Goal: Information Seeking & Learning: Check status

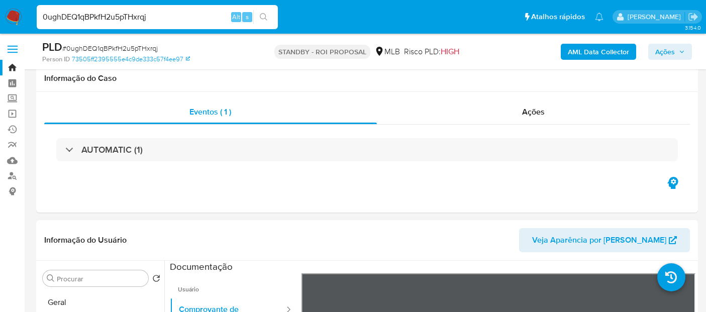
select select "10"
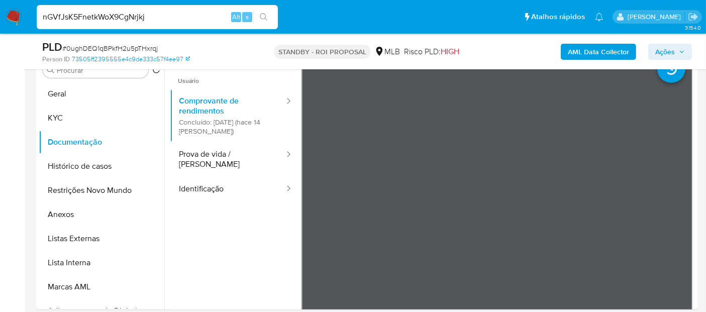
type input "nGVfJsK5FnetkWoX9CgNrjkj"
click at [265, 13] on icon "search-icon" at bounding box center [264, 17] width 8 height 8
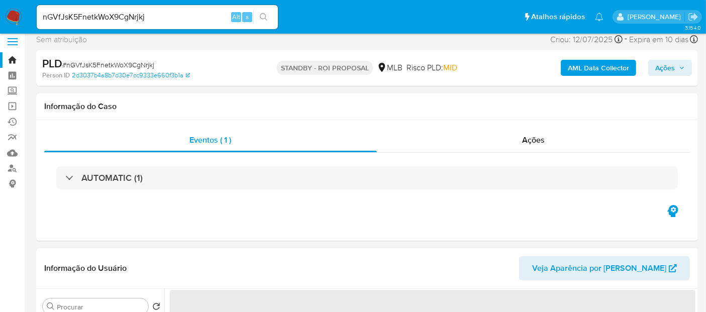
scroll to position [167, 0]
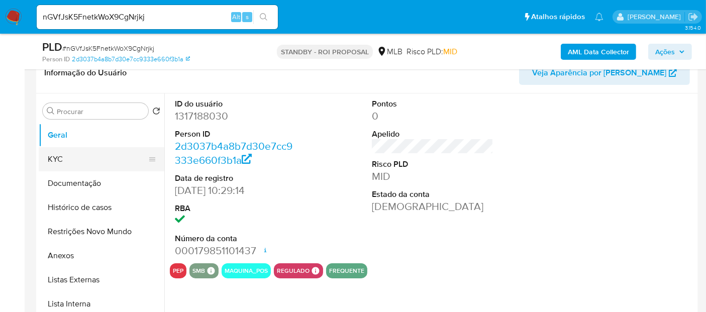
click at [66, 157] on button "KYC" at bounding box center [98, 159] width 118 height 24
select select "10"
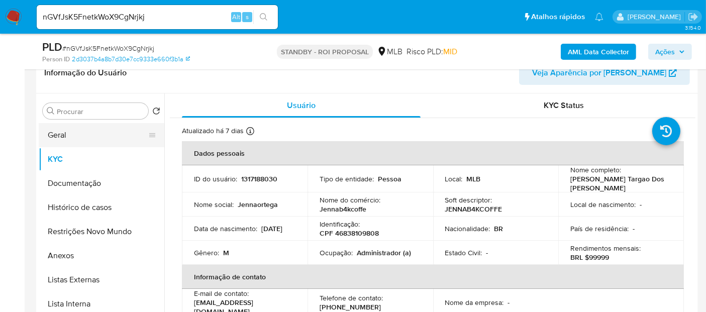
click at [55, 133] on button "Geral" at bounding box center [98, 135] width 118 height 24
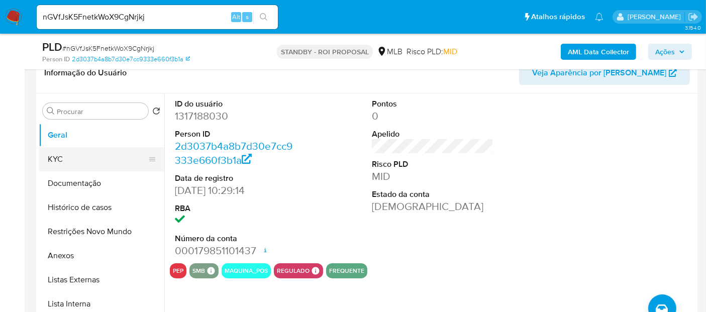
click at [73, 158] on button "KYC" at bounding box center [98, 159] width 118 height 24
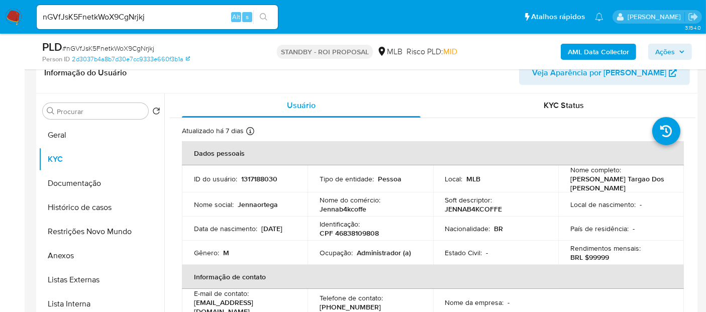
drag, startPoint x: 206, startPoint y: 234, endPoint x: 258, endPoint y: 235, distance: 52.3
click at [258, 235] on td "Data de nascimento : 13/05/2006" at bounding box center [245, 229] width 126 height 24
click at [99, 183] on button "Documentação" at bounding box center [98, 183] width 118 height 24
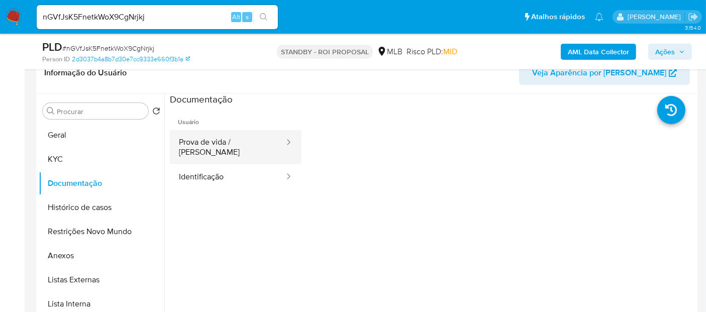
click at [223, 139] on button "Prova de vida / Selfie" at bounding box center [228, 147] width 116 height 34
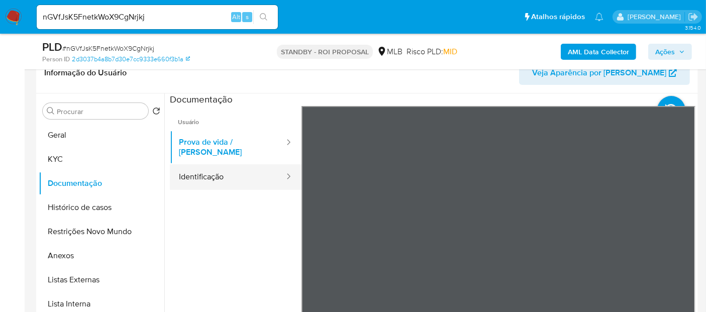
click at [211, 167] on button "Identificação" at bounding box center [228, 177] width 116 height 26
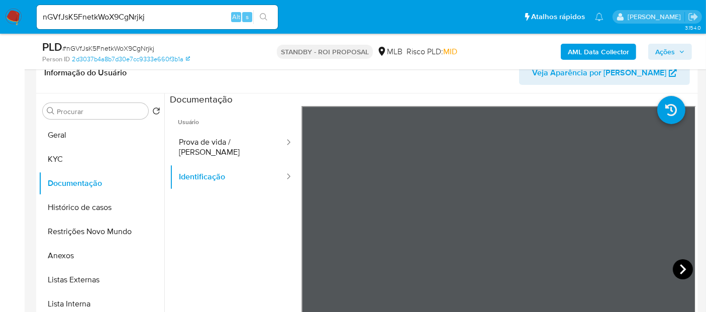
click at [680, 267] on icon at bounding box center [683, 269] width 6 height 10
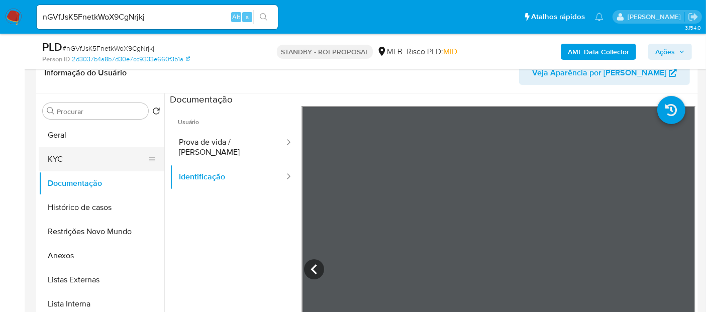
drag, startPoint x: 68, startPoint y: 154, endPoint x: 73, endPoint y: 157, distance: 5.6
click at [70, 154] on button "KYC" at bounding box center [98, 159] width 118 height 24
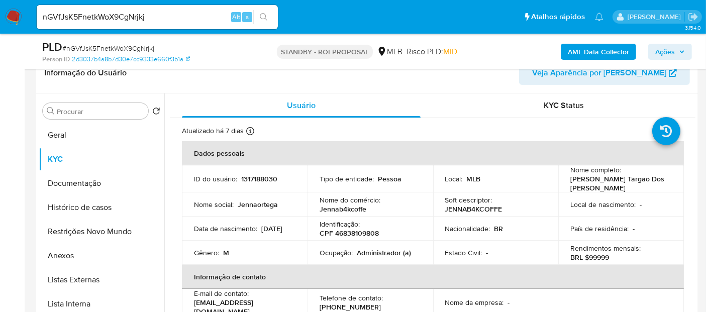
drag, startPoint x: 200, startPoint y: 235, endPoint x: 246, endPoint y: 235, distance: 46.2
click at [246, 233] on div "Data de nascimento : 13/05/2006" at bounding box center [245, 228] width 102 height 9
copy p "13/05/2006"
click at [63, 130] on button "Geral" at bounding box center [98, 135] width 118 height 24
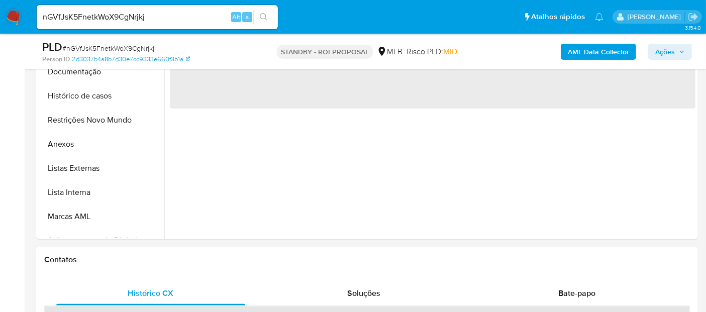
scroll to position [391, 0]
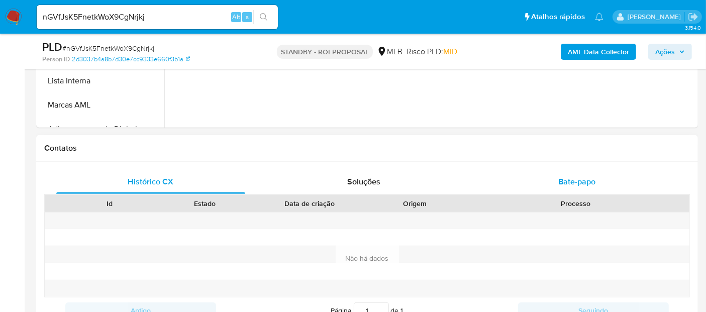
click at [579, 181] on span "Bate-papo" at bounding box center [576, 182] width 37 height 12
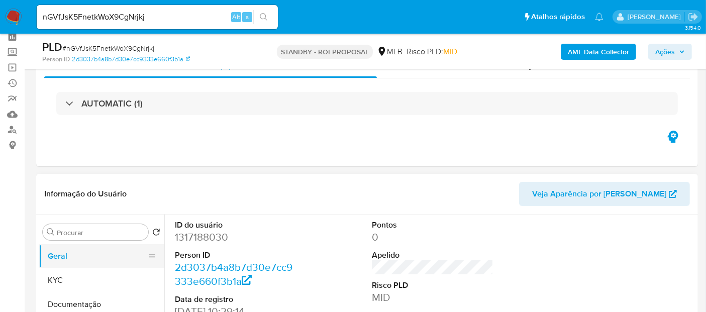
scroll to position [112, 0]
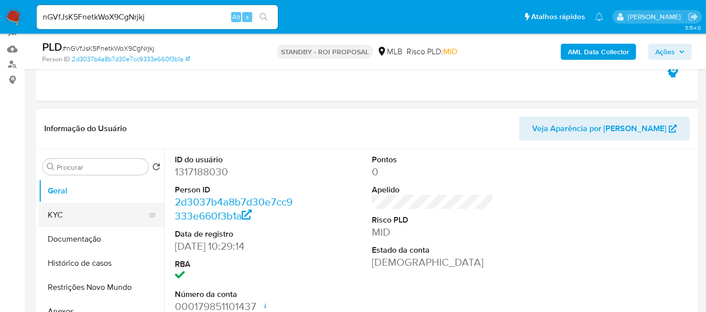
click at [62, 218] on button "KYC" at bounding box center [98, 215] width 118 height 24
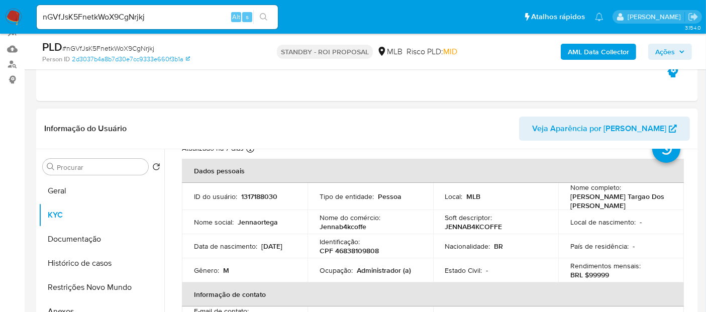
scroll to position [56, 0]
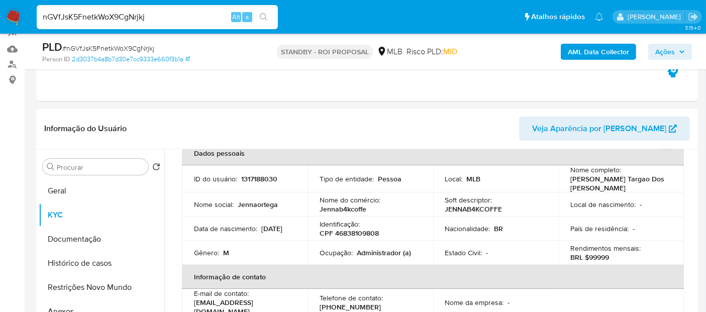
drag, startPoint x: 169, startPoint y: 20, endPoint x: 0, endPoint y: 17, distance: 169.4
click at [0, 17] on nav "Pausado Ver notificaciones nGVfJsK5FnetkWoX9CgNrjkj Alt s Atalhos rápidos Presi…" at bounding box center [353, 17] width 706 height 34
paste input "tSZj9m1kqBh6HWui97T6RQmL"
type input "tSZj9m1kqBh6HWui97T6RQmL"
click at [258, 13] on button "search-icon" at bounding box center [263, 17] width 21 height 14
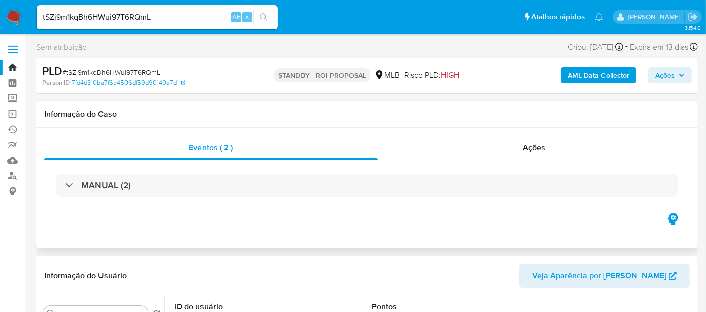
select select "10"
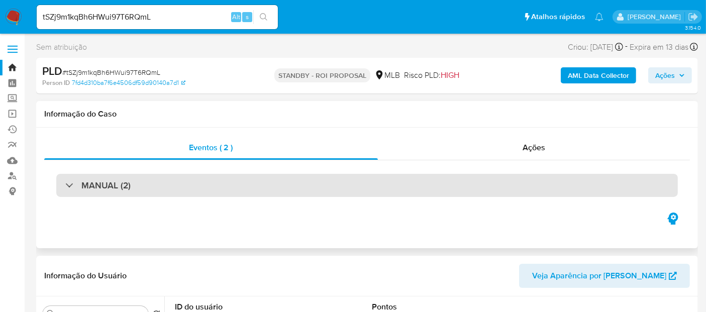
click at [139, 184] on div "MANUAL (2)" at bounding box center [367, 185] width 622 height 23
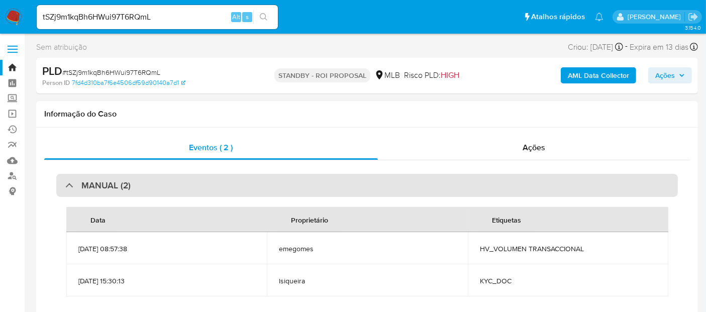
click at [139, 184] on div "MANUAL (2)" at bounding box center [367, 185] width 622 height 23
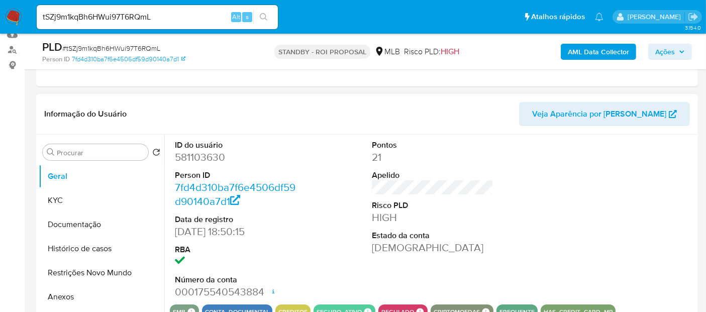
scroll to position [167, 0]
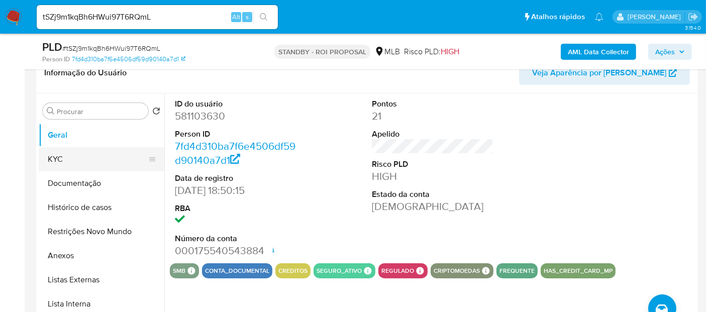
click at [62, 158] on button "KYC" at bounding box center [98, 159] width 118 height 24
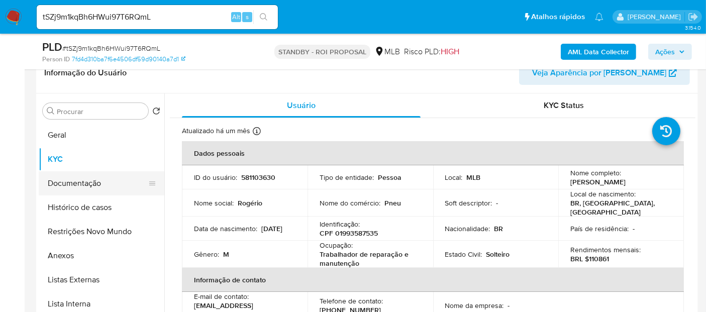
click at [77, 184] on button "Documentação" at bounding box center [98, 183] width 118 height 24
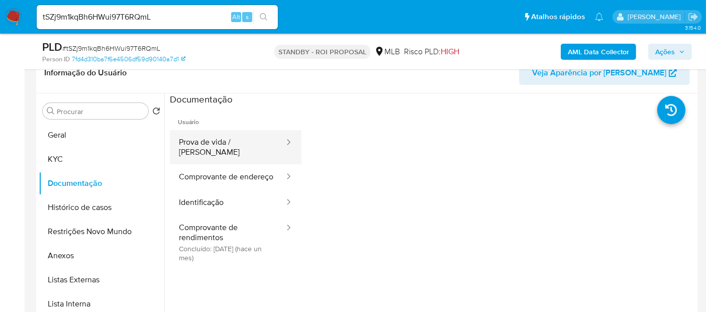
drag, startPoint x: 223, startPoint y: 146, endPoint x: 229, endPoint y: 148, distance: 7.0
click at [223, 145] on button "Prova de vida / [PERSON_NAME]" at bounding box center [228, 147] width 116 height 34
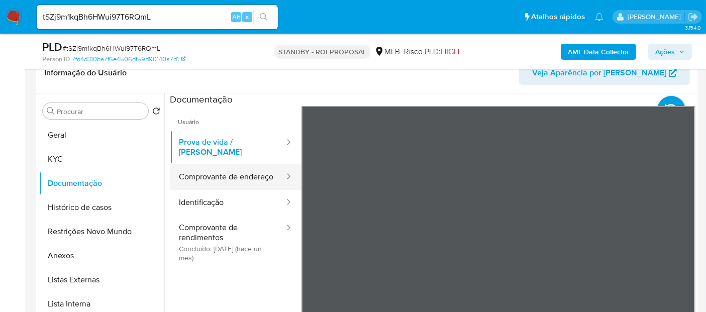
drag, startPoint x: 215, startPoint y: 173, endPoint x: 299, endPoint y: 180, distance: 84.2
click at [215, 173] on button "Comprovante de endereço" at bounding box center [228, 177] width 116 height 26
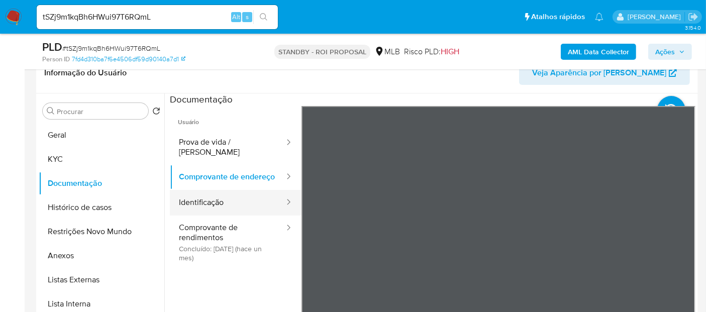
drag, startPoint x: 196, startPoint y: 198, endPoint x: 212, endPoint y: 202, distance: 16.7
click at [197, 198] on button "Identificação" at bounding box center [228, 203] width 116 height 26
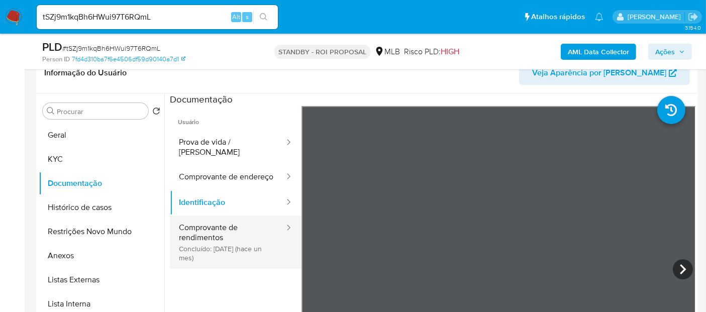
click at [241, 229] on button "Comprovante de rendimentos Concluído: 16/07/2025 (hace un mes)" at bounding box center [228, 242] width 116 height 53
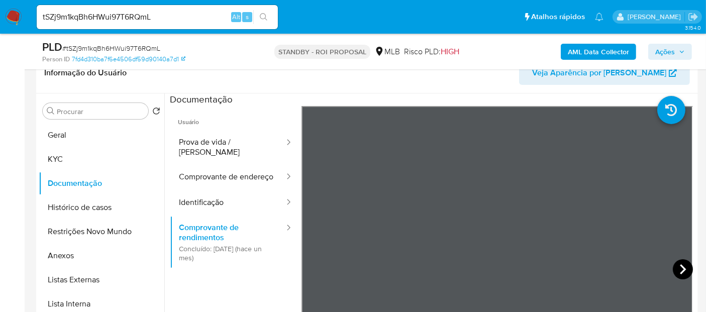
click at [680, 265] on icon at bounding box center [683, 269] width 6 height 10
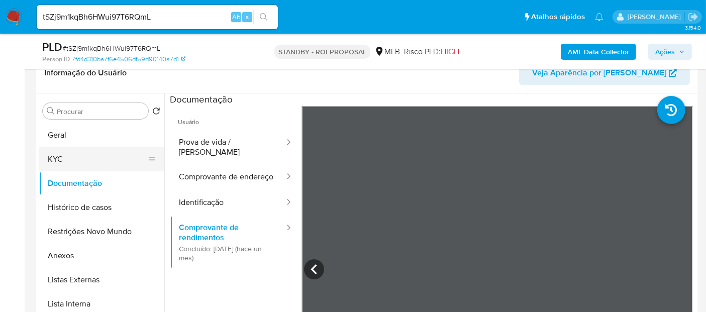
drag, startPoint x: 63, startPoint y: 161, endPoint x: 103, endPoint y: 159, distance: 39.8
click at [63, 161] on button "KYC" at bounding box center [98, 159] width 118 height 24
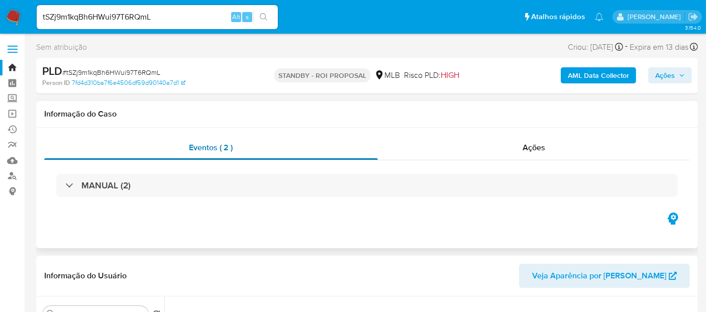
scroll to position [0, 0]
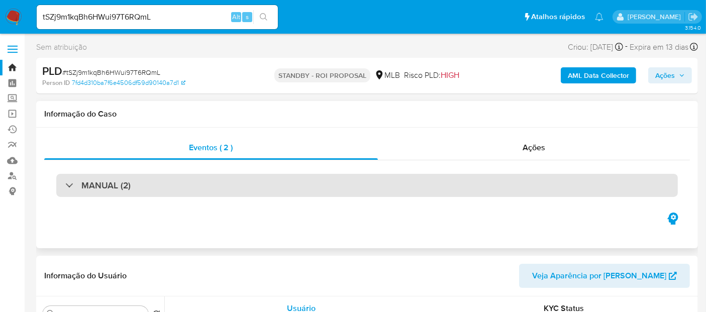
click at [159, 193] on div "MANUAL (2)" at bounding box center [367, 185] width 622 height 23
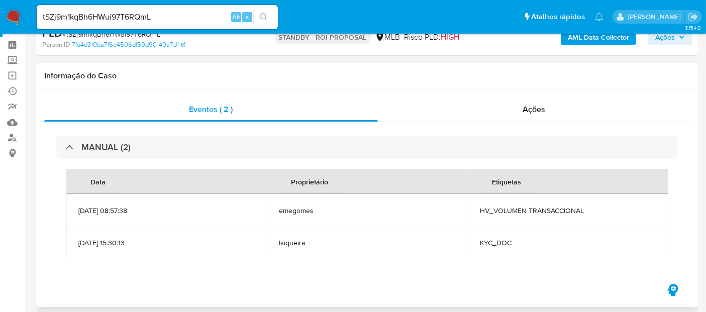
scroll to position [56, 0]
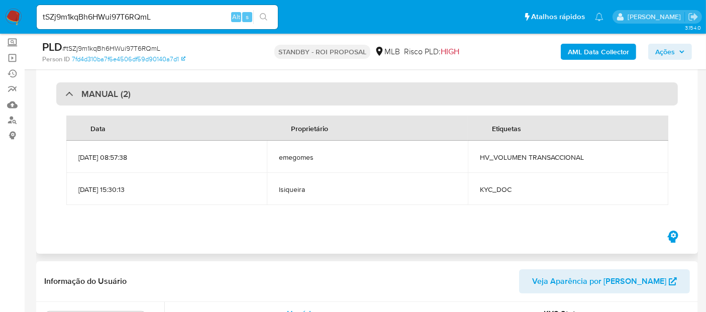
click at [119, 88] on h3 "MANUAL (2)" at bounding box center [105, 93] width 49 height 11
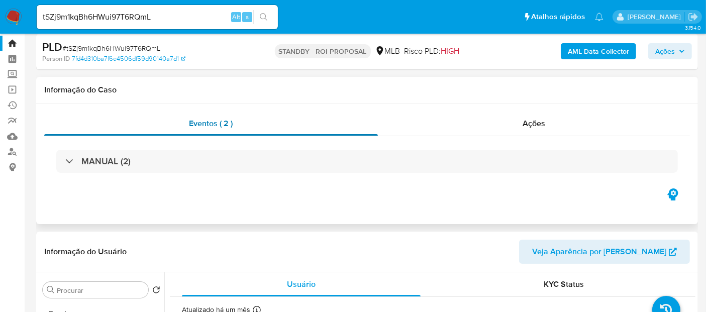
scroll to position [0, 0]
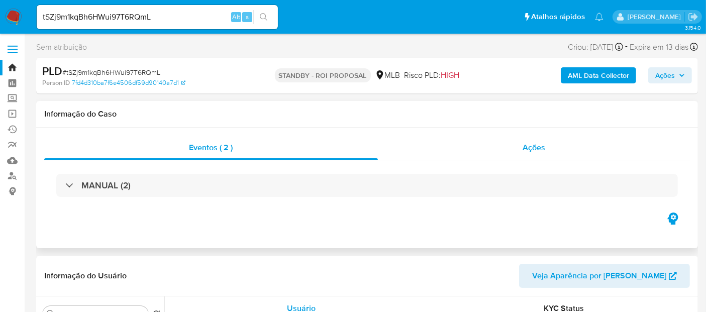
click at [534, 149] on span "Ações" at bounding box center [534, 148] width 23 height 12
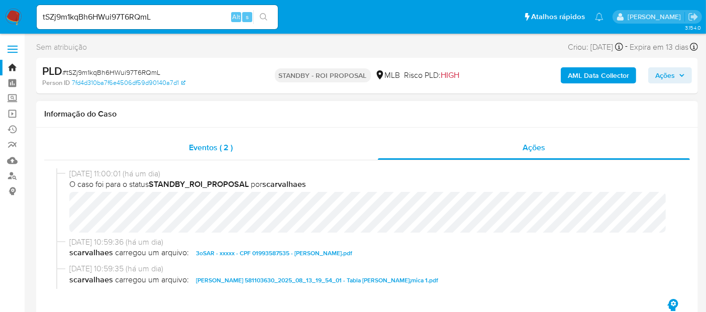
click at [205, 146] on span "Eventos ( 2 )" at bounding box center [211, 148] width 44 height 12
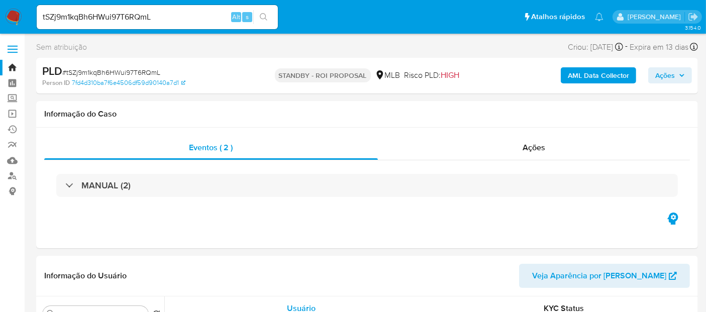
scroll to position [56, 0]
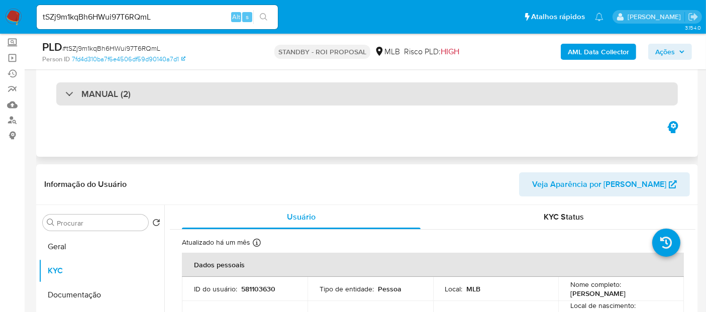
click at [118, 96] on h3 "MANUAL (2)" at bounding box center [105, 93] width 49 height 11
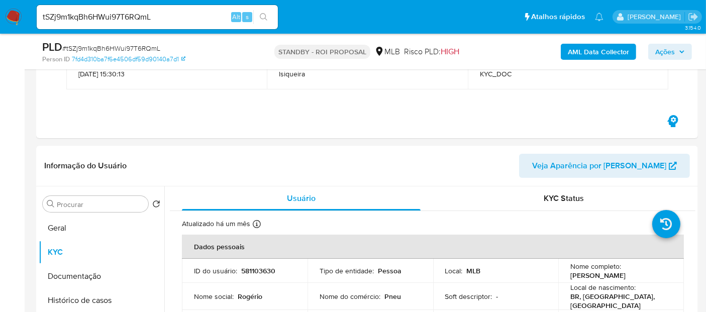
scroll to position [167, 0]
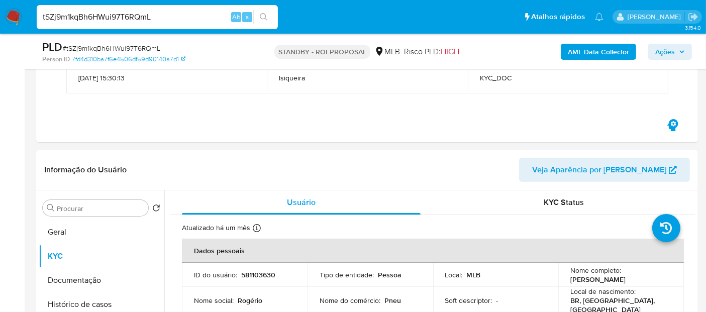
drag, startPoint x: 185, startPoint y: 15, endPoint x: 0, endPoint y: 14, distance: 185.0
click at [0, 14] on nav "Pausado Ver notificaciones tSZj9m1kqBh6HWui97T6RQmL Alt s Atalhos rápidos Presi…" at bounding box center [353, 17] width 706 height 34
paste input "eQ6JcvpU3zsgX5t4l8Se0aN"
type input "eQ6JcvpU3zsgX5t4l8Se0aNL"
click at [263, 14] on icon "search-icon" at bounding box center [264, 17] width 8 height 8
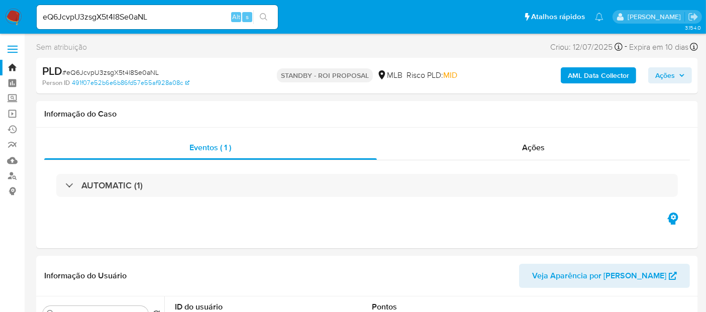
select select "10"
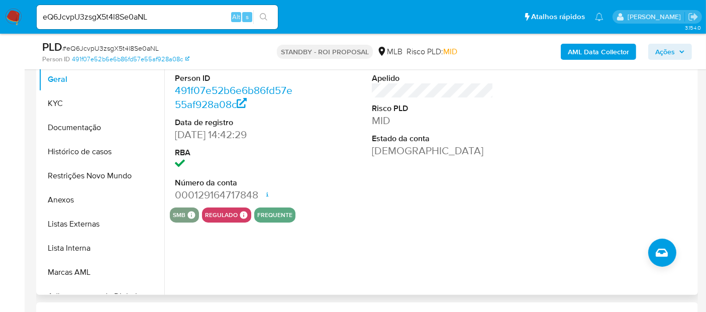
scroll to position [167, 0]
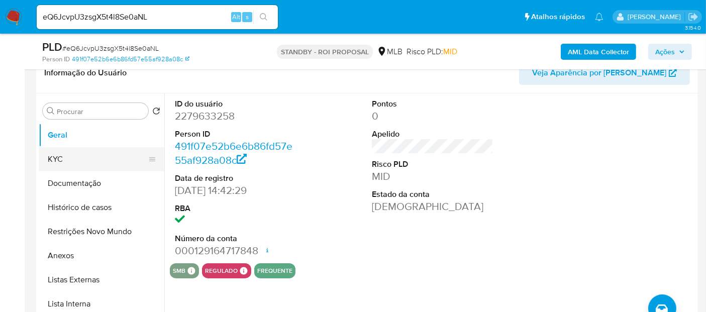
click at [66, 158] on button "KYC" at bounding box center [98, 159] width 118 height 24
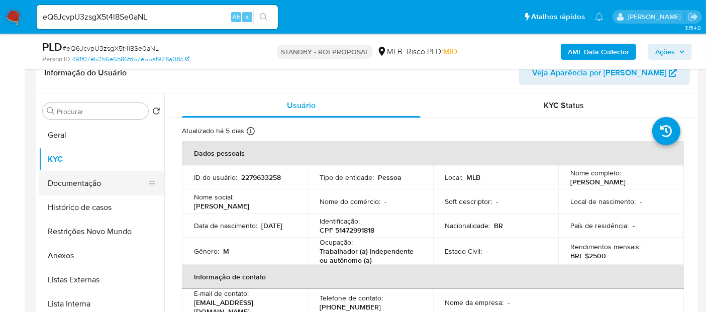
click at [73, 180] on button "Documentação" at bounding box center [98, 183] width 118 height 24
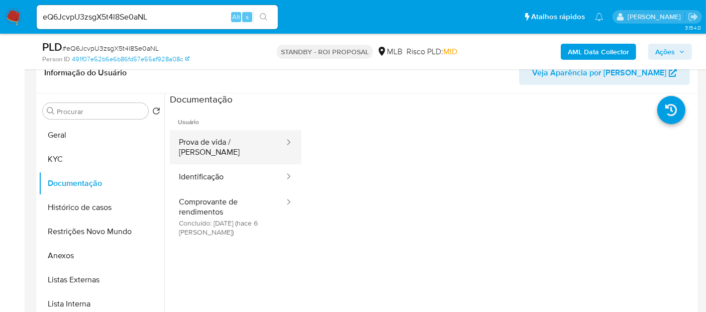
click at [228, 143] on button "Prova de vida / Selfie" at bounding box center [228, 147] width 116 height 34
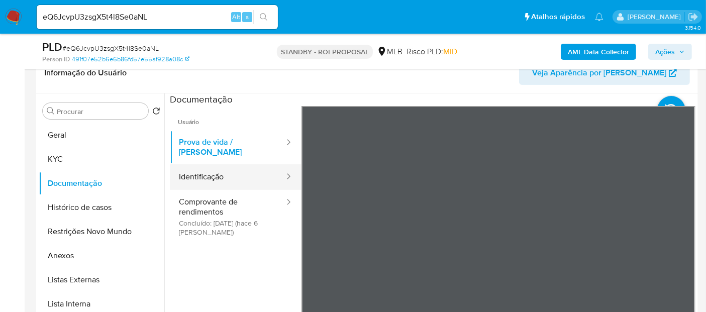
drag, startPoint x: 212, startPoint y: 170, endPoint x: 219, endPoint y: 169, distance: 7.2
click at [212, 170] on button "Identificação" at bounding box center [228, 177] width 116 height 26
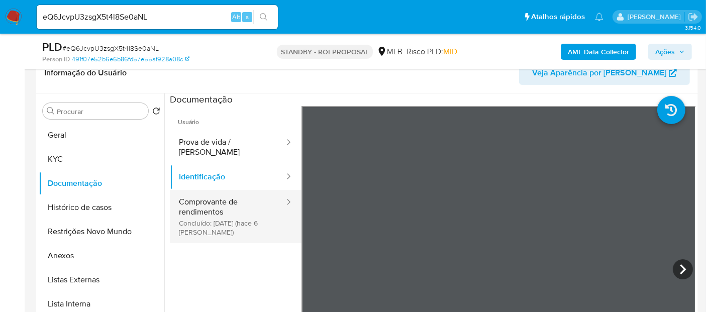
click at [211, 202] on button "Comprovante de rendimentos Concluído: 09/08/2025 (hace 6 días)" at bounding box center [228, 216] width 116 height 53
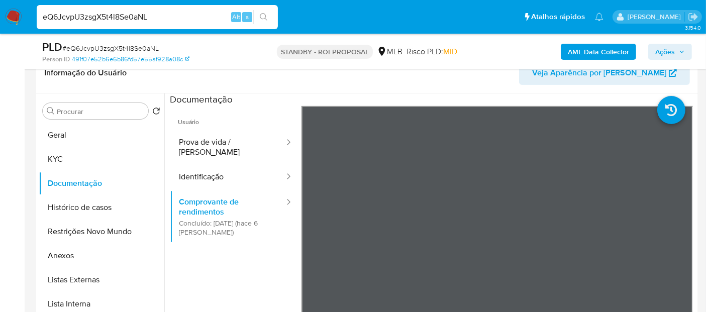
drag, startPoint x: 166, startPoint y: 16, endPoint x: 0, endPoint y: 16, distance: 166.4
click at [0, 16] on nav "Pausado Ver notificaciones eQ6JcvpU3zsgX5t4l8Se0aNL Alt s Atalhos rápidos Presi…" at bounding box center [353, 17] width 706 height 34
paste input "qZ0LUJt5ZzsaSsNPqHExVJsE"
type input "qZ0LUJt5ZzsaSsNPqHExVJsE"
click at [265, 12] on button "search-icon" at bounding box center [263, 17] width 21 height 14
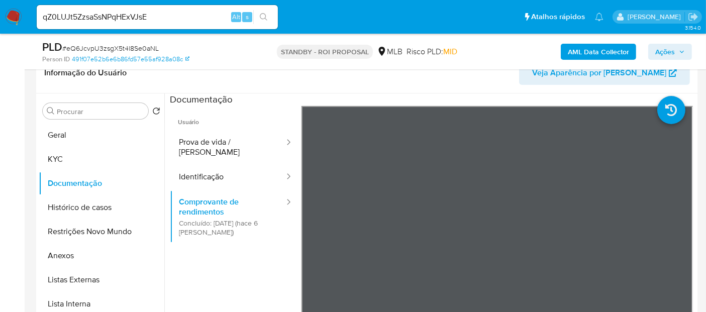
click at [13, 16] on img at bounding box center [13, 17] width 17 height 17
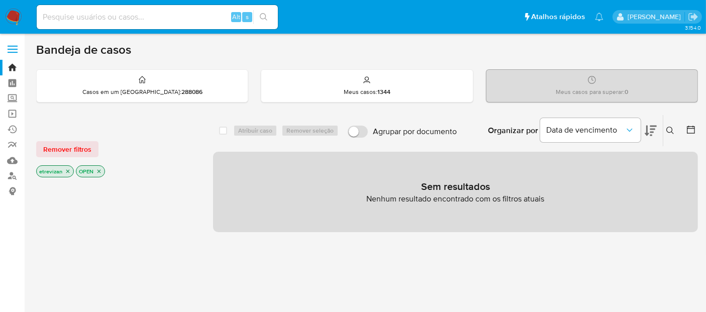
click at [84, 13] on input at bounding box center [157, 17] width 241 height 13
paste input "qZ0LUJt5ZzsaSsNPqHExVJsE"
type input "qZ0LUJt5ZzsaSsNPqHExVJsE"
click at [261, 16] on icon "search-icon" at bounding box center [264, 17] width 8 height 8
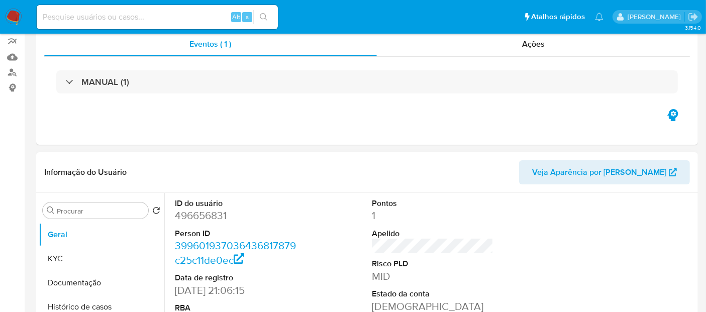
select select "10"
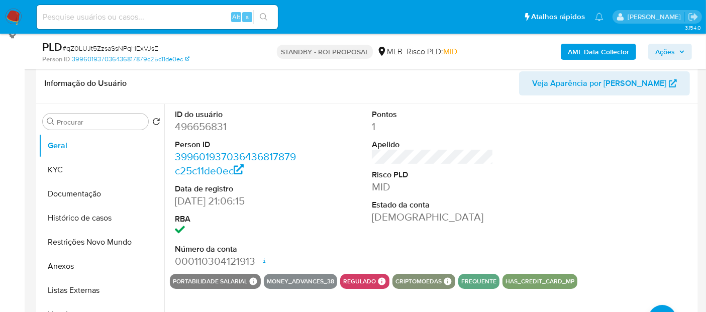
scroll to position [167, 0]
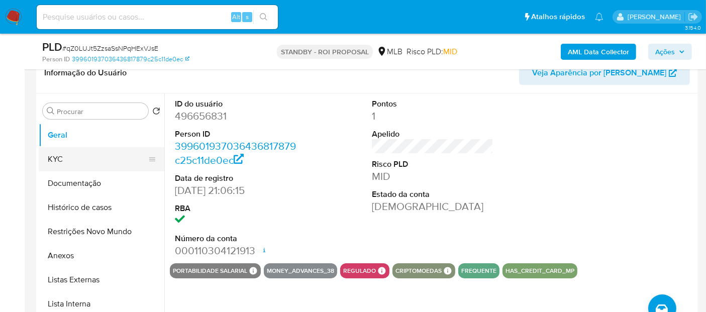
click at [75, 158] on button "KYC" at bounding box center [98, 159] width 118 height 24
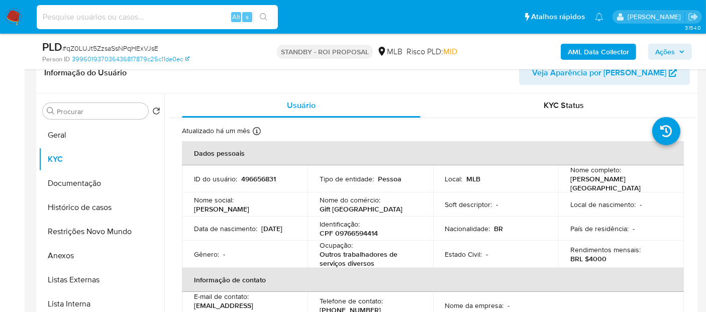
click at [156, 17] on input at bounding box center [157, 17] width 241 height 13
paste input "3HFI3GIp0FRTXClKd71Iumj8"
type input "3HFI3GIp0FRTXClKd71Iumj8"
click at [261, 12] on button "search-icon" at bounding box center [263, 17] width 21 height 14
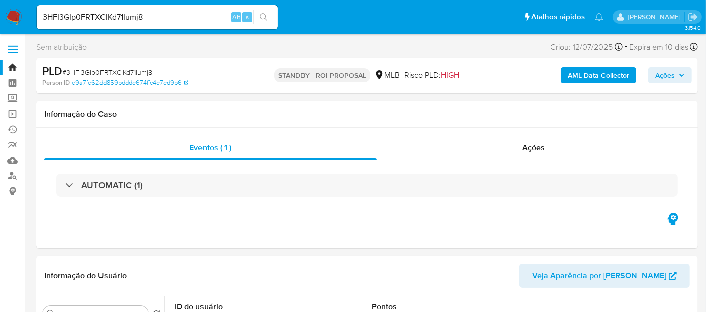
select select "10"
drag, startPoint x: 153, startPoint y: 16, endPoint x: 0, endPoint y: 16, distance: 153.3
click at [0, 16] on nav "Pausado Ver notificaciones 3HFI3GIp0FRTXClKd71Iumj8 Alt s Atalhos rápidos Presi…" at bounding box center [353, 17] width 706 height 34
click at [264, 12] on button "search-icon" at bounding box center [263, 17] width 21 height 14
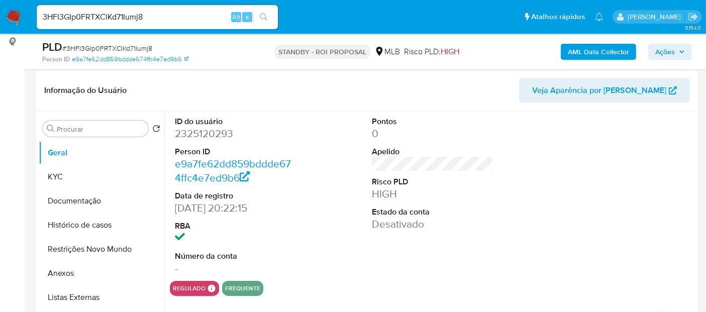
scroll to position [167, 0]
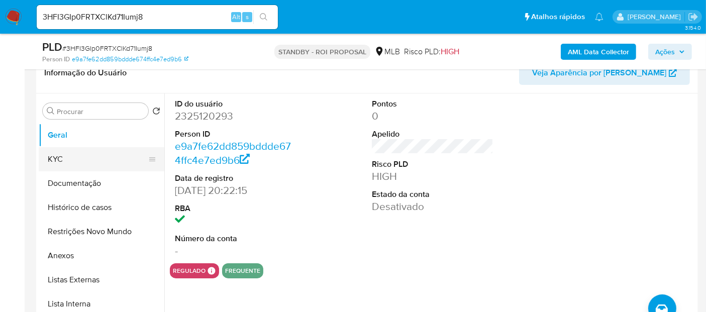
click at [63, 158] on button "KYC" at bounding box center [98, 159] width 118 height 24
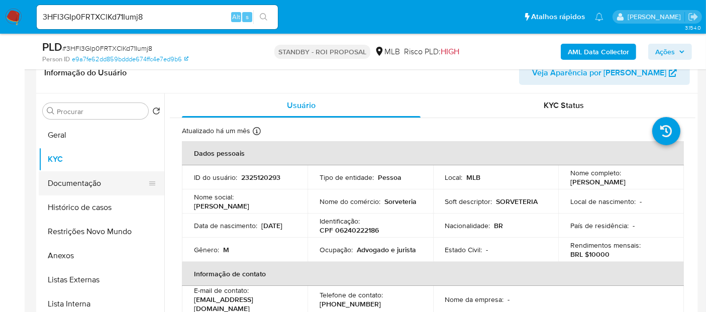
click at [81, 187] on button "Documentação" at bounding box center [98, 183] width 118 height 24
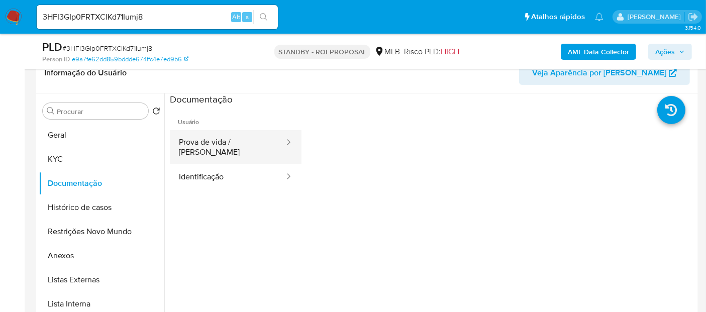
click at [226, 139] on button "Prova de vida / Selfie" at bounding box center [228, 147] width 116 height 34
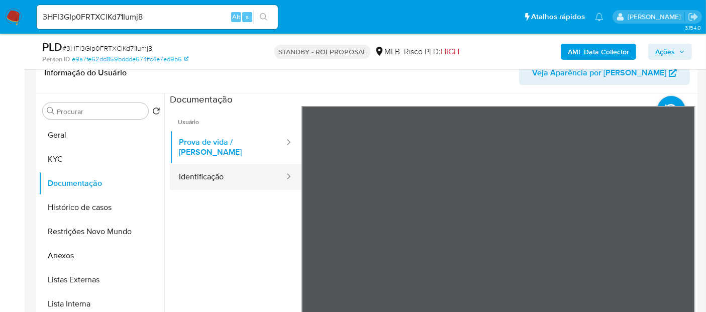
drag, startPoint x: 206, startPoint y: 169, endPoint x: 218, endPoint y: 169, distance: 12.1
click at [213, 169] on button "Identificação" at bounding box center [228, 177] width 116 height 26
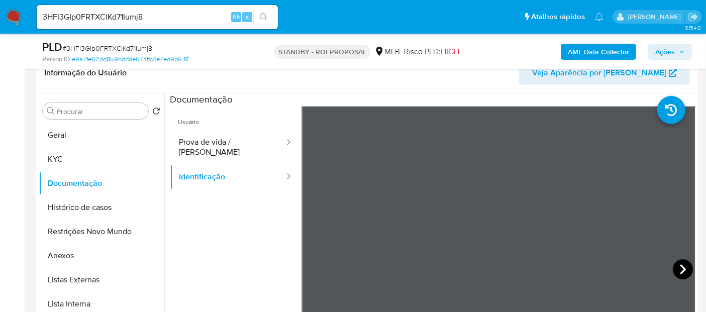
click at [679, 262] on icon at bounding box center [683, 269] width 20 height 20
drag, startPoint x: 67, startPoint y: 207, endPoint x: 74, endPoint y: 207, distance: 7.0
click at [69, 207] on button "Histórico de casos" at bounding box center [98, 208] width 118 height 24
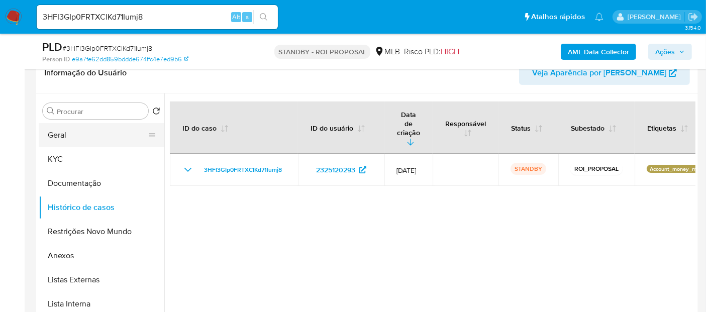
click at [68, 130] on button "Geral" at bounding box center [98, 135] width 118 height 24
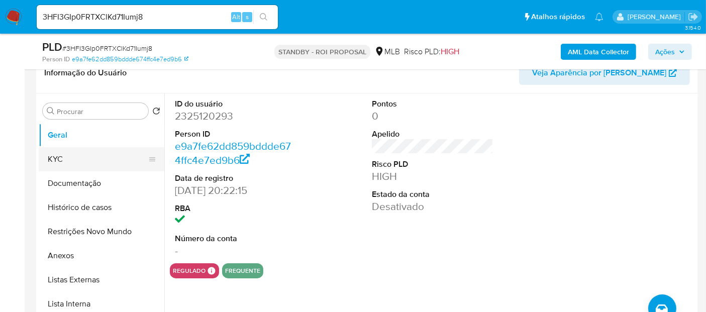
click at [62, 157] on button "KYC" at bounding box center [98, 159] width 118 height 24
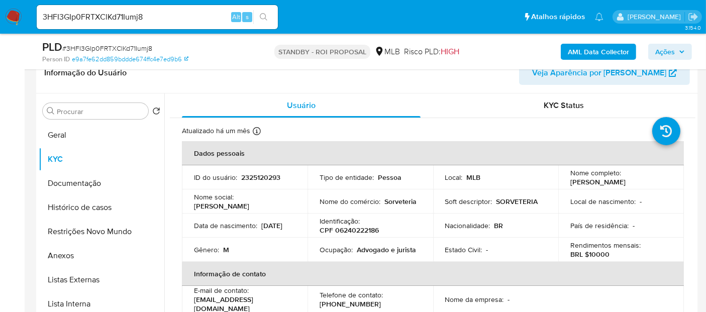
drag, startPoint x: 194, startPoint y: 233, endPoint x: 239, endPoint y: 235, distance: 44.3
click at [239, 230] on div "Data de nascimento : 27/03/2001" at bounding box center [245, 225] width 102 height 9
copy p "27/03/2001"
drag, startPoint x: 44, startPoint y: 15, endPoint x: 142, endPoint y: 13, distance: 98.0
click at [142, 13] on input "3HFI3GIp0FRTXClKd71Iumj8" at bounding box center [157, 17] width 241 height 13
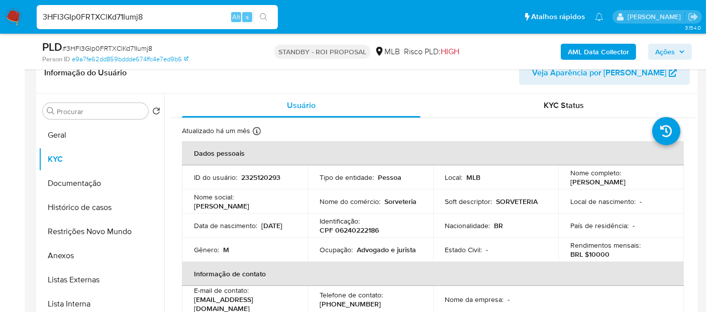
paste input "hr7SuyZfIeQhofvTTPgECa11"
type input "hr7SuyZfIeQhofvTTPgECa11"
click at [262, 14] on icon "search-icon" at bounding box center [264, 17] width 8 height 8
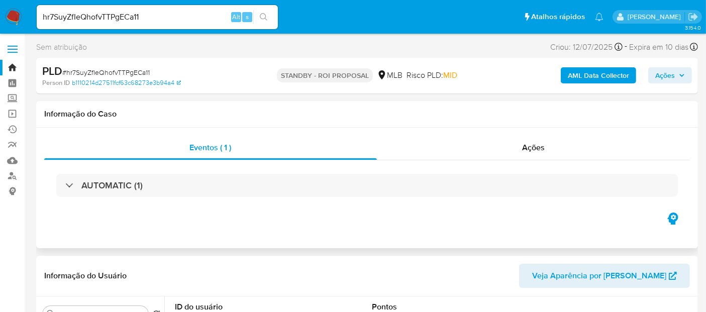
select select "10"
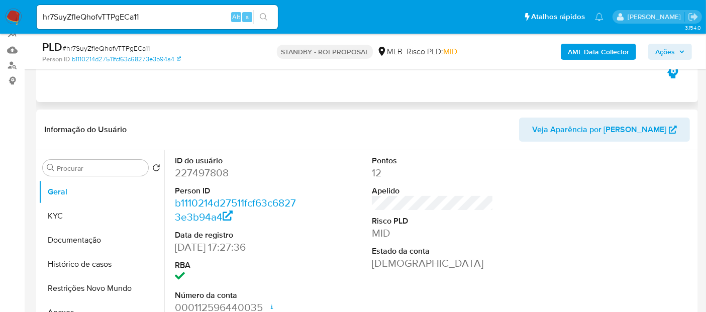
scroll to position [112, 0]
click at [64, 212] on button "KYC" at bounding box center [98, 215] width 118 height 24
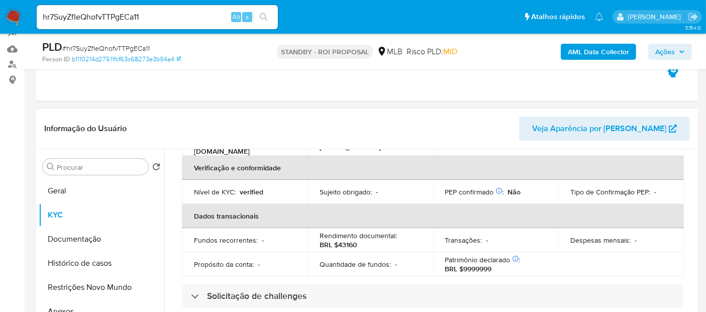
scroll to position [167, 0]
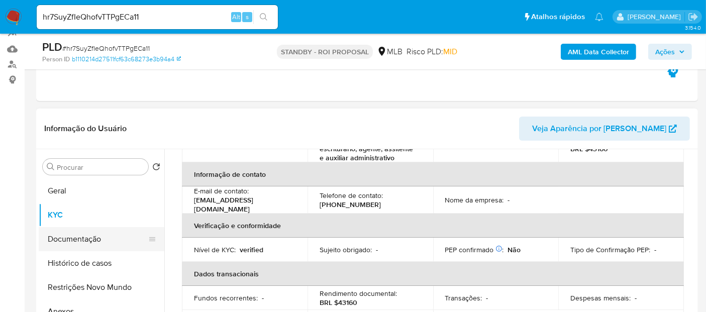
click at [90, 236] on button "Documentação" at bounding box center [98, 239] width 118 height 24
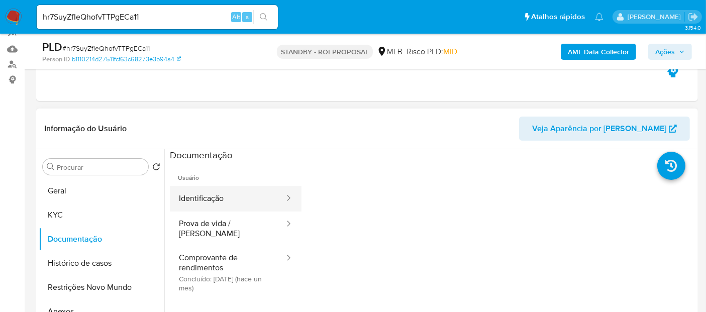
drag, startPoint x: 222, startPoint y: 201, endPoint x: 265, endPoint y: 199, distance: 42.8
click at [222, 201] on button "Identificação" at bounding box center [228, 199] width 116 height 26
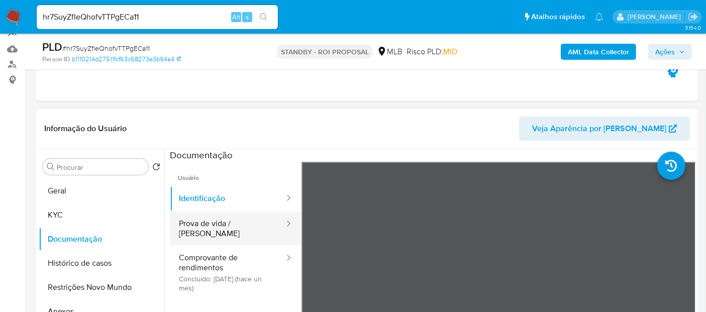
click at [207, 220] on button "Prova de vida / [PERSON_NAME]" at bounding box center [228, 229] width 116 height 34
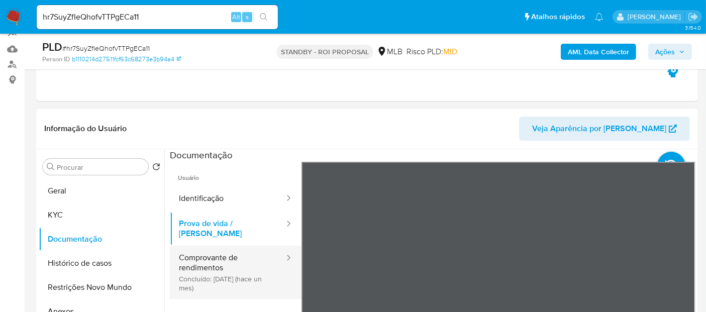
click at [188, 253] on button "Comprovante de rendimentos Concluído: 18/07/2025 (hace un mes)" at bounding box center [228, 272] width 116 height 53
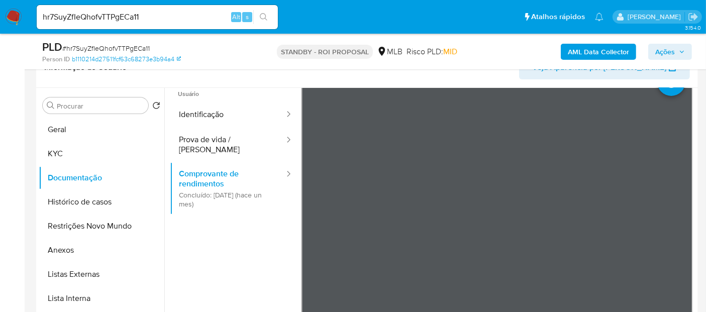
scroll to position [22, 0]
drag, startPoint x: 139, startPoint y: 22, endPoint x: 0, endPoint y: 31, distance: 139.0
click at [0, 31] on nav "Pausado Ver notificaciones hr7SuyZfIeQhofvTTPgECa11 Alt s Atalhos rápidos Presi…" at bounding box center [353, 17] width 706 height 34
paste input "CfvFM7skjg9EDSYS5Gd3j1Ex"
type input "CfvFM7skjg9EDSYS5Gd3j1Ex"
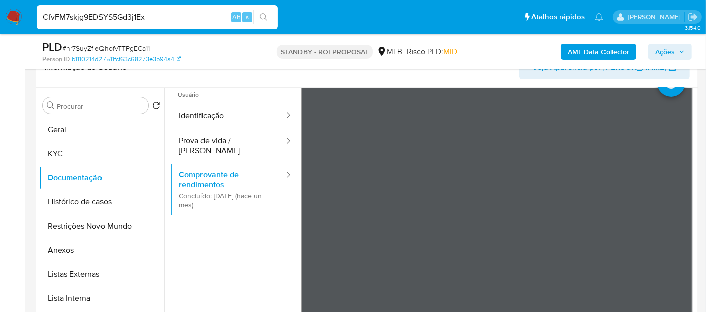
click at [266, 13] on icon "search-icon" at bounding box center [264, 17] width 8 height 8
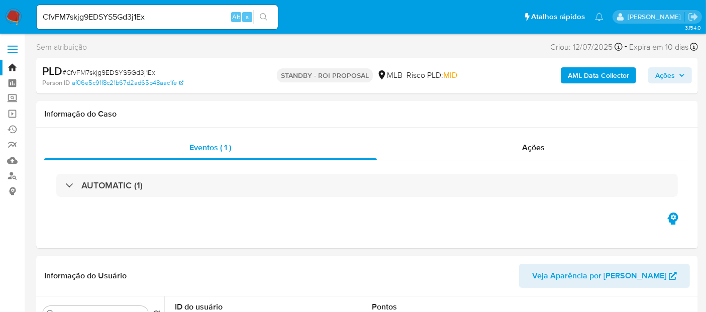
select select "10"
drag, startPoint x: 175, startPoint y: 8, endPoint x: 132, endPoint y: 54, distance: 63.6
click at [0, 14] on nav "Pausado Ver notificaciones CfvFM7skjg9EDSYS5Gd3j1Ex Alt s Atalhos rápidos Presi…" at bounding box center [353, 17] width 706 height 34
click at [265, 12] on button "search-icon" at bounding box center [263, 17] width 21 height 14
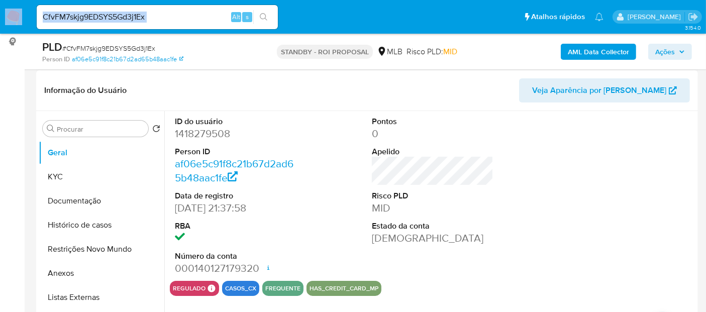
scroll to position [167, 0]
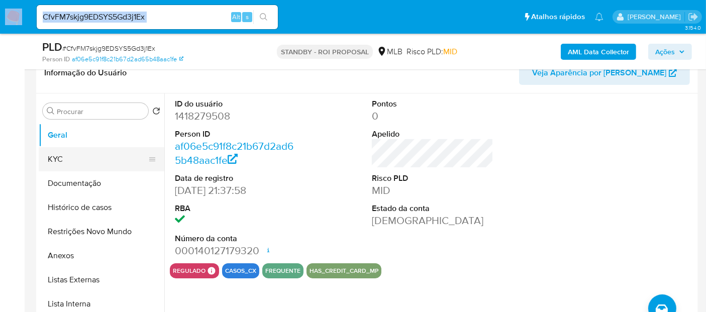
click at [60, 157] on button "KYC" at bounding box center [98, 159] width 118 height 24
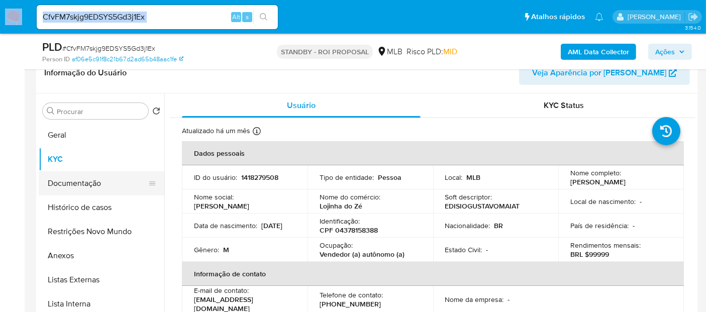
drag, startPoint x: 87, startPoint y: 185, endPoint x: 111, endPoint y: 183, distance: 23.2
click at [88, 185] on button "Documentação" at bounding box center [98, 183] width 118 height 24
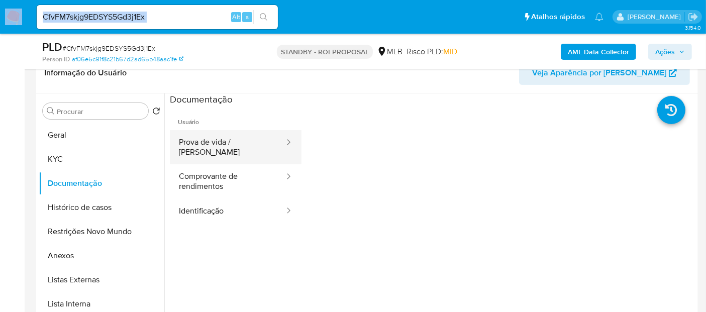
click at [243, 148] on button "Prova de vida / [PERSON_NAME]" at bounding box center [228, 147] width 116 height 34
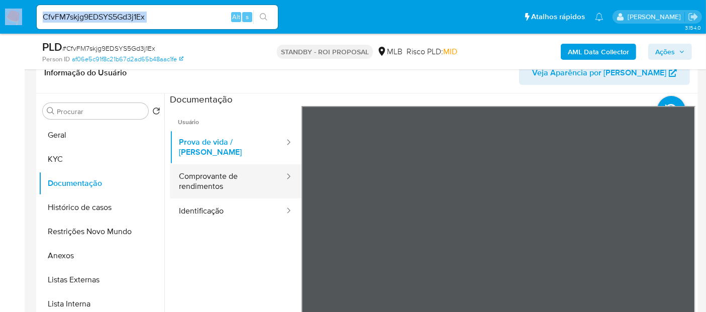
drag, startPoint x: 228, startPoint y: 172, endPoint x: 281, endPoint y: 177, distance: 53.5
click at [228, 172] on button "Comprovante de rendimentos" at bounding box center [228, 181] width 116 height 34
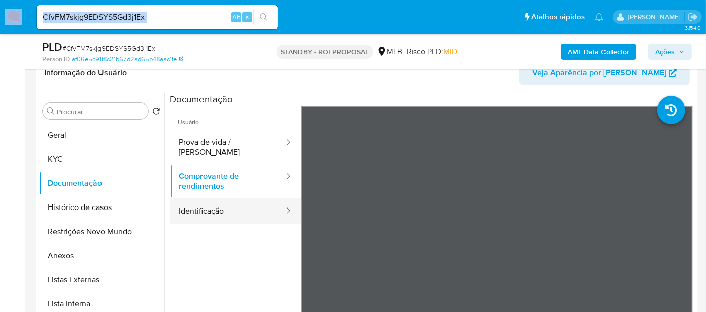
click at [205, 203] on button "Identificação" at bounding box center [228, 212] width 116 height 26
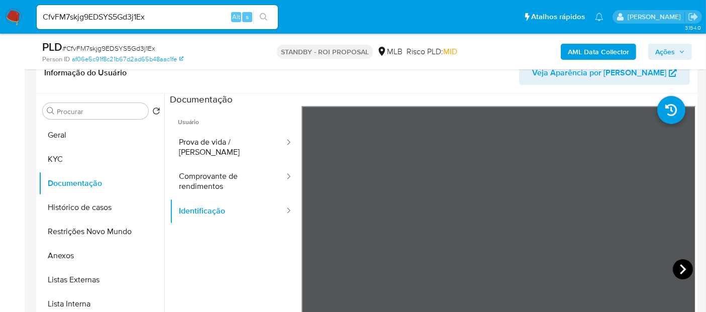
click at [676, 260] on icon at bounding box center [683, 269] width 20 height 20
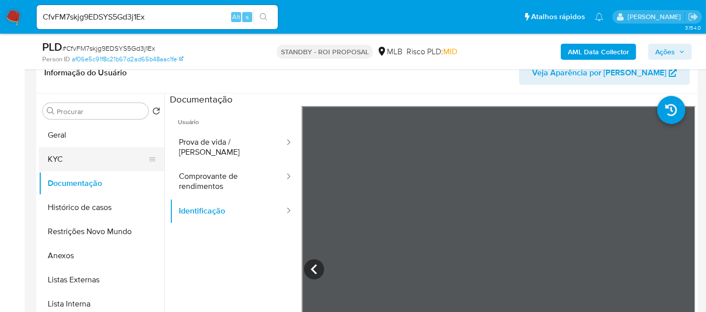
click at [69, 156] on button "KYC" at bounding box center [98, 159] width 118 height 24
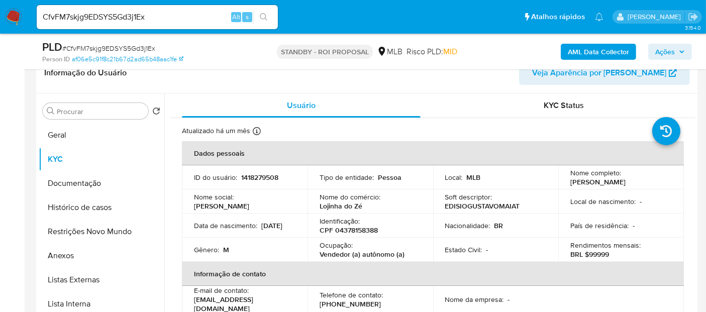
drag, startPoint x: 190, startPoint y: 230, endPoint x: 259, endPoint y: 231, distance: 68.9
click at [259, 231] on td "Data de nascimento : 10/06/2007" at bounding box center [245, 226] width 126 height 24
copy p "10/06/2007"
click at [60, 134] on button "Geral" at bounding box center [98, 135] width 118 height 24
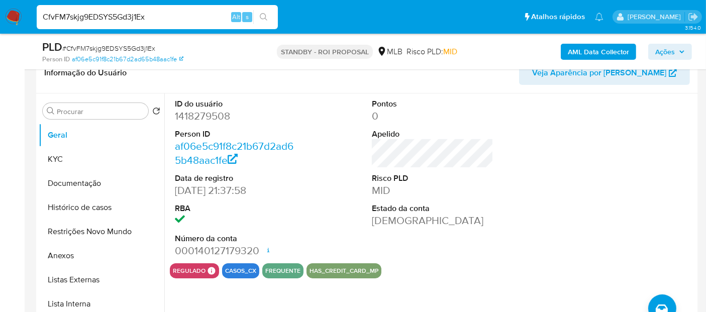
drag, startPoint x: 163, startPoint y: 14, endPoint x: 0, endPoint y: 89, distance: 179.9
paste input "w7s0lhhj0zSDM32oMzUxgThs"
type input "w7s0lhhj0zSDM32oMzUxgThs"
click at [264, 10] on button "search-icon" at bounding box center [263, 17] width 21 height 14
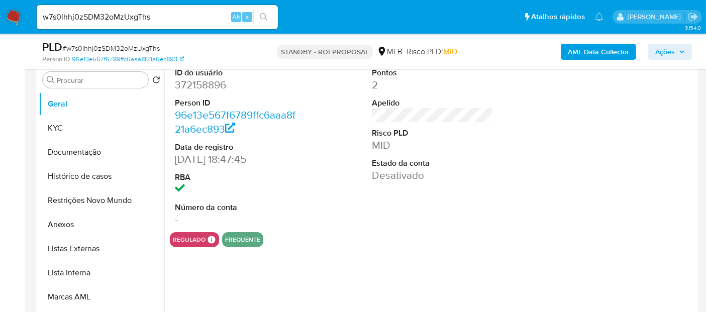
select select "10"
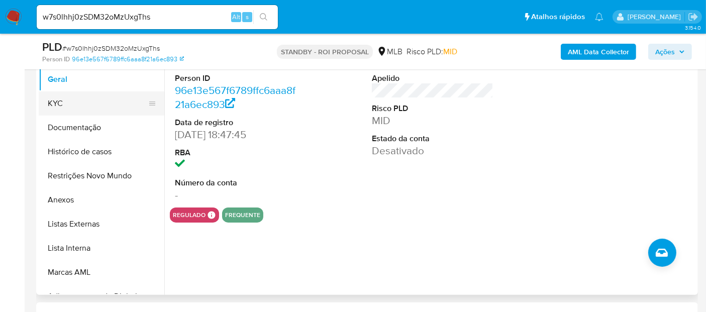
click at [62, 108] on button "KYC" at bounding box center [98, 103] width 118 height 24
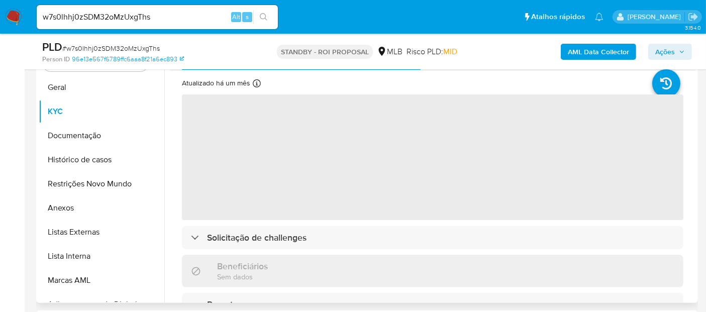
scroll to position [167, 0]
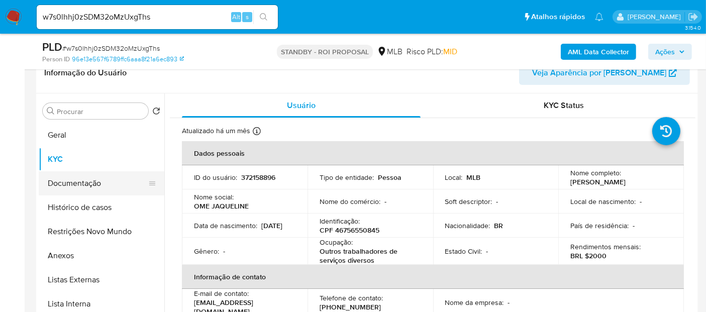
click at [68, 181] on button "Documentação" at bounding box center [98, 183] width 118 height 24
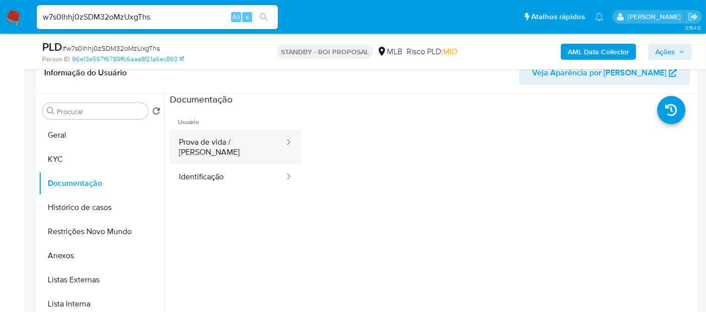
click at [214, 143] on button "Prova de vida / Selfie" at bounding box center [228, 147] width 116 height 34
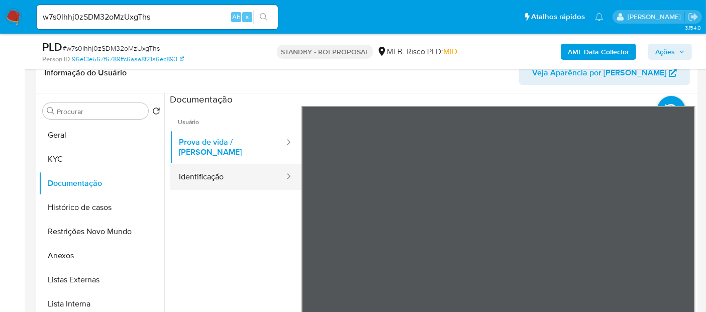
click at [219, 171] on button "Identificação" at bounding box center [228, 177] width 116 height 26
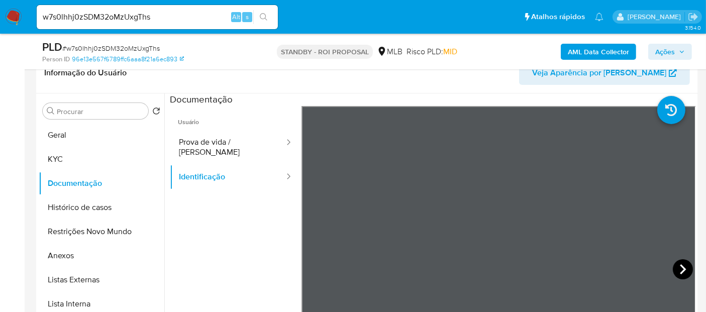
click at [674, 265] on icon at bounding box center [683, 269] width 20 height 20
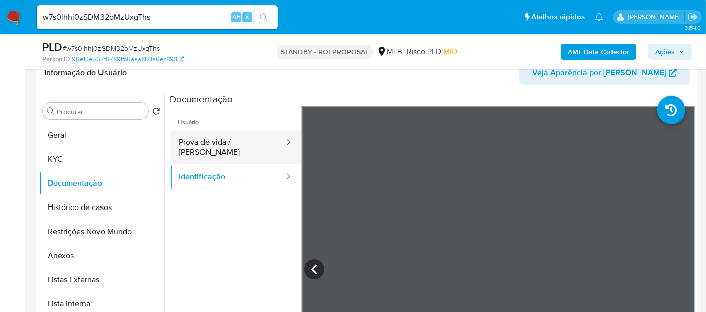
click at [210, 143] on button "Prova de vida / Selfie" at bounding box center [228, 147] width 116 height 34
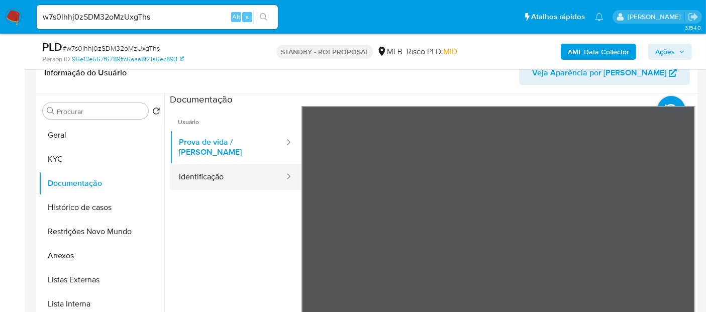
click at [220, 169] on button "Identificação" at bounding box center [228, 177] width 116 height 26
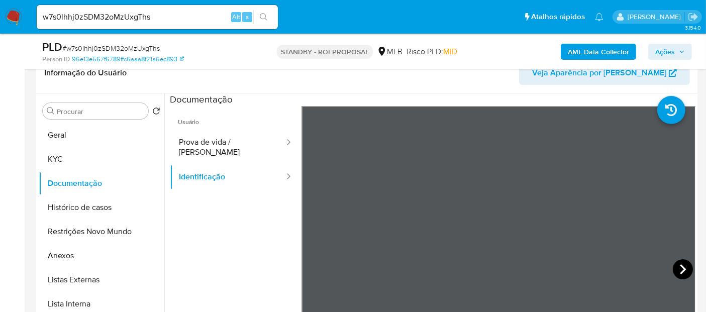
click at [677, 271] on icon at bounding box center [683, 269] width 20 height 20
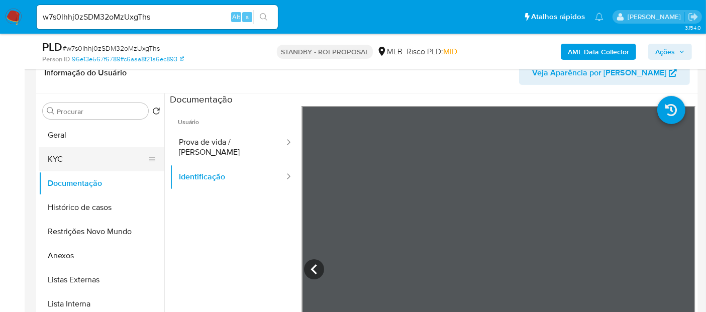
click at [54, 154] on button "KYC" at bounding box center [98, 159] width 118 height 24
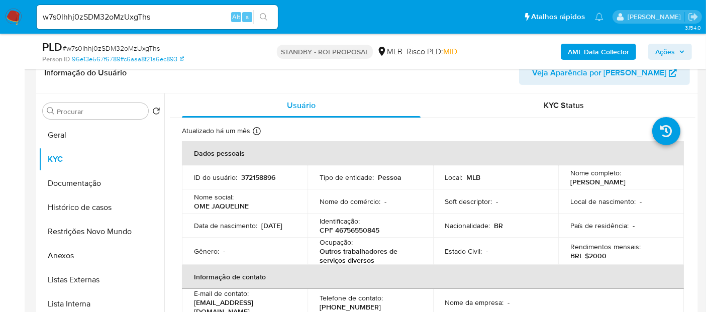
drag, startPoint x: 191, startPoint y: 229, endPoint x: 230, endPoint y: 230, distance: 38.7
click at [230, 230] on td "Data de nascimento : 27/09/2000" at bounding box center [245, 226] width 126 height 24
copy p "27/09/2000"
drag, startPoint x: 173, startPoint y: 15, endPoint x: 0, endPoint y: 56, distance: 178.2
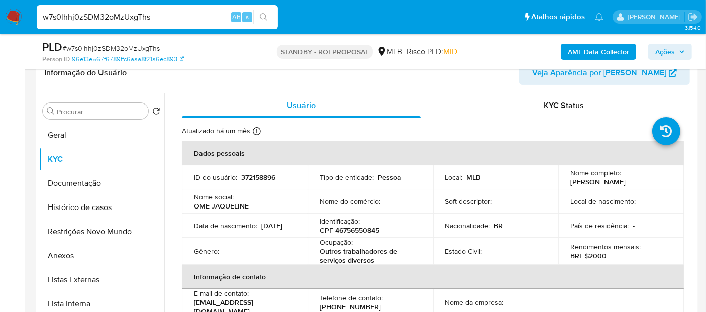
paste input "1ztQe2M0Dx3mQL7Nxe5uZq1c"
type input "1ztQe2M0Dx3mQL7Nxe5uZq1c"
click at [262, 14] on button "search-icon" at bounding box center [263, 17] width 21 height 14
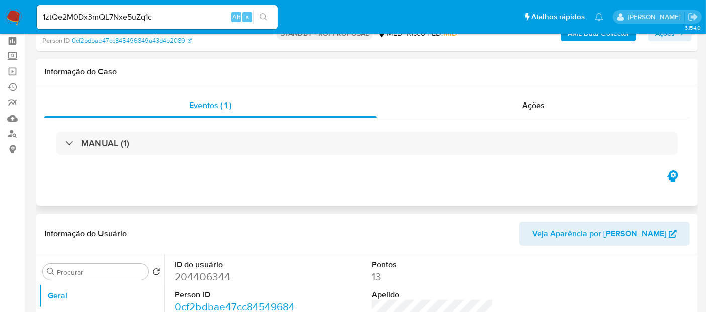
select select "10"
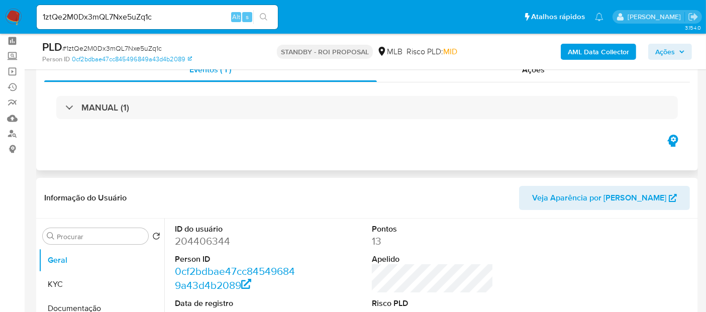
scroll to position [167, 0]
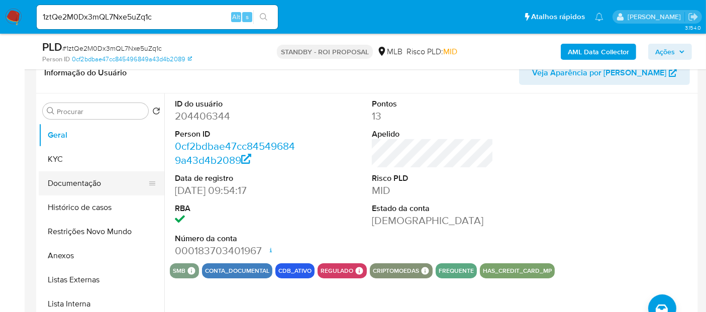
click at [64, 178] on button "Documentação" at bounding box center [98, 183] width 118 height 24
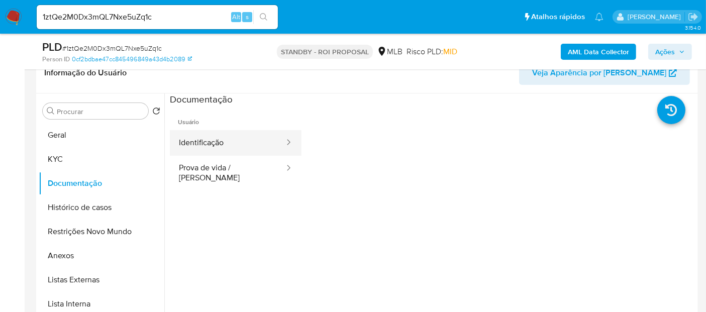
click at [197, 142] on button "Identificação" at bounding box center [228, 143] width 116 height 26
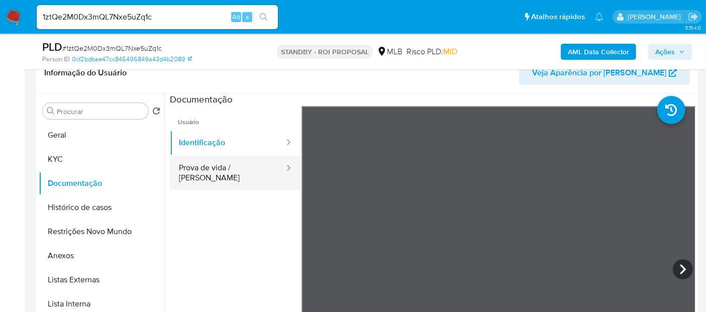
click at [213, 167] on button "Prova de vida / Selfie" at bounding box center [228, 173] width 116 height 34
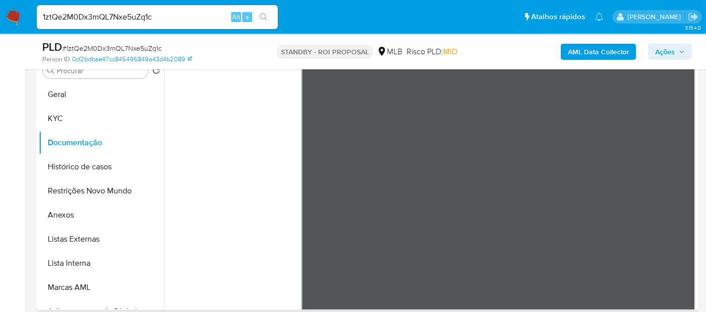
scroll to position [0, 0]
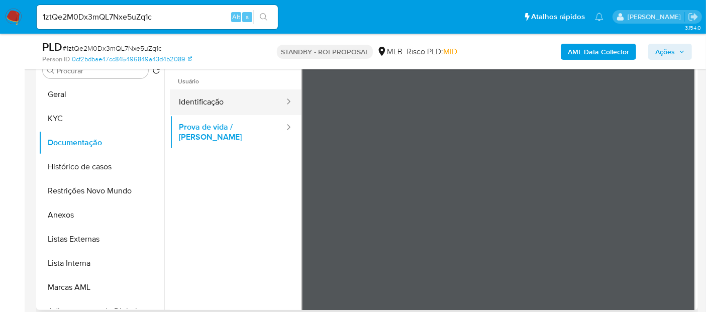
drag, startPoint x: 209, startPoint y: 103, endPoint x: 228, endPoint y: 111, distance: 20.9
click at [210, 103] on button "Identificação" at bounding box center [228, 102] width 116 height 26
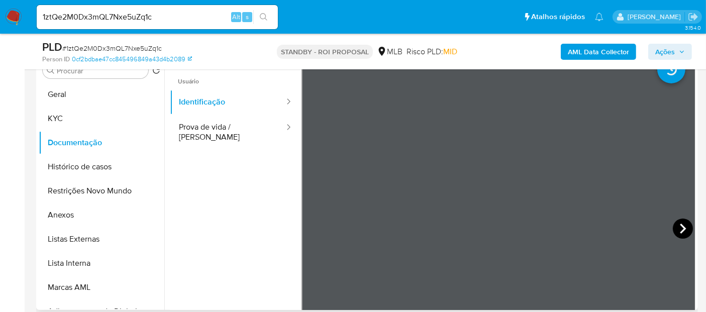
click at [679, 224] on icon at bounding box center [683, 229] width 20 height 20
click at [57, 119] on button "KYC" at bounding box center [98, 119] width 118 height 24
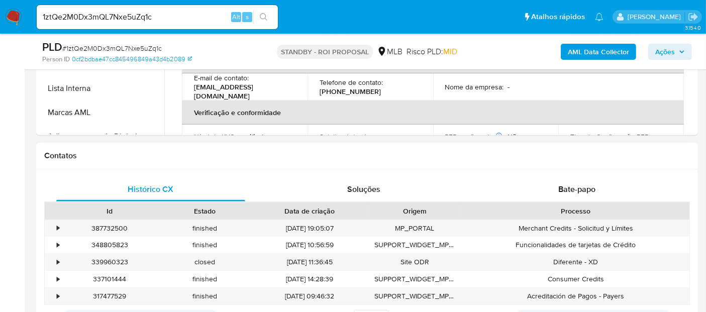
scroll to position [385, 0]
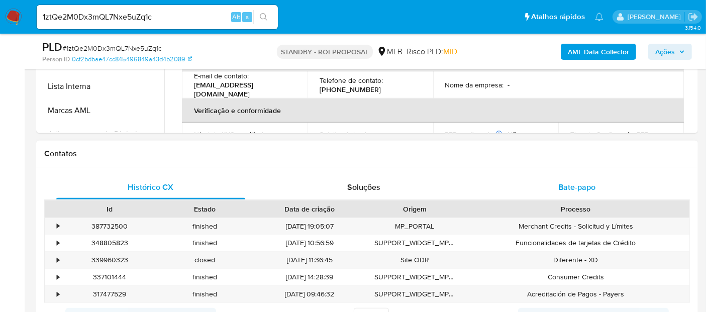
click at [583, 189] on span "Bate-papo" at bounding box center [576, 187] width 37 height 12
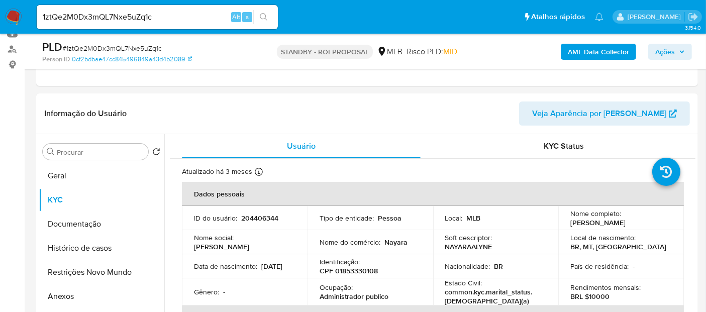
scroll to position [159, 0]
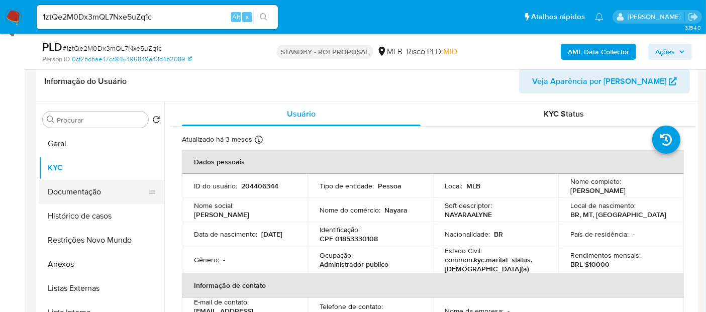
click at [67, 186] on button "Documentação" at bounding box center [98, 192] width 118 height 24
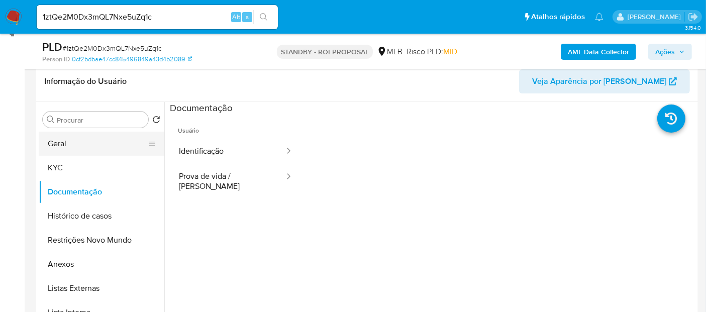
click at [68, 143] on button "Geral" at bounding box center [98, 144] width 118 height 24
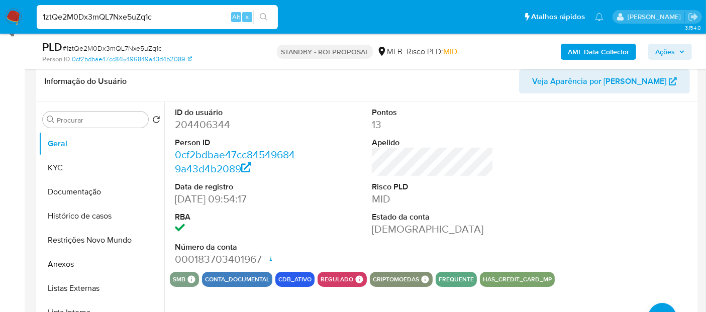
drag, startPoint x: 167, startPoint y: 17, endPoint x: 0, endPoint y: 21, distance: 167.4
click at [0, 21] on nav "Pausado Ver notificaciones 1ztQe2M0Dx3mQL7Nxe5uZq1c Alt s Atalhos rápidos Presi…" at bounding box center [353, 17] width 706 height 34
paste input "oZPvi8L3wfvG1q8hiaOzBDFh"
type input "oZPvi8L3wfvG1q8hiaOzBDFh"
click at [259, 14] on button "search-icon" at bounding box center [263, 17] width 21 height 14
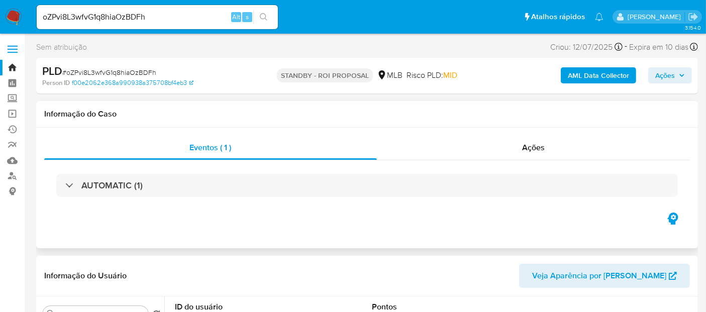
select select "10"
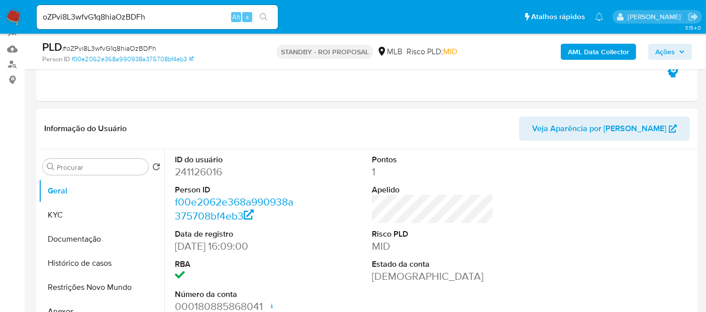
scroll to position [167, 0]
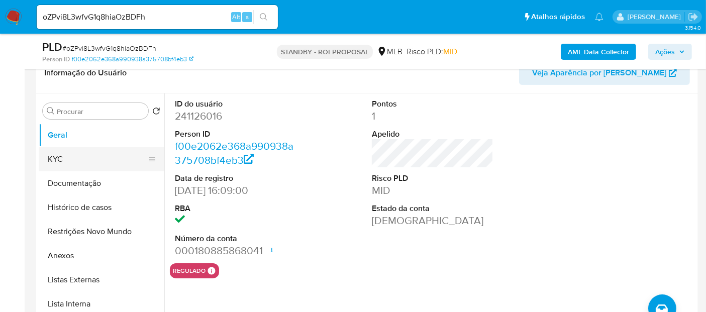
click at [64, 162] on button "KYC" at bounding box center [98, 159] width 118 height 24
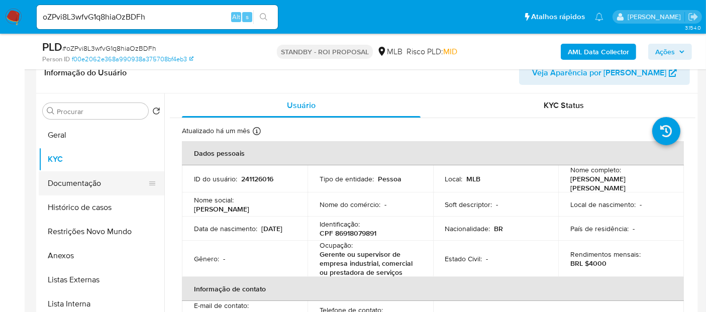
click at [64, 183] on button "Documentação" at bounding box center [98, 183] width 118 height 24
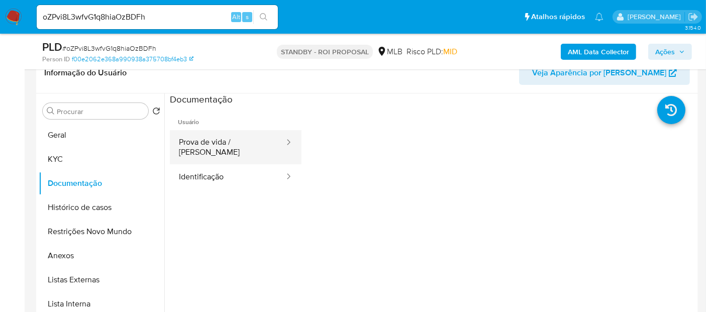
click at [237, 142] on button "Prova de vida / Selfie" at bounding box center [228, 147] width 116 height 34
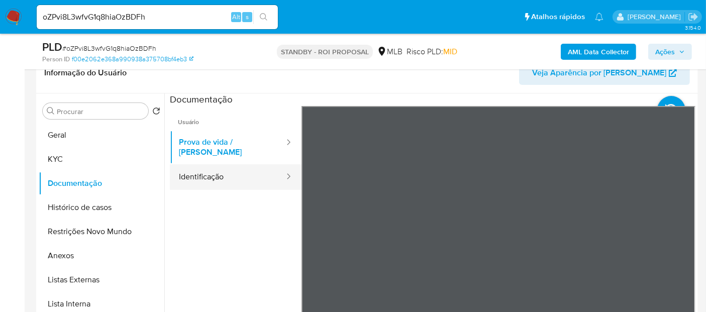
click at [201, 166] on button "Identificação" at bounding box center [228, 177] width 116 height 26
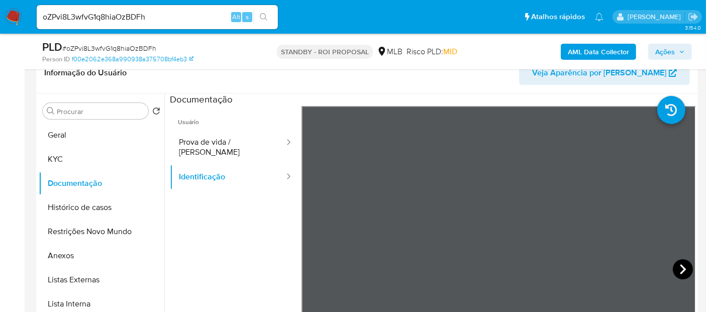
click at [676, 259] on icon at bounding box center [683, 269] width 20 height 20
click at [76, 138] on button "Geral" at bounding box center [98, 135] width 118 height 24
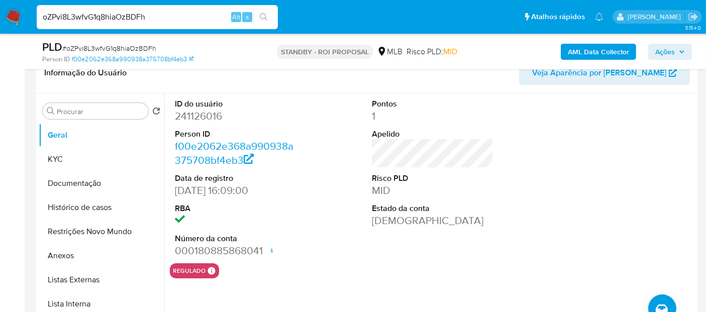
drag, startPoint x: 158, startPoint y: 11, endPoint x: 0, endPoint y: 20, distance: 158.6
click at [0, 20] on nav "Pausado Ver notificaciones oZPvi8L3wfvG1q8hiaOzBDFh Alt s Atalhos rápidos Presi…" at bounding box center [353, 17] width 706 height 34
paste input "RHUll4Bu6V0E0dOzQBJkrV6O"
type input "RHUll4Bu6V0E0dOzQBJkrV6O"
click at [264, 13] on icon "search-icon" at bounding box center [264, 17] width 8 height 8
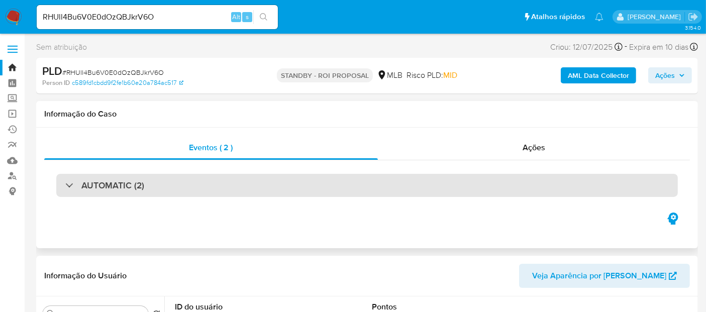
select select "10"
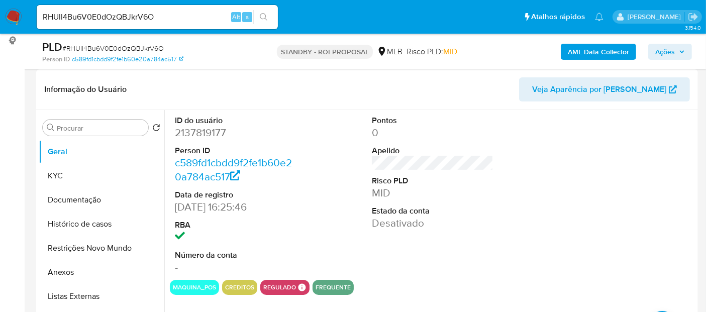
scroll to position [167, 0]
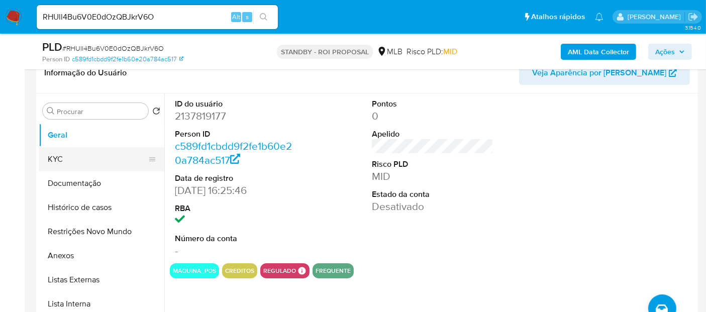
click at [74, 151] on button "KYC" at bounding box center [98, 159] width 118 height 24
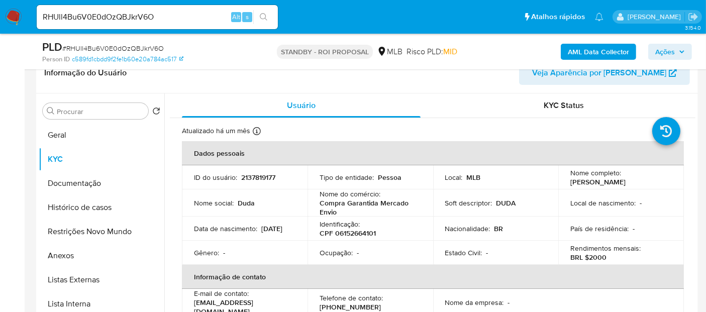
drag, startPoint x: 195, startPoint y: 236, endPoint x: 234, endPoint y: 237, distance: 38.7
click at [234, 233] on div "Data de nascimento : 25/01/2004" at bounding box center [245, 228] width 102 height 9
copy p "25/01/2004"
click at [76, 183] on button "Documentação" at bounding box center [98, 183] width 118 height 24
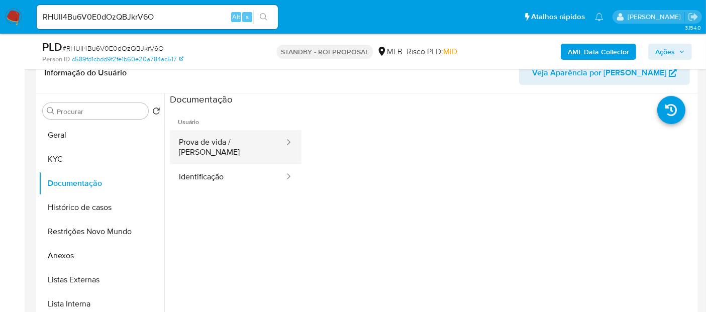
click at [235, 139] on button "Prova de vida / Selfie" at bounding box center [228, 147] width 116 height 34
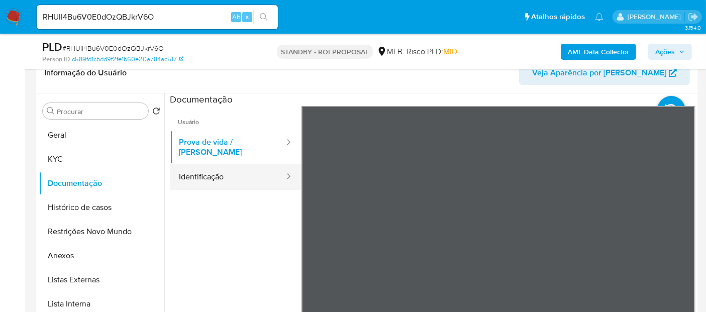
click at [208, 169] on button "Identificação" at bounding box center [228, 177] width 116 height 26
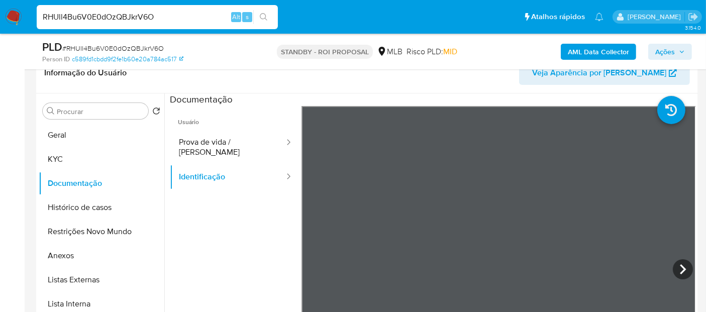
drag, startPoint x: 125, startPoint y: 11, endPoint x: 0, endPoint y: 1, distance: 125.0
click at [0, 1] on nav "Pausado Ver notificaciones RHUll4Bu6V0E0dOzQBJkrV6O Alt s Atalhos rápidos Presi…" at bounding box center [353, 17] width 706 height 34
paste input "8IOOfgPHZhxQVll4fAx1J4Qm"
type input "8IOOfgPHZhxQVll4fAx1J4Qm"
click at [262, 10] on button "search-icon" at bounding box center [263, 17] width 21 height 14
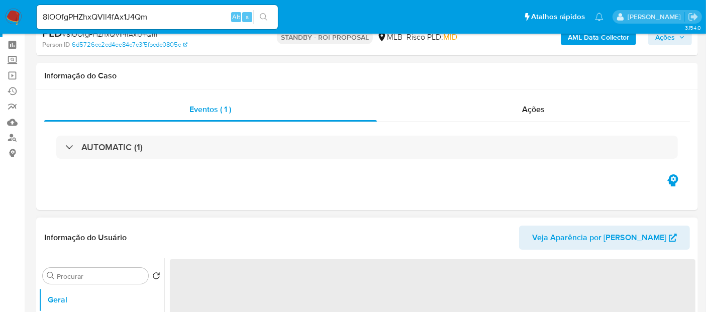
scroll to position [56, 0]
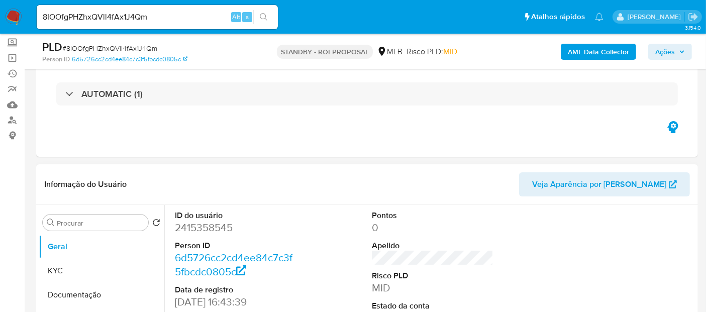
select select "10"
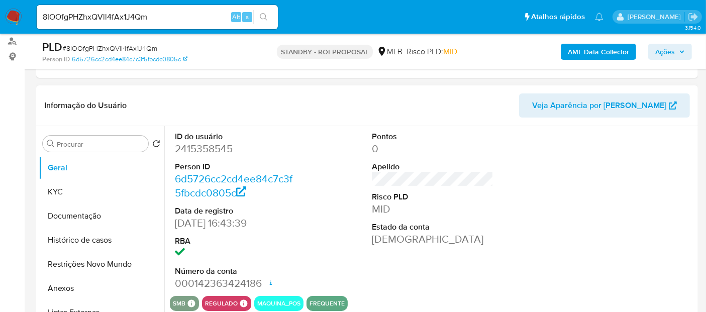
scroll to position [167, 0]
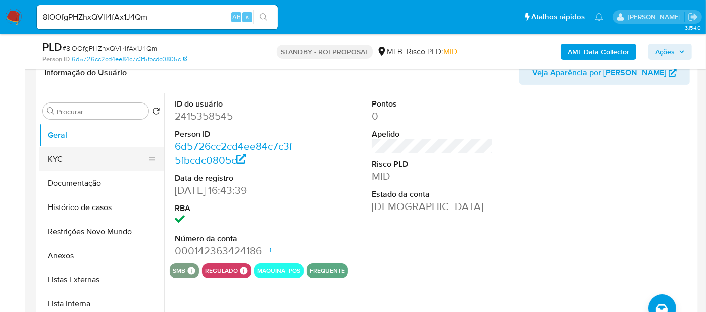
click at [66, 155] on button "KYC" at bounding box center [98, 159] width 118 height 24
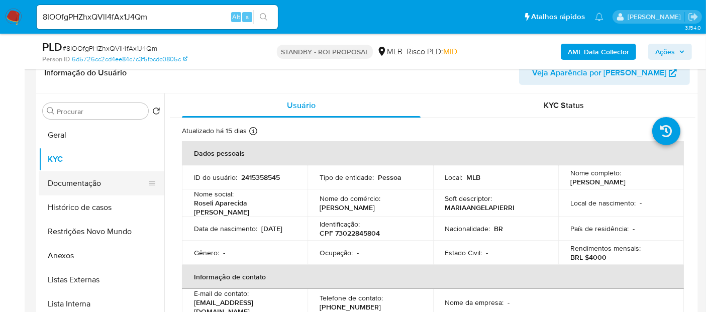
click at [84, 181] on button "Documentação" at bounding box center [98, 183] width 118 height 24
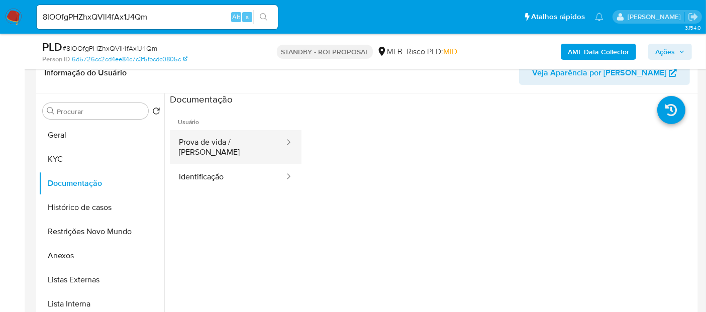
click at [223, 139] on button "Prova de vida / Selfie" at bounding box center [228, 147] width 116 height 34
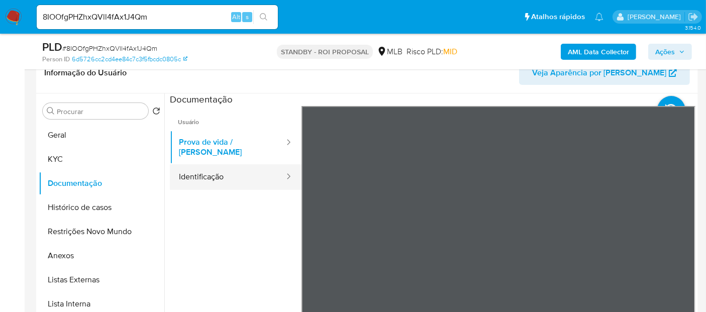
click at [219, 173] on button "Identificação" at bounding box center [228, 177] width 116 height 26
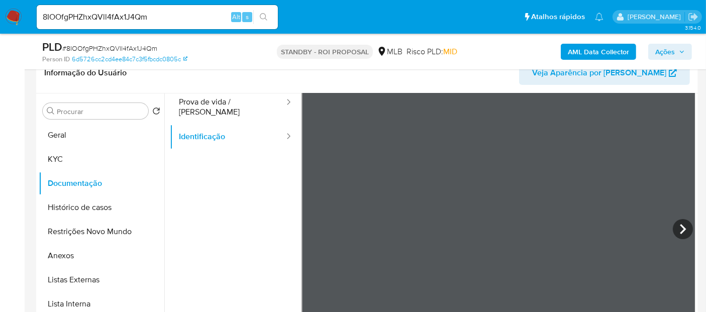
scroll to position [56, 0]
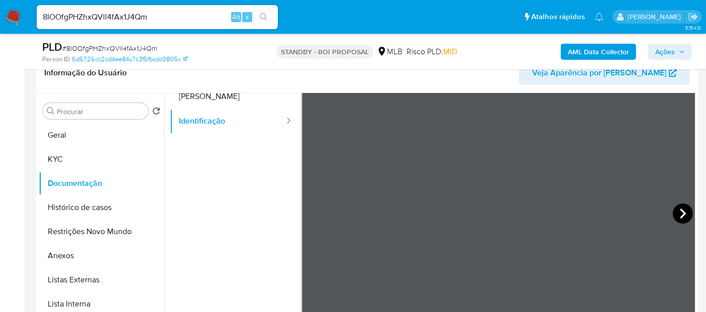
click at [673, 209] on icon at bounding box center [683, 214] width 20 height 20
click at [0, 31] on nav "Pausado Ver notificaciones 8IOOfgPHZhxQVll4fAx1J4Qm Alt s Atalhos rápidos Presi…" at bounding box center [353, 17] width 706 height 34
paste input "en9SB5M1YHCcpHm4M2hcseRF"
type input "en9SB5M1YHCcpHm4M2hcseRF"
click at [262, 16] on icon "search-icon" at bounding box center [264, 17] width 8 height 8
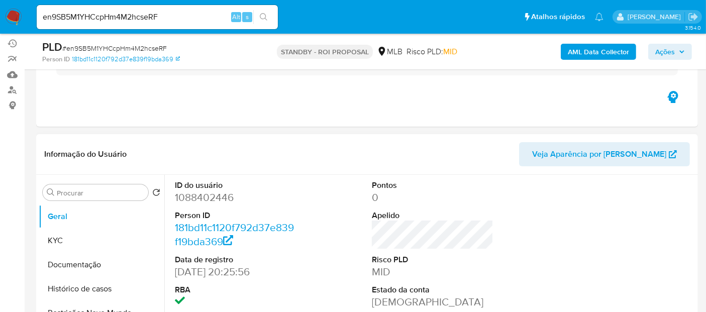
scroll to position [112, 0]
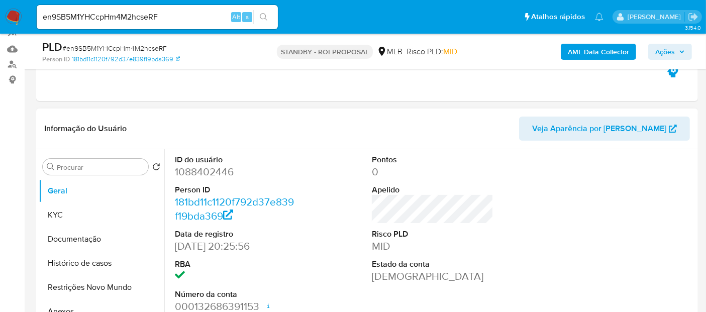
select select "10"
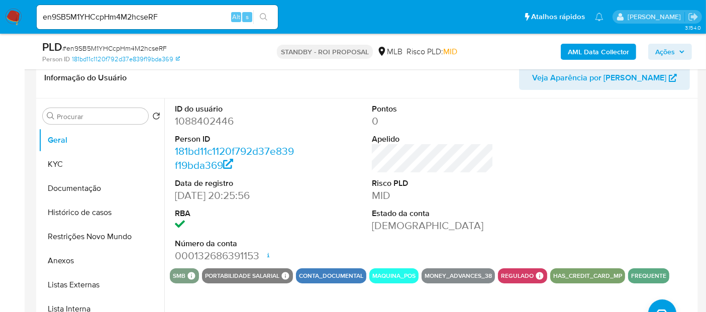
scroll to position [167, 0]
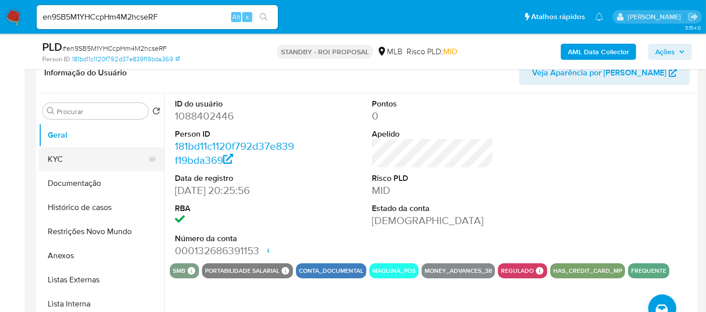
click at [63, 156] on button "KYC" at bounding box center [98, 159] width 118 height 24
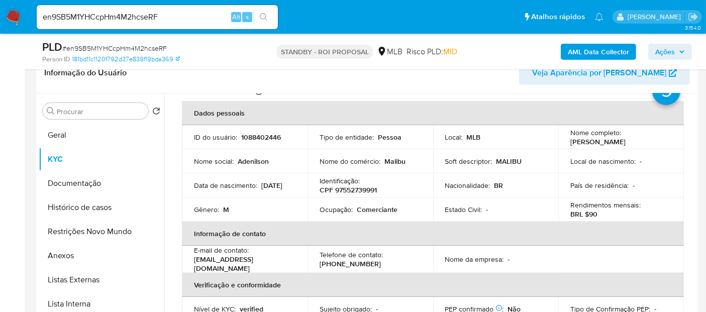
scroll to position [0, 0]
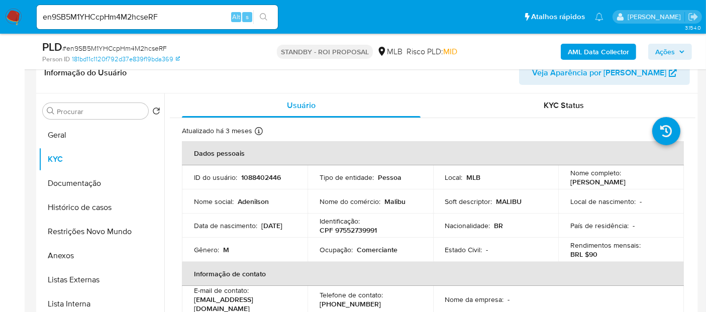
drag, startPoint x: 76, startPoint y: 185, endPoint x: 186, endPoint y: 185, distance: 110.1
click at [77, 184] on button "Documentação" at bounding box center [102, 183] width 126 height 24
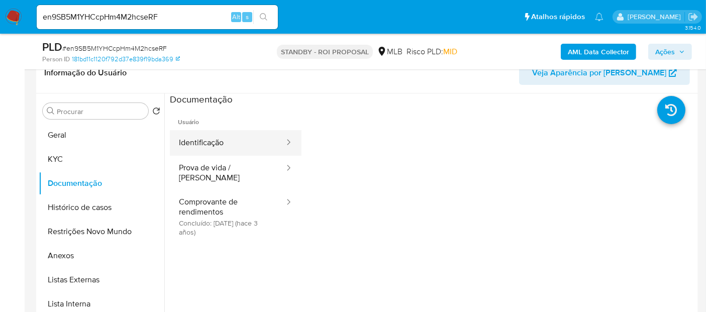
click at [226, 143] on button "Identificação" at bounding box center [228, 143] width 116 height 26
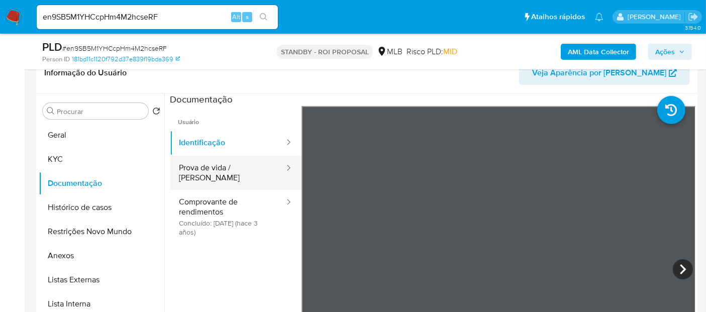
click at [232, 176] on button "Prova de vida / Selfie" at bounding box center [228, 173] width 116 height 34
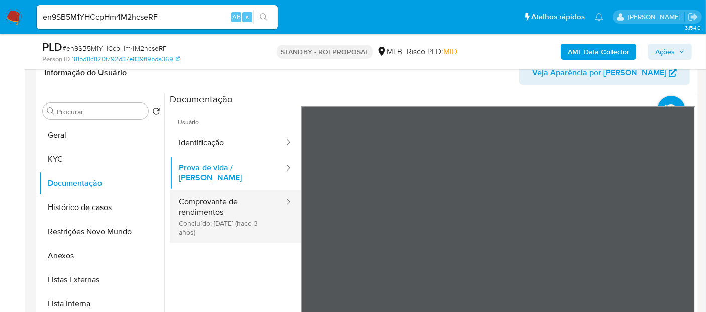
click at [209, 204] on button "Comprovante de rendimentos Concluído: 12/02/2023 (hace 3 años)" at bounding box center [228, 216] width 116 height 53
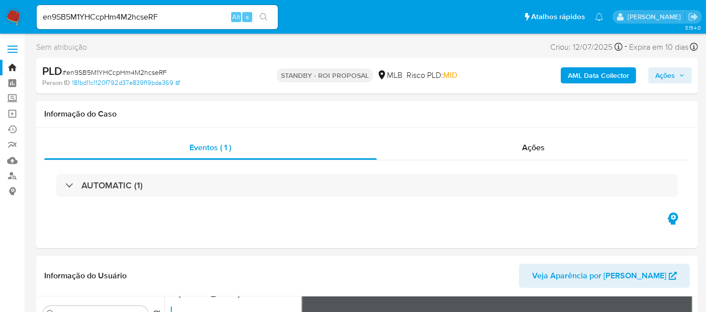
click at [612, 76] on b "AML Data Collector" at bounding box center [598, 75] width 61 height 16
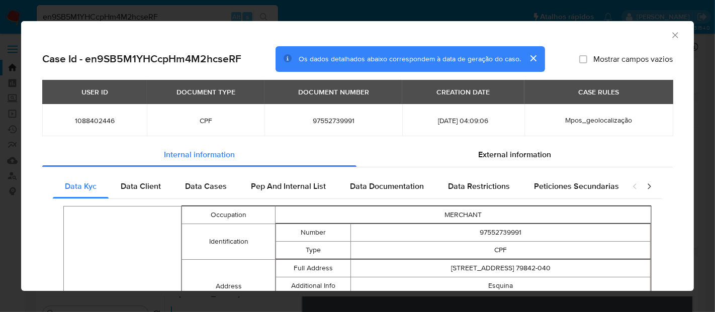
click at [647, 185] on icon "closure-recommendation-modal" at bounding box center [648, 186] width 3 height 6
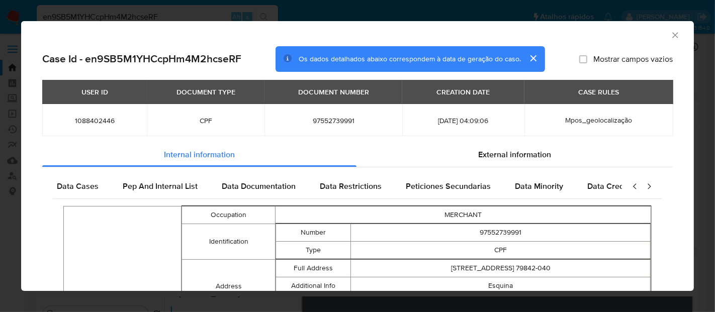
click at [647, 185] on icon "closure-recommendation-modal" at bounding box center [648, 186] width 3 height 6
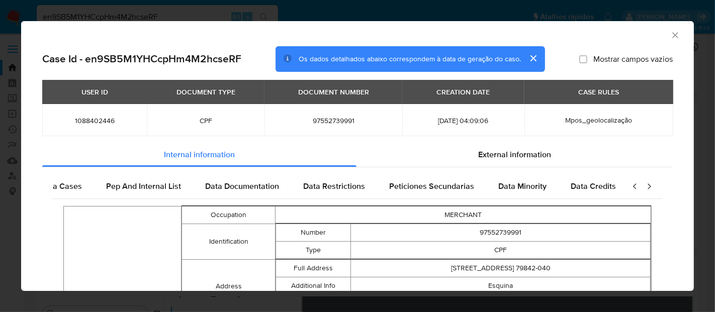
scroll to position [0, 154]
click at [647, 185] on icon "closure-recommendation-modal" at bounding box center [648, 186] width 3 height 6
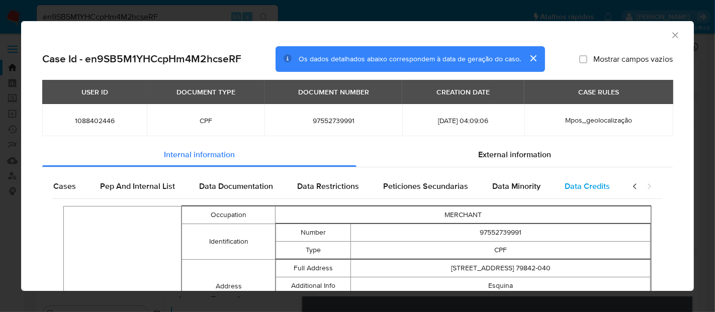
click at [594, 184] on span "Data Credits" at bounding box center [586, 186] width 45 height 12
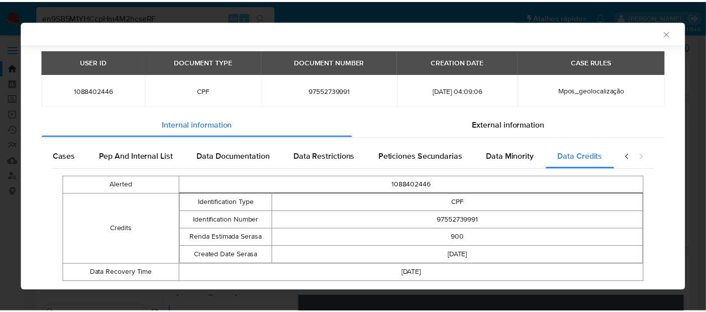
scroll to position [54, 0]
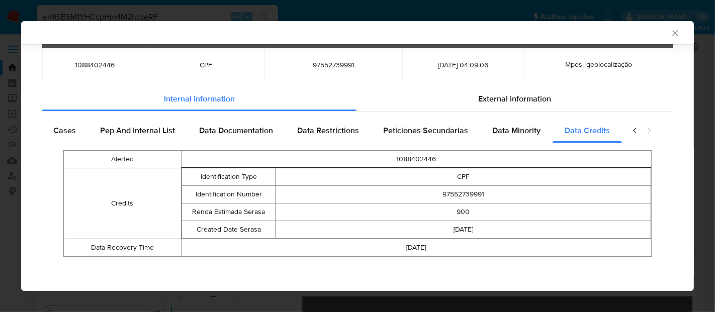
click at [670, 34] on icon "Fechar a janela" at bounding box center [675, 33] width 10 height 10
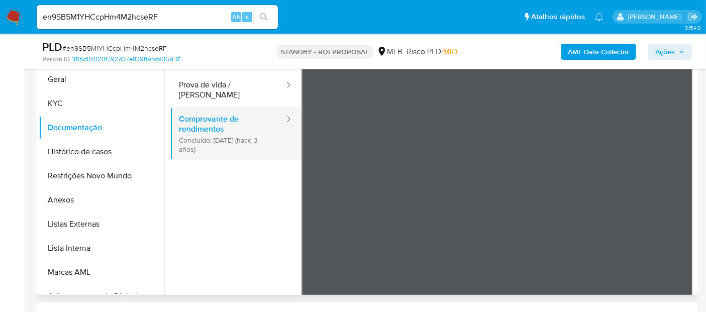
scroll to position [0, 0]
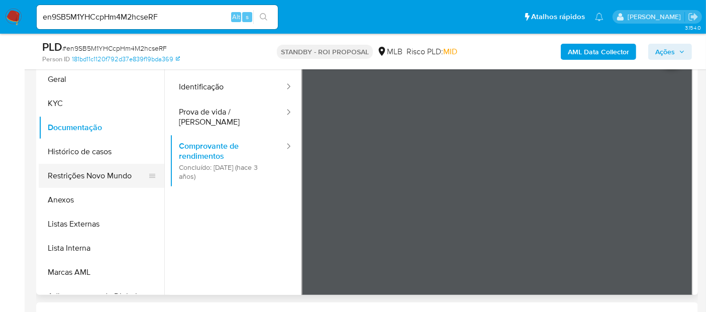
click at [108, 173] on button "Restrições Novo Mundo" at bounding box center [98, 176] width 118 height 24
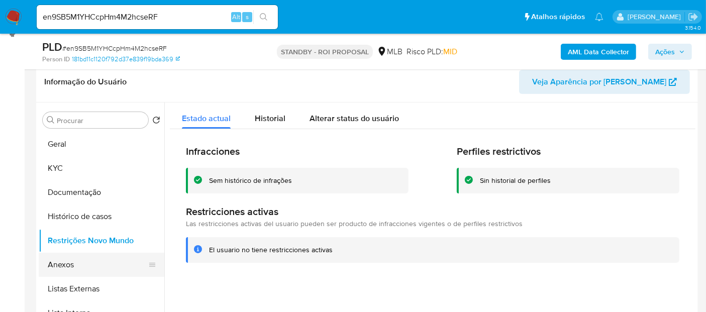
scroll to position [112, 0]
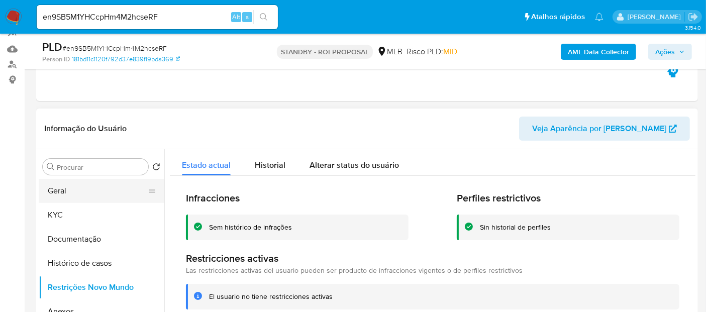
click at [70, 183] on button "Geral" at bounding box center [98, 191] width 118 height 24
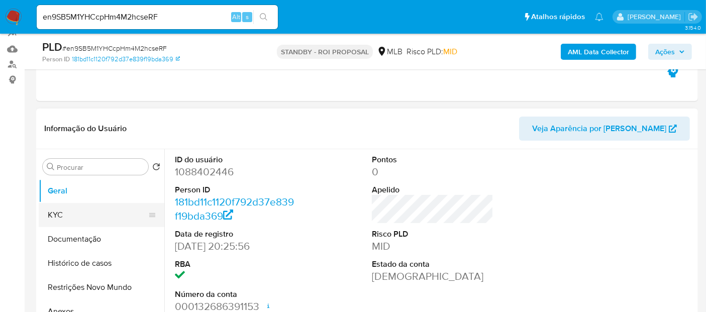
click at [64, 215] on button "KYC" at bounding box center [98, 215] width 118 height 24
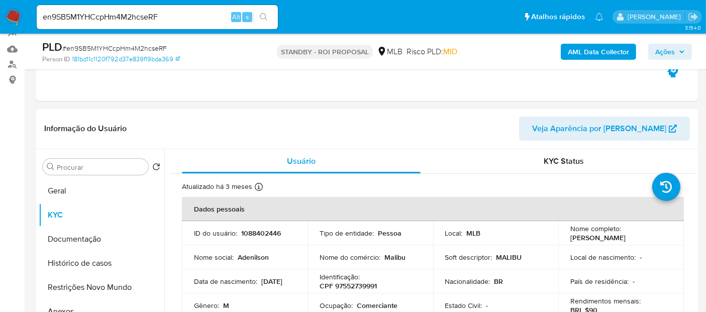
scroll to position [56, 0]
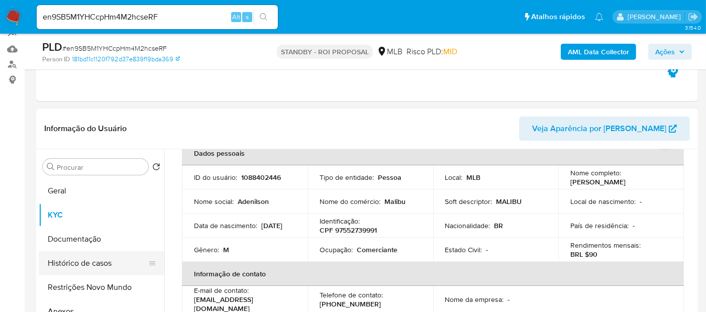
click at [87, 263] on button "Histórico de casos" at bounding box center [98, 263] width 118 height 24
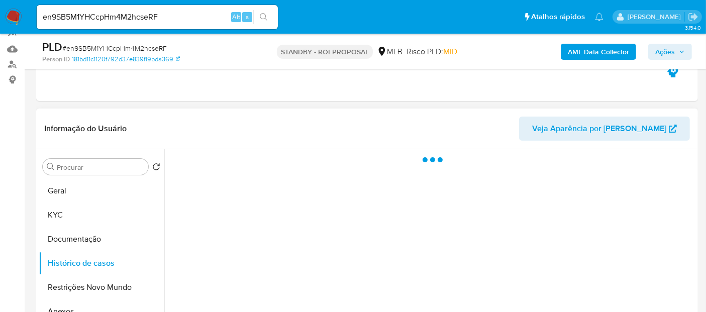
scroll to position [0, 0]
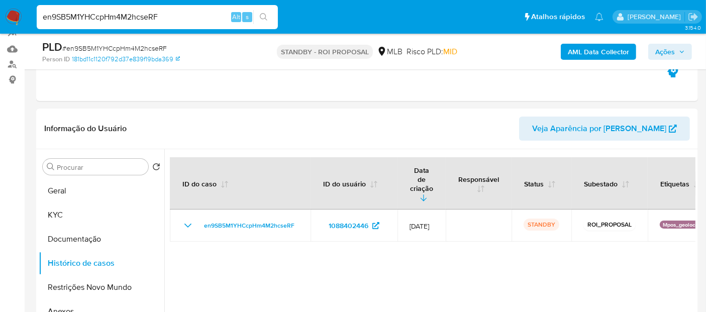
drag, startPoint x: 182, startPoint y: 12, endPoint x: 0, endPoint y: 12, distance: 181.9
click at [0, 12] on nav "Pausado Ver notificaciones en9SB5M1YHCcpHm4M2hcseRF Alt s Atalhos rápidos Presi…" at bounding box center [353, 17] width 706 height 34
paste input "1F0saoHoNda7QnKFPpe3PdcA"
type input "1F0saoHoNda7QnKFPpe3PdcA"
click at [265, 13] on icon "search-icon" at bounding box center [264, 17] width 8 height 8
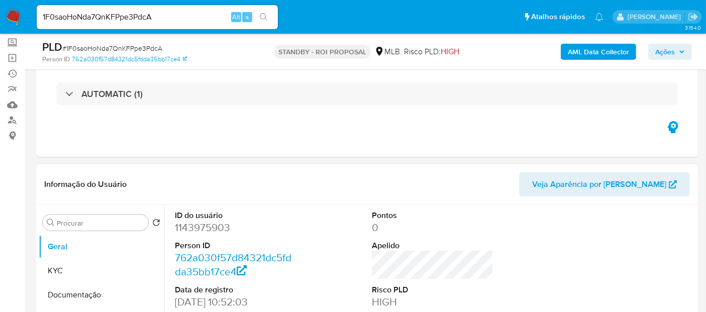
select select "10"
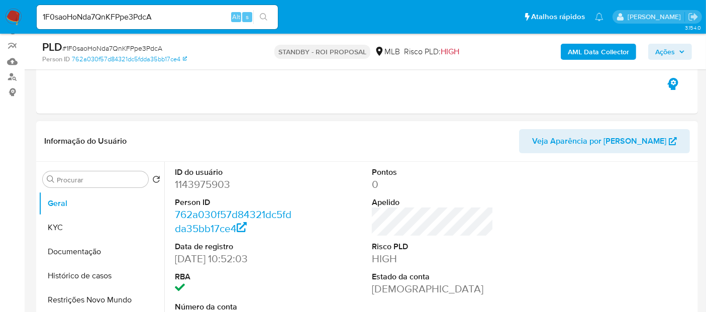
scroll to position [167, 0]
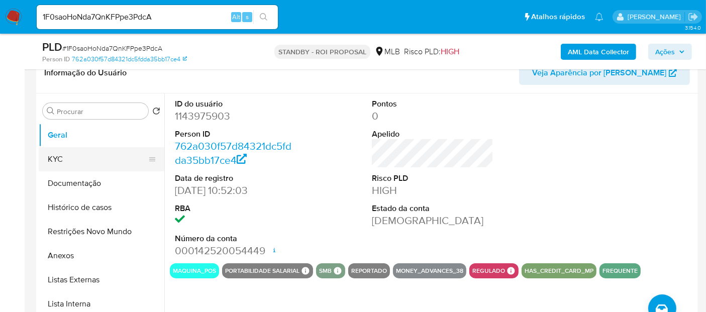
click at [63, 153] on button "KYC" at bounding box center [98, 159] width 118 height 24
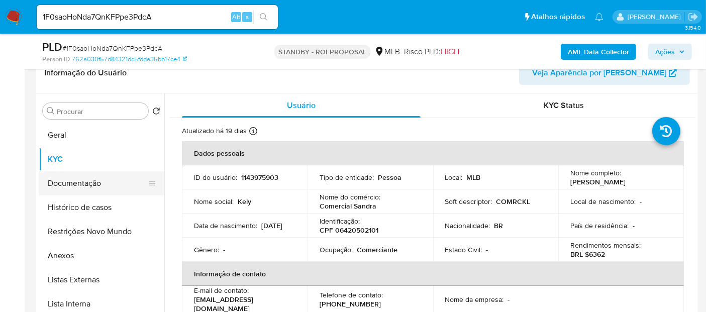
click at [86, 182] on button "Documentação" at bounding box center [98, 183] width 118 height 24
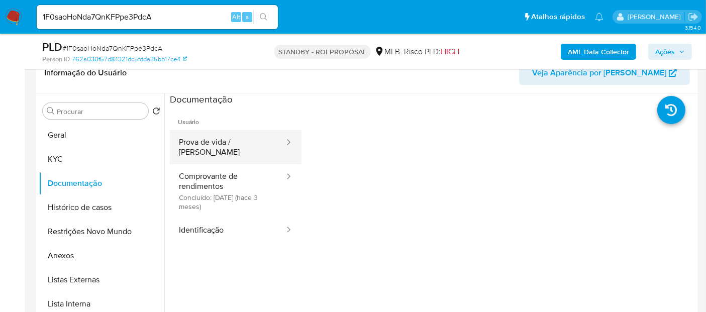
click at [229, 147] on button "Prova de vida / Selfie" at bounding box center [228, 147] width 116 height 34
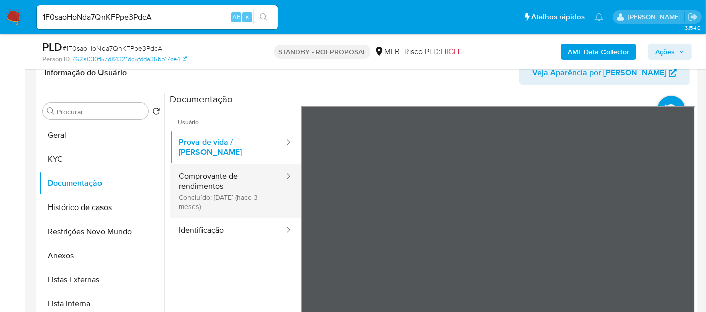
click at [222, 169] on button "Comprovante de rendimentos Concluído: 02/05/2025 (hace 3 meses)" at bounding box center [228, 190] width 116 height 53
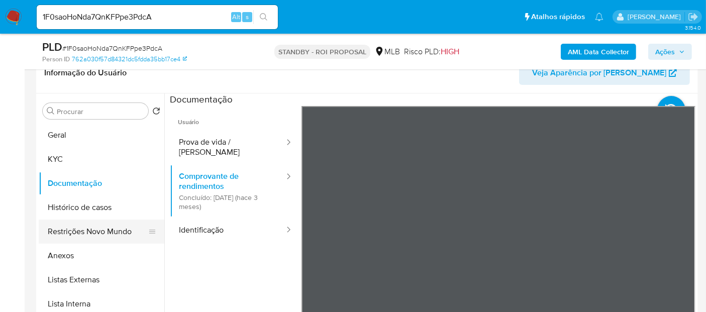
click at [92, 230] on button "Restrições Novo Mundo" at bounding box center [98, 232] width 118 height 24
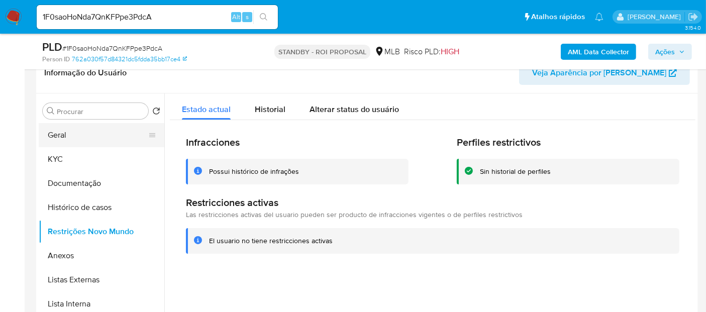
click at [47, 130] on button "Geral" at bounding box center [98, 135] width 118 height 24
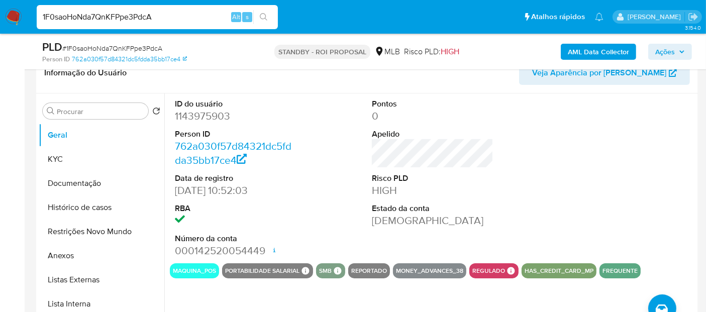
drag, startPoint x: 178, startPoint y: 18, endPoint x: 0, endPoint y: 17, distance: 177.9
click at [0, 17] on nav "Pausado Ver notificaciones 1F0saoHoNda7QnKFPpe3PdcA Alt s Atalhos rápidos Presi…" at bounding box center [353, 17] width 706 height 34
paste input "tmRfwc15RtrXtwKAqasV2PF6"
type input "tmRfwc15RtrXtwKAqasV2PF6"
click at [264, 14] on icon "search-icon" at bounding box center [264, 17] width 8 height 8
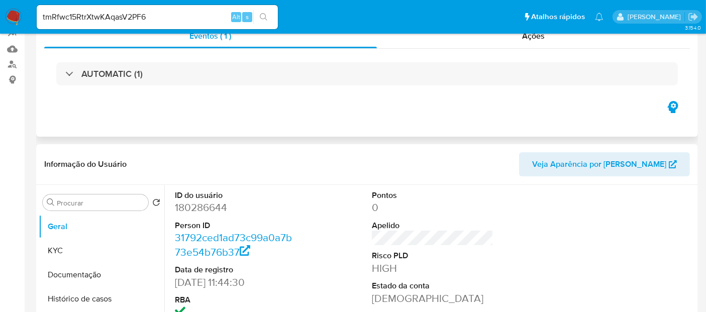
select select "10"
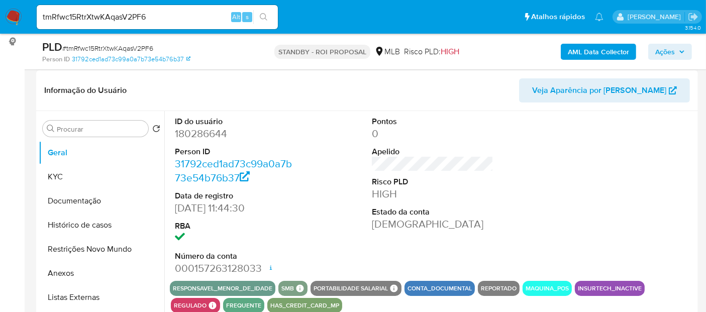
scroll to position [167, 0]
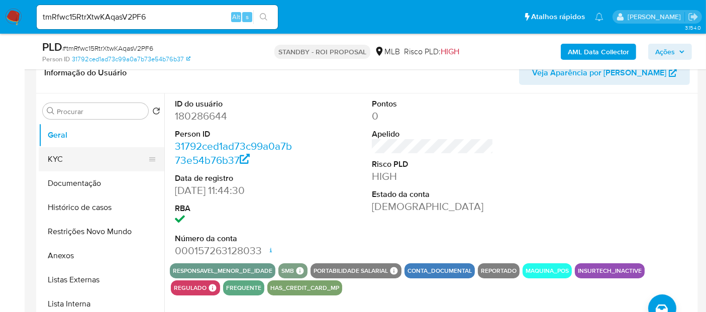
drag, startPoint x: 57, startPoint y: 162, endPoint x: 132, endPoint y: 166, distance: 74.5
click at [58, 162] on button "KYC" at bounding box center [98, 159] width 118 height 24
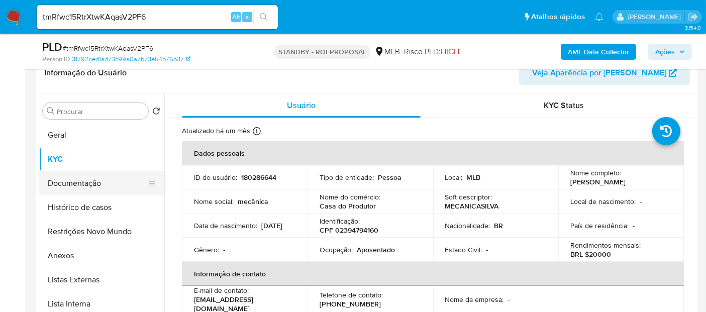
click at [77, 181] on button "Documentação" at bounding box center [98, 183] width 118 height 24
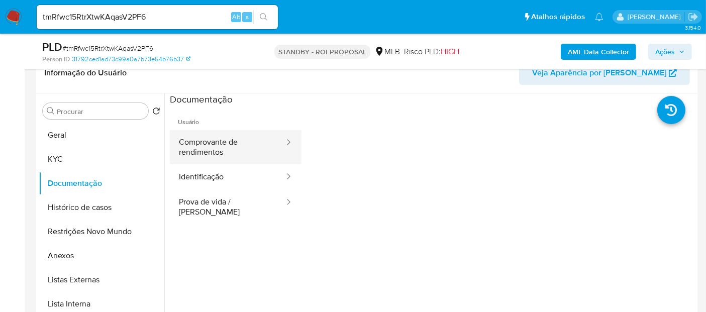
click at [214, 143] on button "Comprovante de rendimentos" at bounding box center [228, 147] width 116 height 34
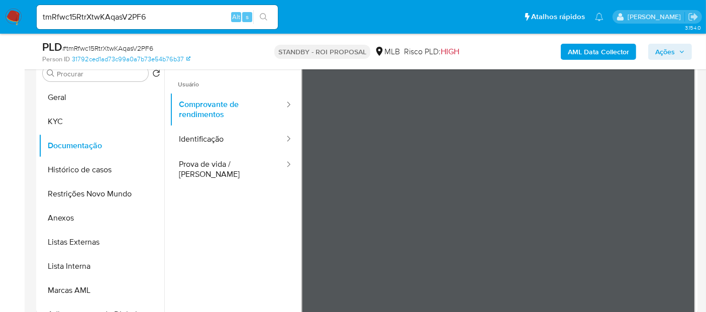
scroll to position [75, 0]
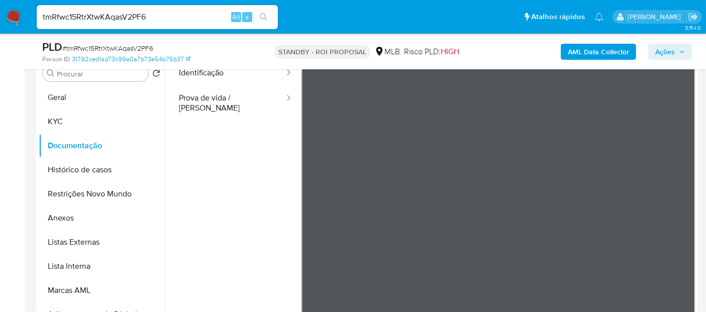
drag, startPoint x: 689, startPoint y: 125, endPoint x: 676, endPoint y: 323, distance: 197.9
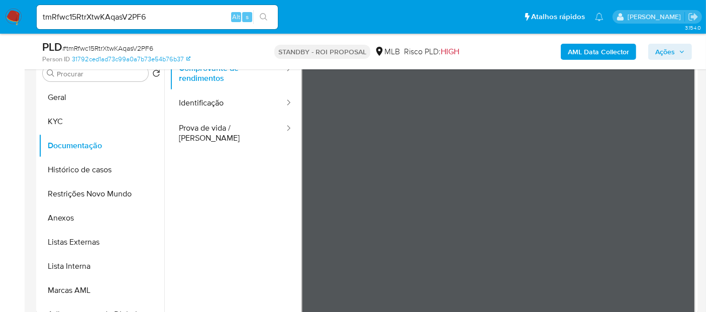
scroll to position [0, 0]
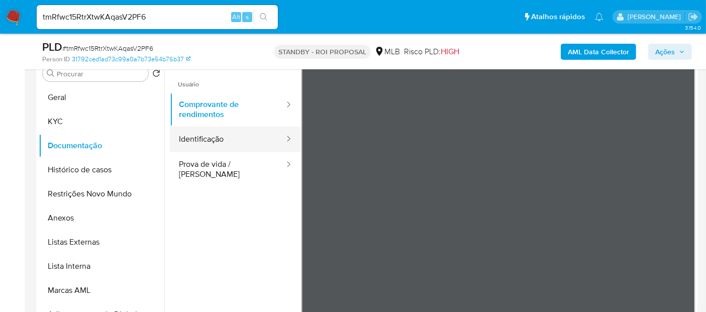
click at [205, 138] on button "Identificação" at bounding box center [228, 140] width 116 height 26
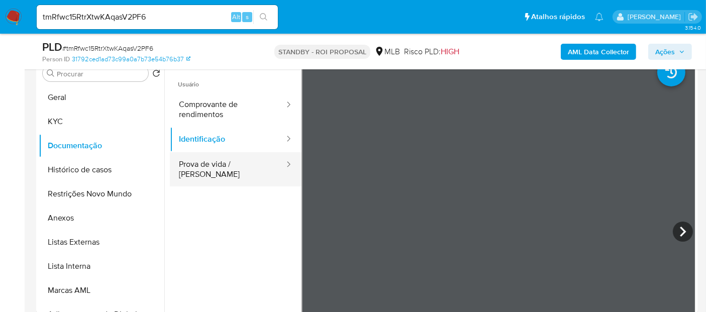
click at [209, 171] on button "Prova de vida / Selfie" at bounding box center [228, 169] width 116 height 34
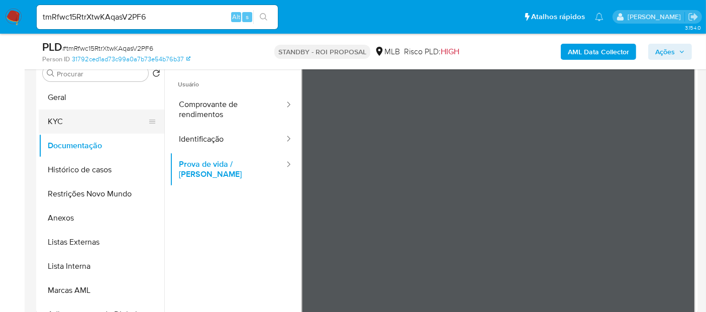
click at [49, 120] on button "KYC" at bounding box center [98, 122] width 118 height 24
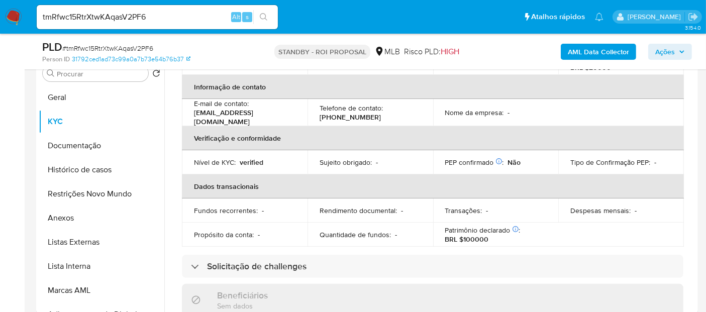
scroll to position [167, 0]
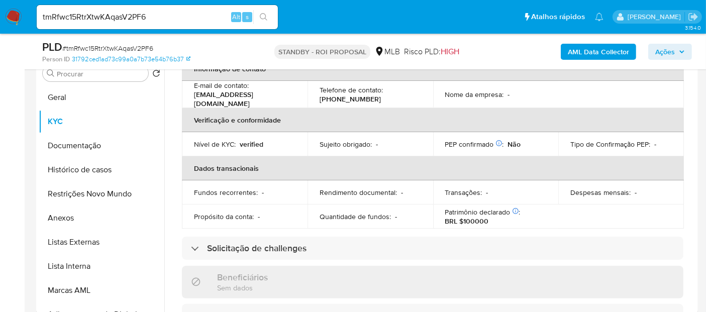
click at [527, 213] on div "Patrimônio declarado Conformado por Dinheiro Não Bens móveis Não Participação d…" at bounding box center [496, 217] width 102 height 18
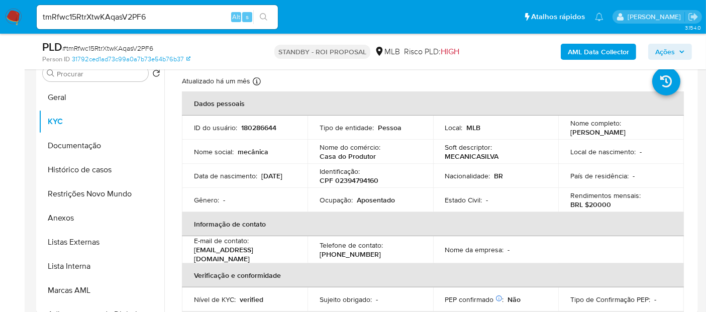
scroll to position [0, 0]
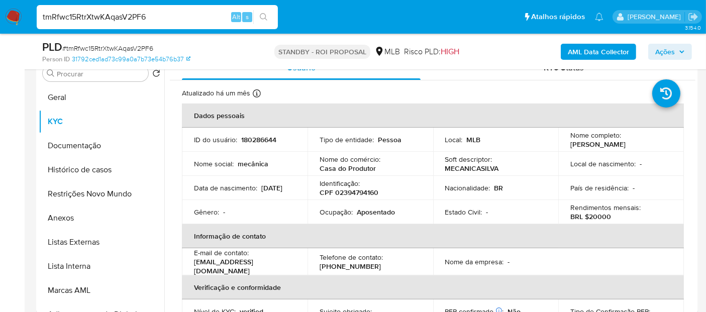
drag, startPoint x: 155, startPoint y: 22, endPoint x: 0, endPoint y: 21, distance: 154.8
click at [0, 21] on nav "Pausado Ver notificaciones tmRfwc15RtrXtwKAqasV2PF6 Alt s Atalhos rápidos Presi…" at bounding box center [353, 17] width 706 height 34
click at [262, 14] on icon "search-icon" at bounding box center [264, 17] width 8 height 8
drag, startPoint x: 54, startPoint y: 98, endPoint x: 70, endPoint y: 98, distance: 15.6
click at [54, 98] on button "Geral" at bounding box center [98, 97] width 118 height 24
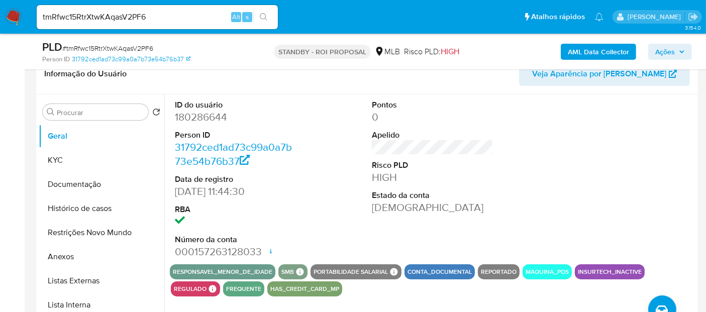
scroll to position [149, 0]
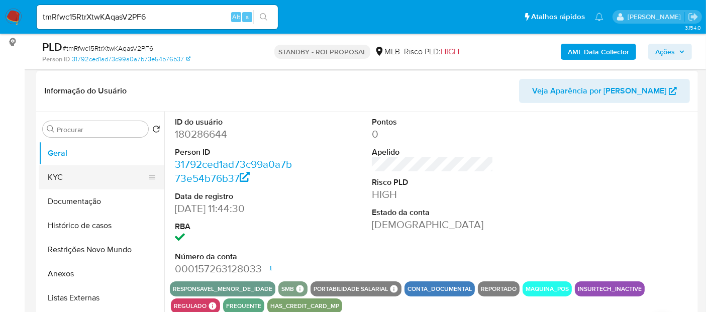
click at [54, 172] on button "KYC" at bounding box center [98, 177] width 118 height 24
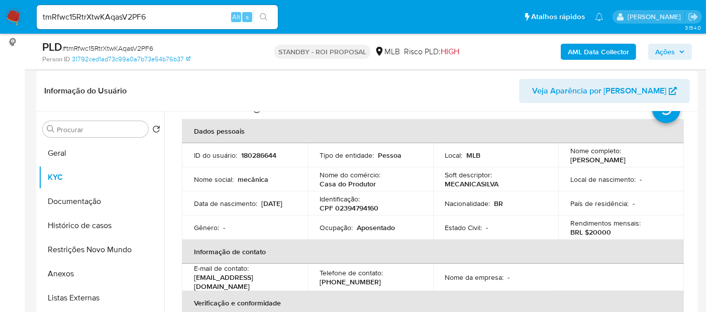
scroll to position [56, 0]
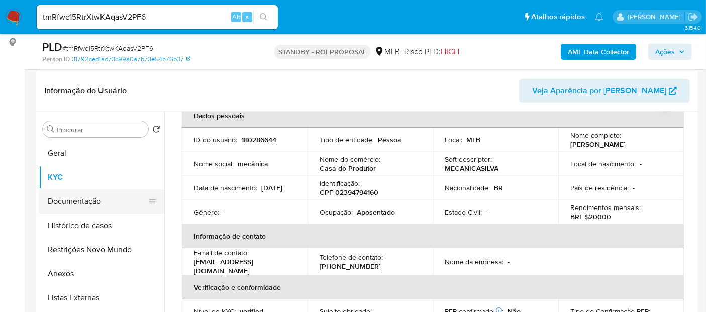
click at [60, 200] on button "Documentação" at bounding box center [98, 201] width 118 height 24
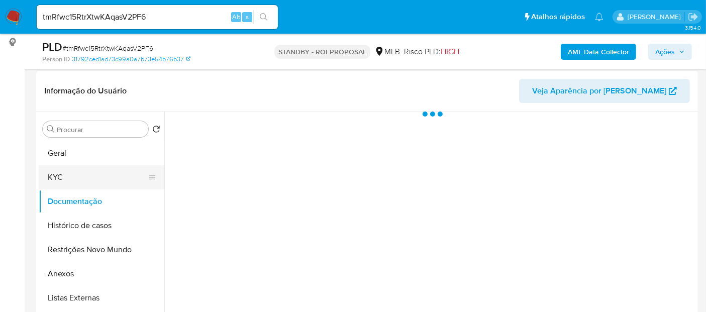
scroll to position [0, 0]
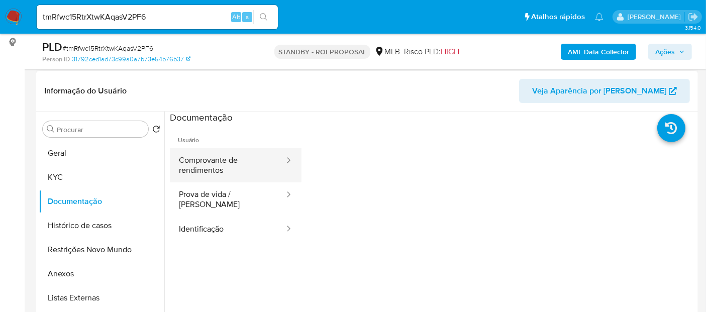
click at [228, 164] on button "Comprovante de rendimentos" at bounding box center [228, 165] width 116 height 34
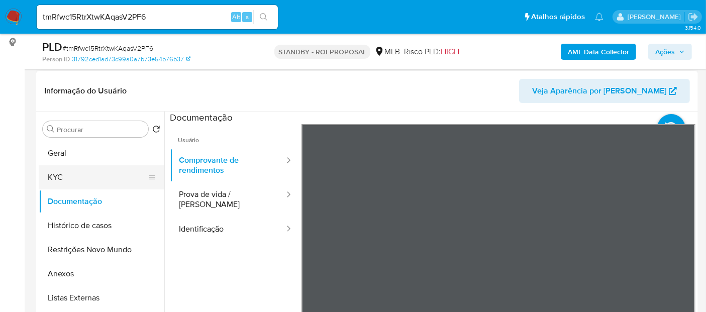
drag, startPoint x: 47, startPoint y: 154, endPoint x: 145, endPoint y: 165, distance: 98.1
click at [48, 155] on button "Geral" at bounding box center [102, 153] width 126 height 24
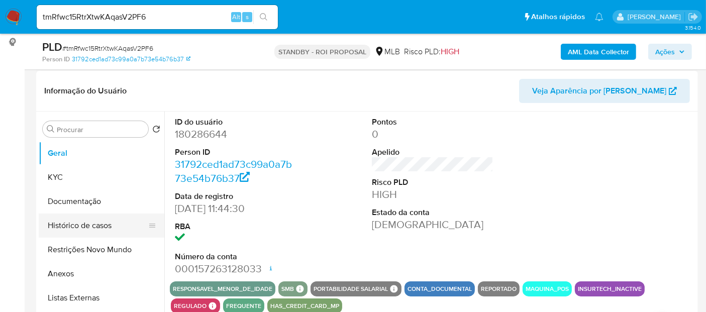
drag, startPoint x: 76, startPoint y: 224, endPoint x: 223, endPoint y: 224, distance: 147.3
click at [76, 224] on button "Histórico de casos" at bounding box center [102, 226] width 126 height 24
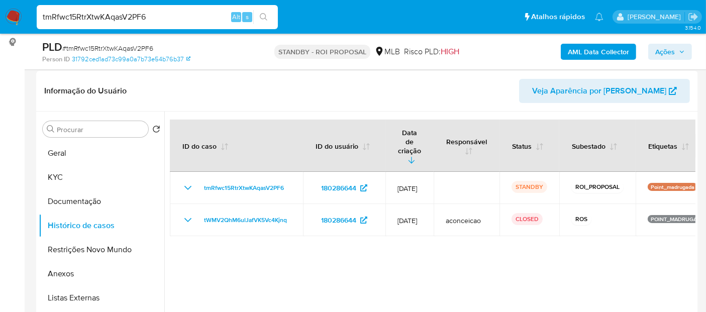
drag, startPoint x: 175, startPoint y: 19, endPoint x: 0, endPoint y: 18, distance: 175.4
click at [0, 18] on nav "Pausado Ver notificaciones tmRfwc15RtrXtwKAqasV2PF6 Alt s Atalhos rápidos Presi…" at bounding box center [353, 17] width 706 height 34
paste input "9ENmdahvVzu90jKLtOH1my4s"
type input "9ENmdahvVzu90jKLtOH1my4s"
click at [67, 155] on button "Geral" at bounding box center [98, 153] width 118 height 24
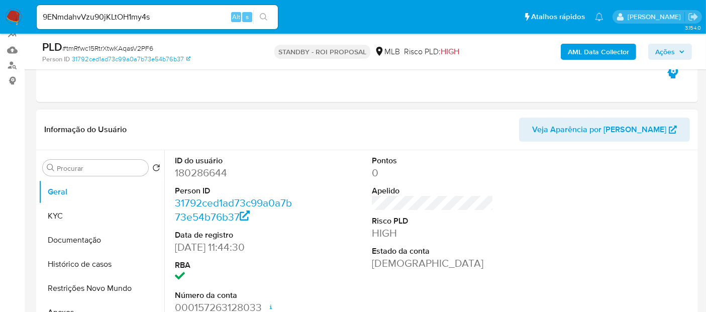
scroll to position [93, 0]
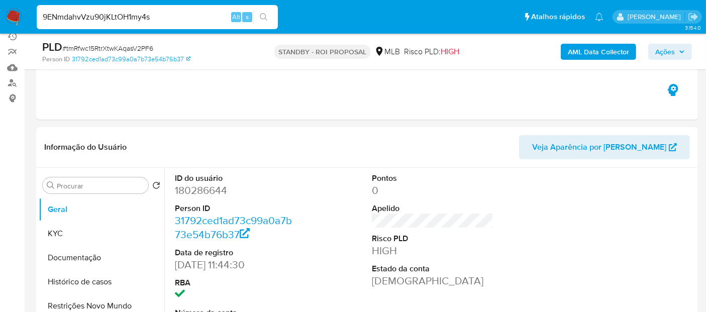
drag, startPoint x: 180, startPoint y: 15, endPoint x: 0, endPoint y: -14, distance: 182.6
paste input "9ENmdahvVzu90jKLtOH1my4s"
type input "9ENmdahvVzu90jKLtOH1my4s"
click at [262, 12] on button "search-icon" at bounding box center [263, 17] width 21 height 14
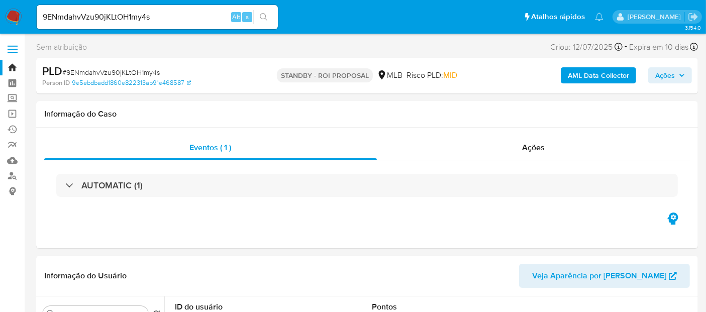
select select "10"
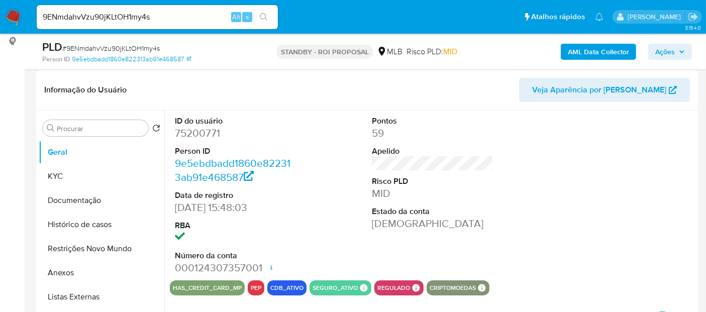
scroll to position [167, 0]
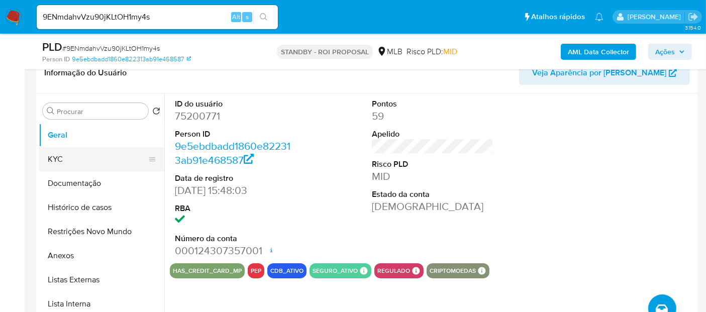
click at [64, 156] on button "KYC" at bounding box center [98, 159] width 118 height 24
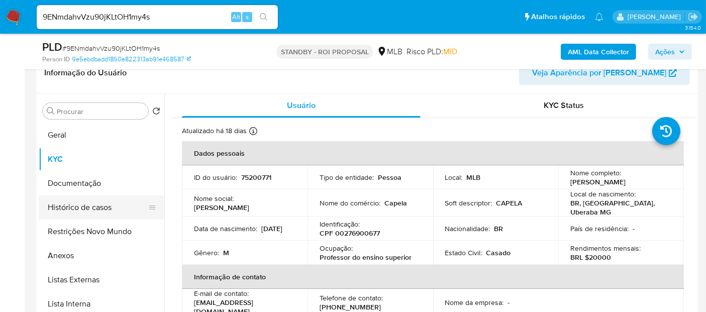
scroll to position [0, 0]
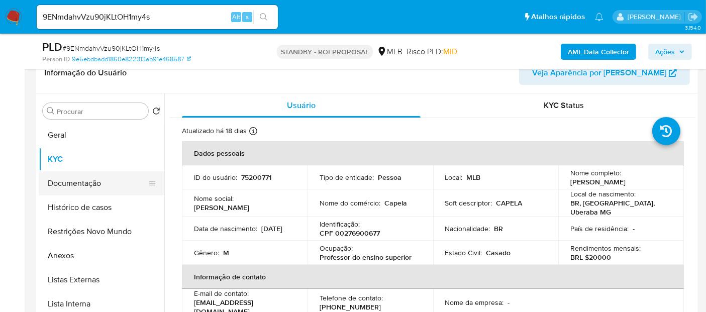
click at [67, 183] on button "Documentação" at bounding box center [98, 183] width 118 height 24
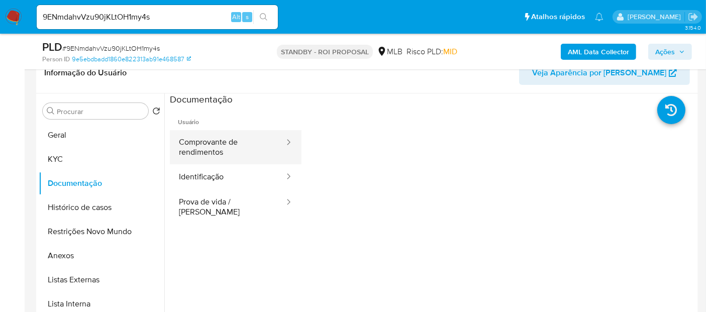
click at [213, 139] on button "Comprovante de rendimentos" at bounding box center [228, 147] width 116 height 34
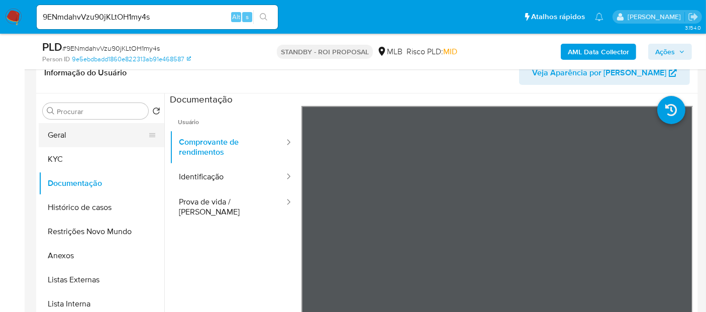
click at [84, 131] on button "Geral" at bounding box center [98, 135] width 118 height 24
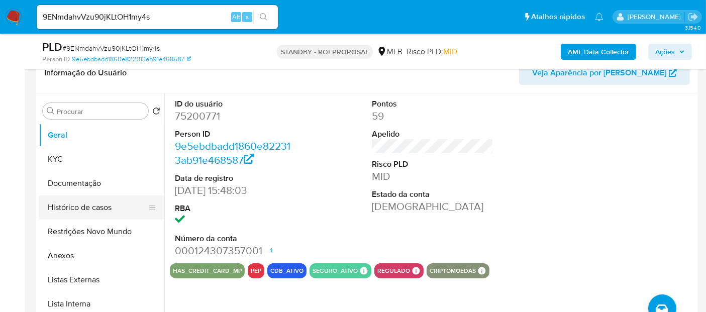
click at [92, 203] on button "Histórico de casos" at bounding box center [98, 208] width 118 height 24
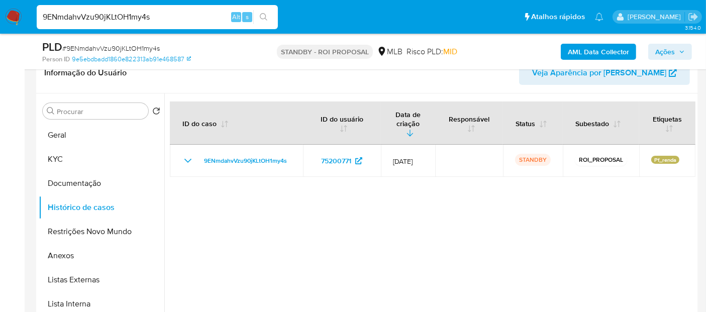
drag, startPoint x: 166, startPoint y: 15, endPoint x: 0, endPoint y: 26, distance: 166.7
click at [0, 26] on nav "Pausado Ver notificaciones 9ENmdahvVzu90jKLtOH1my4s Alt s Atalhos rápidos Presi…" at bounding box center [353, 17] width 706 height 34
paste input "0xsQ8m5EbdEU62SmSZ9Hey7U"
type input "0xsQ8m5EbdEU62SmSZ9Hey7U"
click at [266, 11] on button "search-icon" at bounding box center [263, 17] width 21 height 14
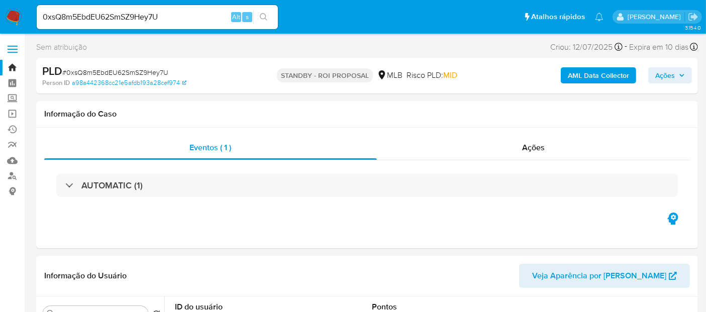
select select "10"
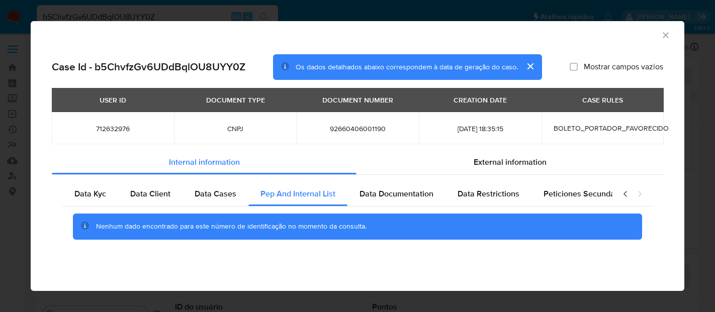
select select "10"
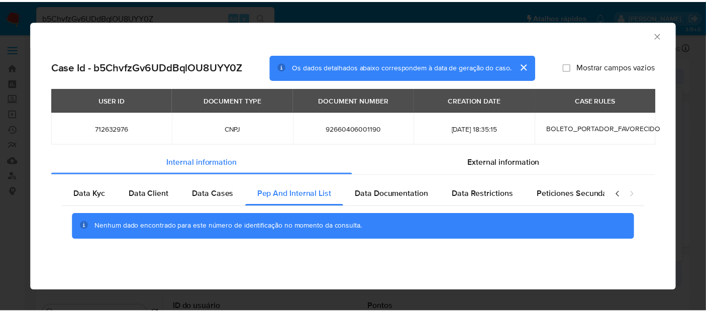
scroll to position [0, 165]
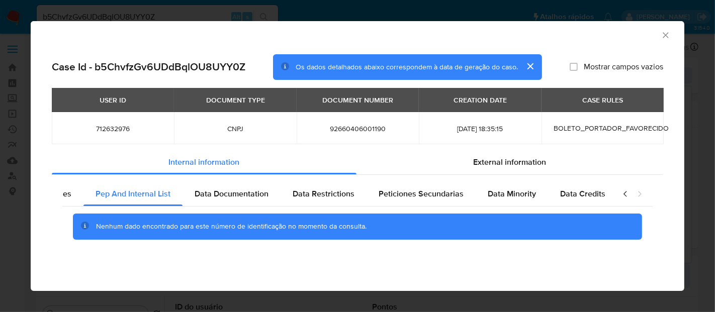
click at [664, 36] on icon "Fechar a janela" at bounding box center [665, 35] width 10 height 10
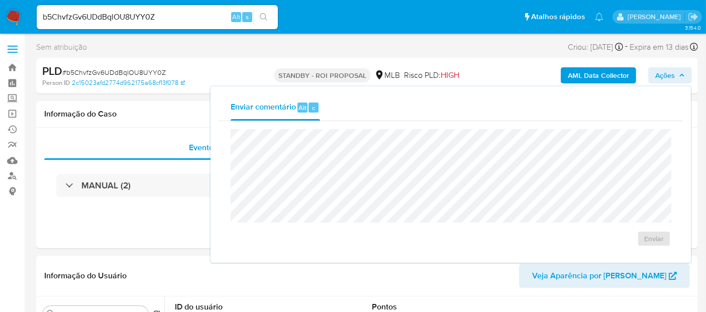
click at [14, 13] on img at bounding box center [13, 17] width 17 height 17
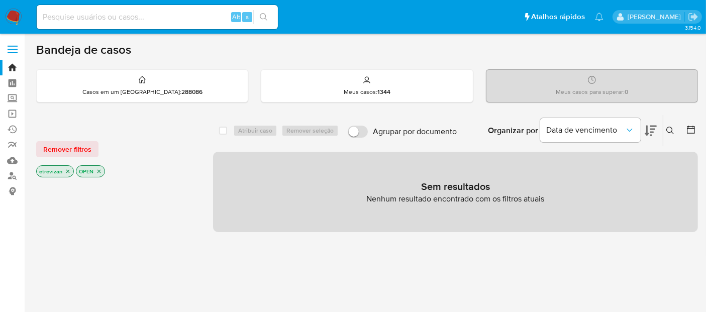
click at [65, 170] on icon "close-filter" at bounding box center [68, 171] width 6 height 6
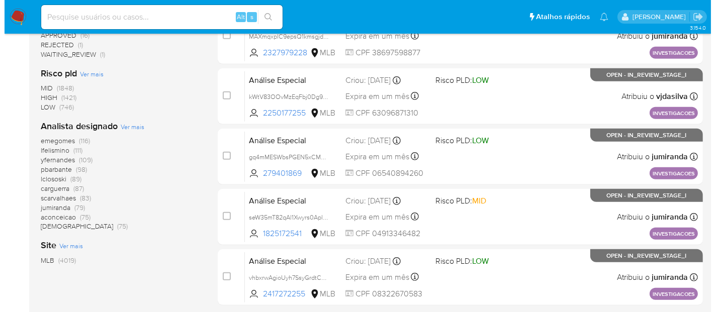
scroll to position [446, 0]
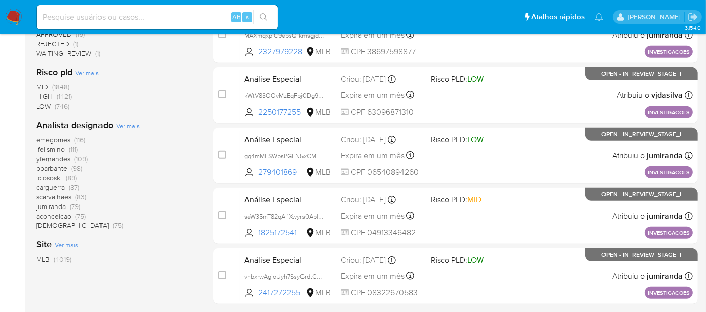
click at [126, 125] on span "Ver mais" at bounding box center [128, 125] width 24 height 9
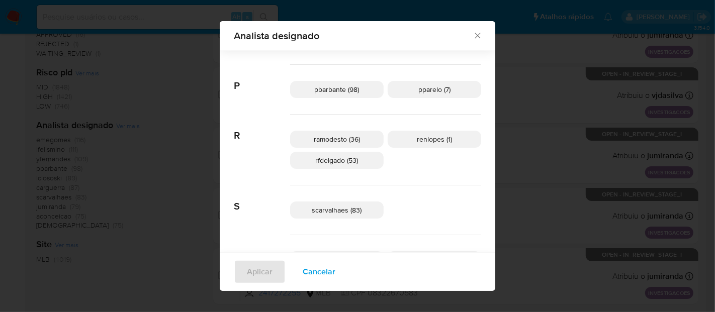
scroll to position [498, 0]
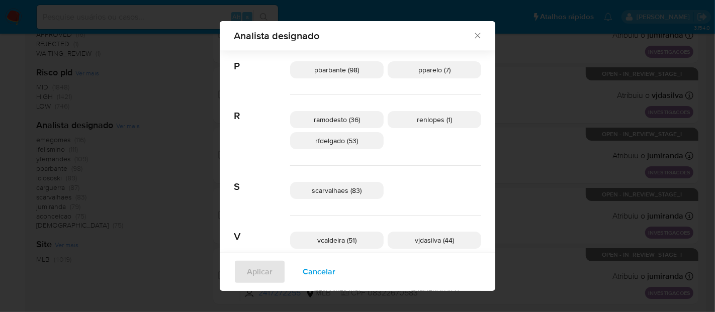
click at [341, 188] on span "scarvalhaes (83)" at bounding box center [337, 190] width 50 height 10
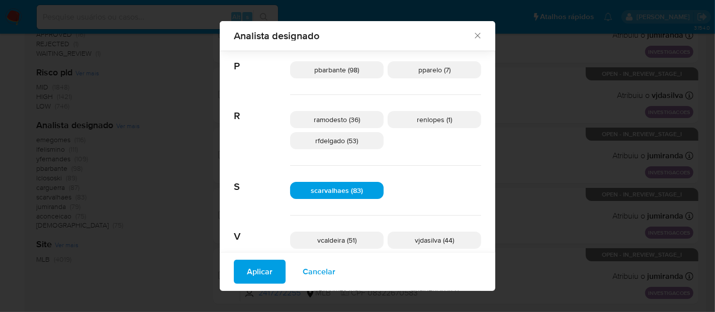
click at [272, 274] on span "Aplicar" at bounding box center [260, 272] width 26 height 22
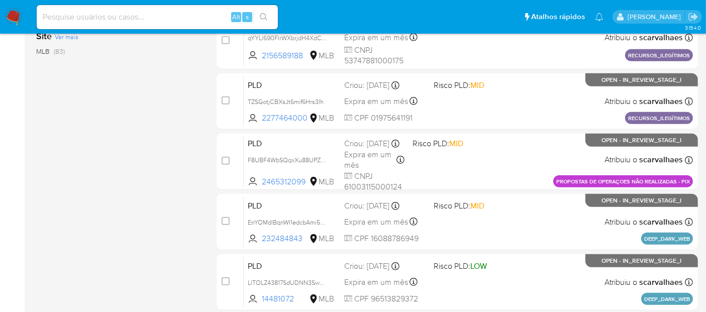
scroll to position [480, 0]
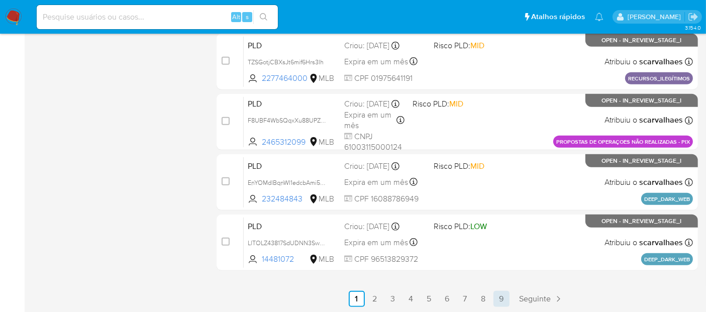
click at [497, 297] on link "9" at bounding box center [502, 299] width 16 height 16
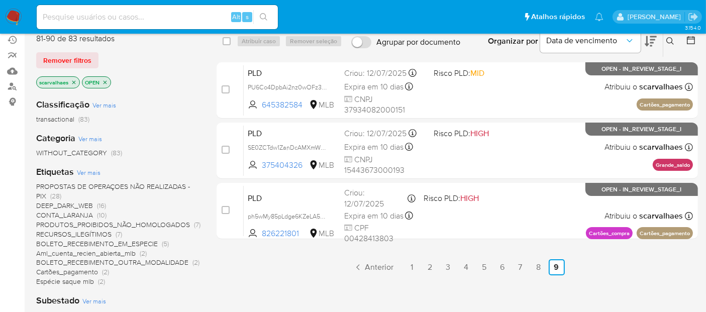
scroll to position [91, 0]
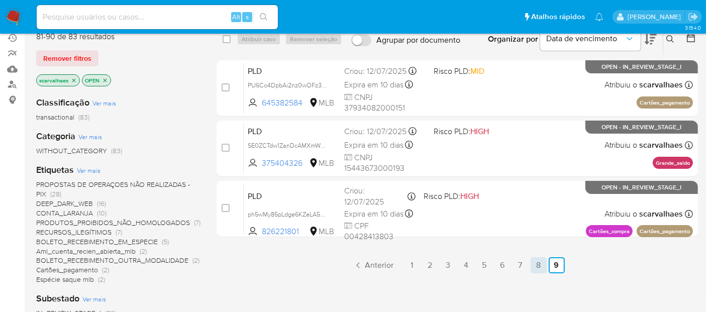
click at [538, 260] on link "8" at bounding box center [539, 265] width 16 height 16
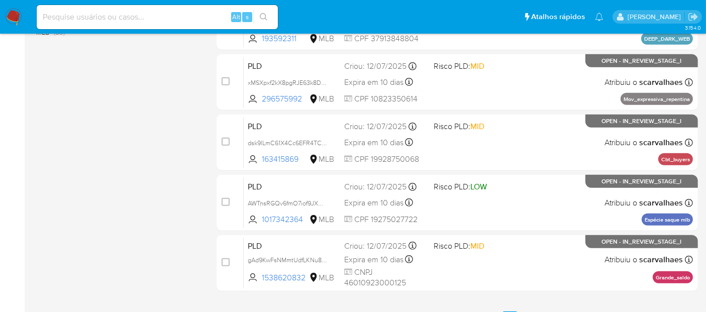
scroll to position [480, 0]
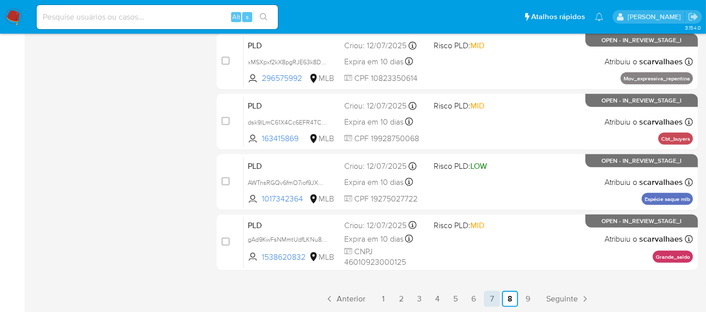
click at [491, 296] on link "7" at bounding box center [492, 299] width 16 height 16
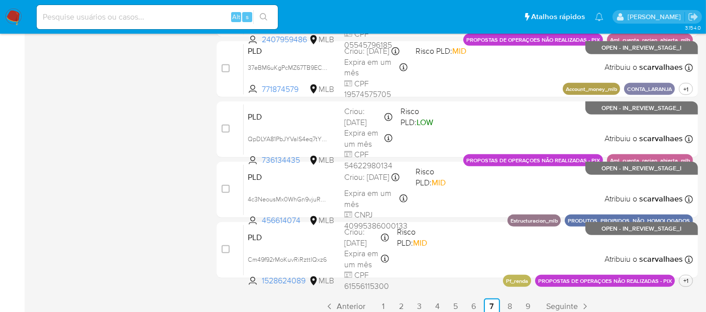
scroll to position [480, 0]
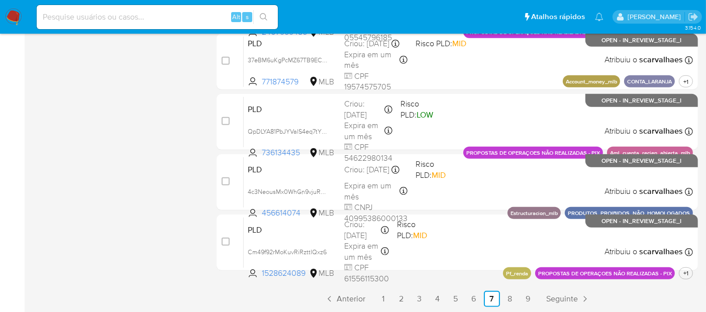
click at [511, 298] on link "8" at bounding box center [510, 299] width 16 height 16
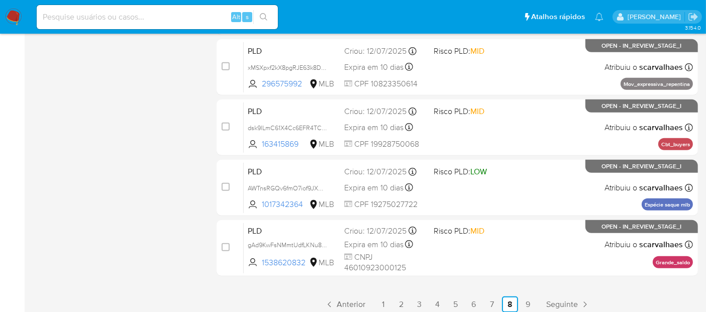
scroll to position [480, 0]
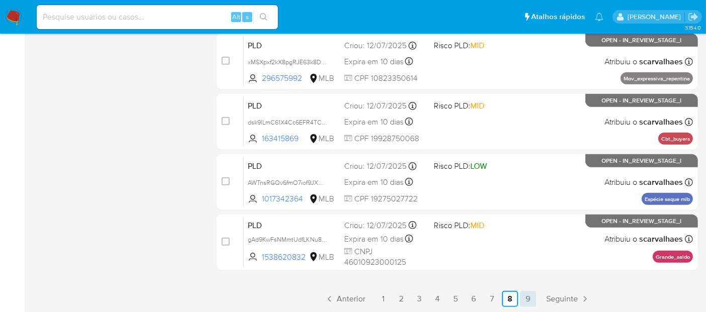
click at [529, 299] on link "9" at bounding box center [528, 299] width 16 height 16
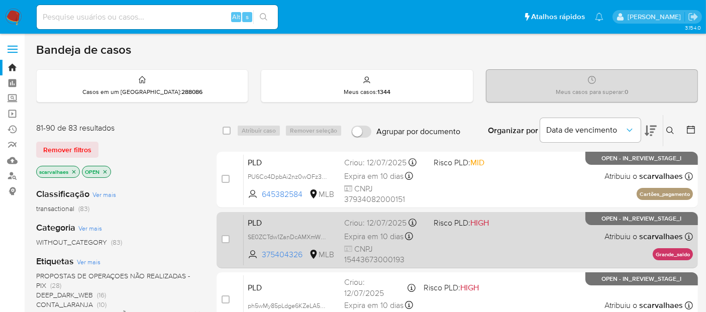
scroll to position [167, 0]
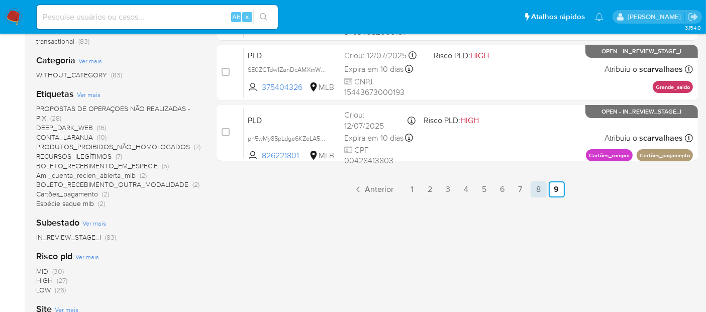
click at [536, 185] on link "8" at bounding box center [539, 189] width 16 height 16
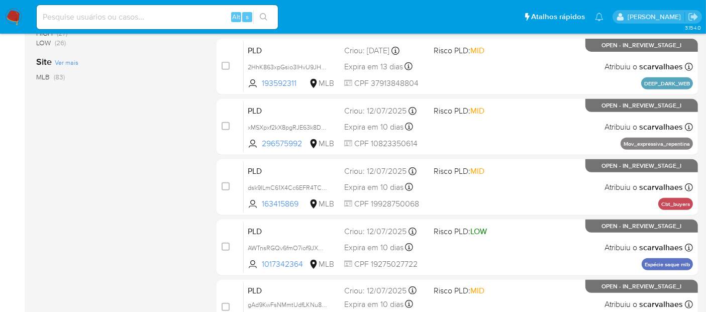
scroll to position [480, 0]
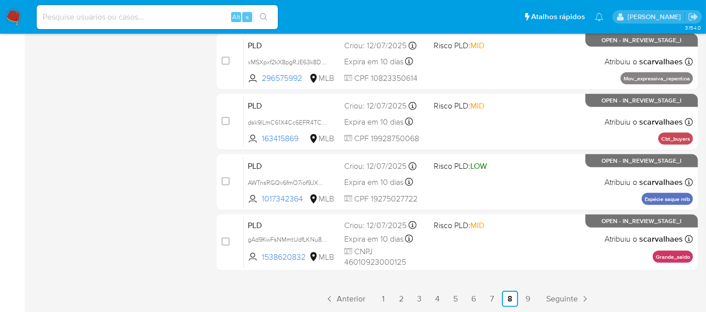
click at [527, 296] on link "9" at bounding box center [528, 299] width 16 height 16
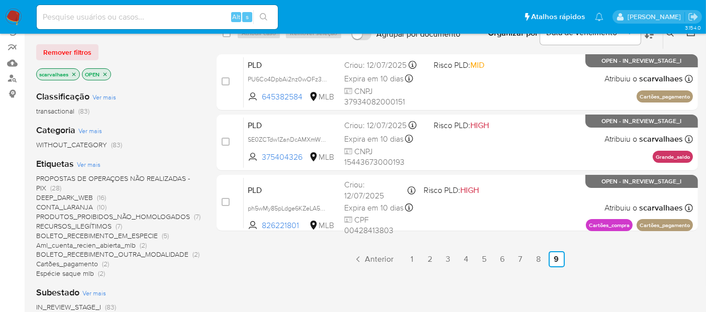
scroll to position [101, 0]
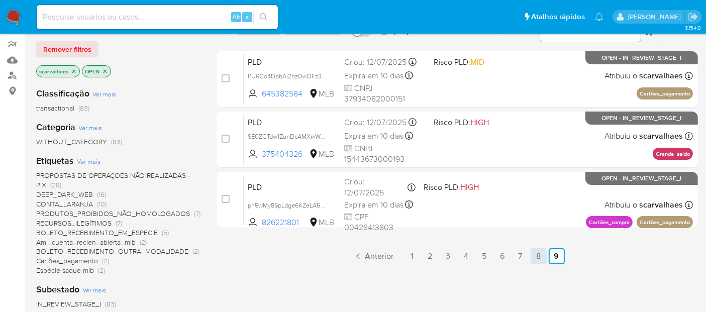
click at [534, 254] on link "8" at bounding box center [539, 256] width 16 height 16
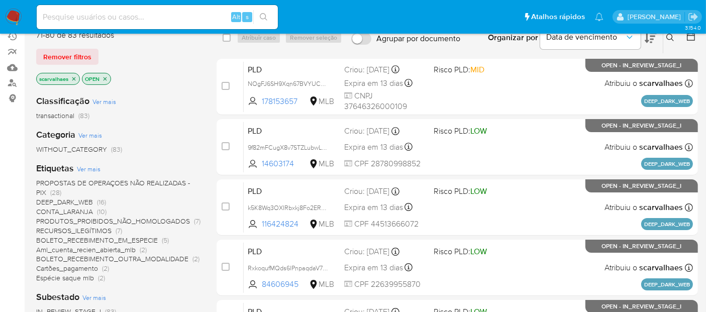
scroll to position [89, 0]
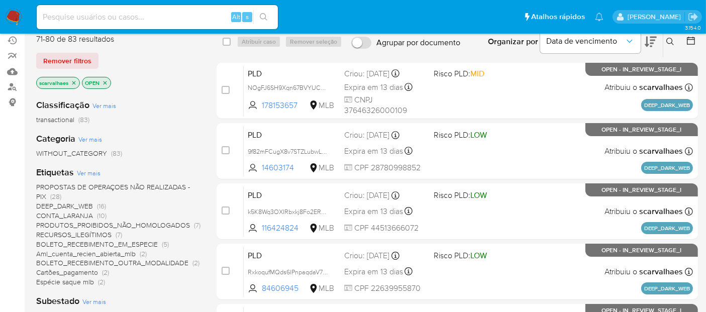
click at [104, 80] on icon "close-filter" at bounding box center [105, 83] width 6 height 6
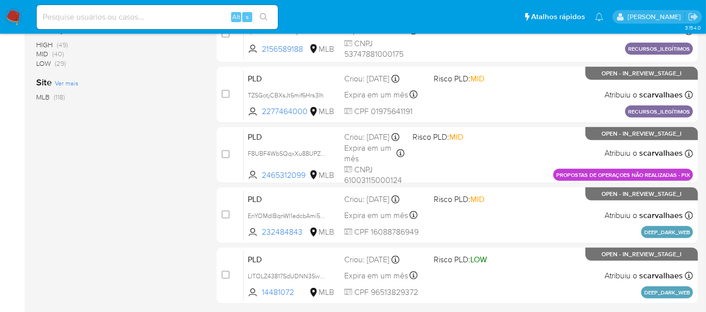
scroll to position [480, 0]
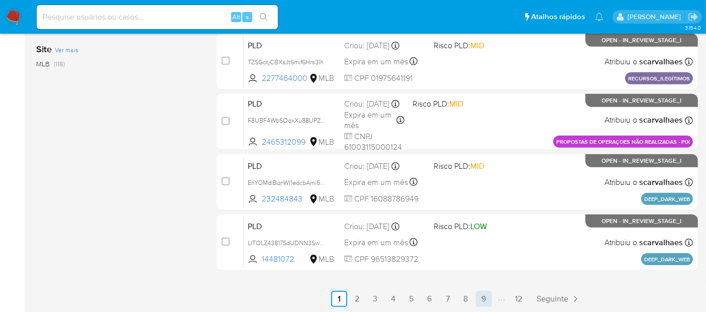
click at [484, 296] on link "9" at bounding box center [484, 299] width 16 height 16
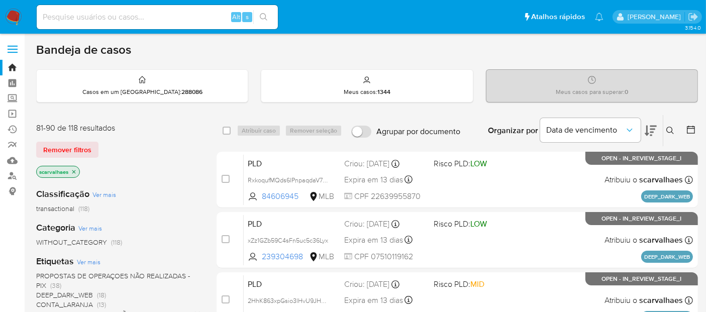
click at [73, 171] on icon "close-filter" at bounding box center [74, 172] width 6 height 6
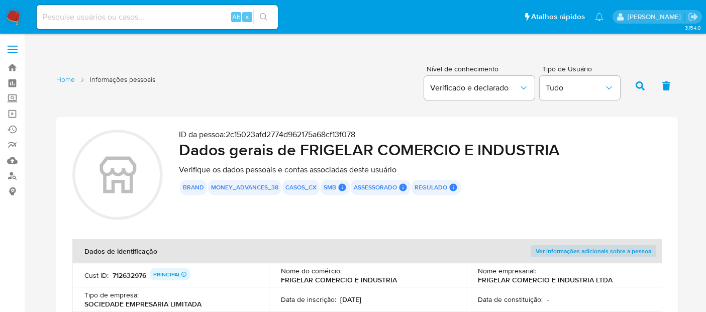
scroll to position [1195, 0]
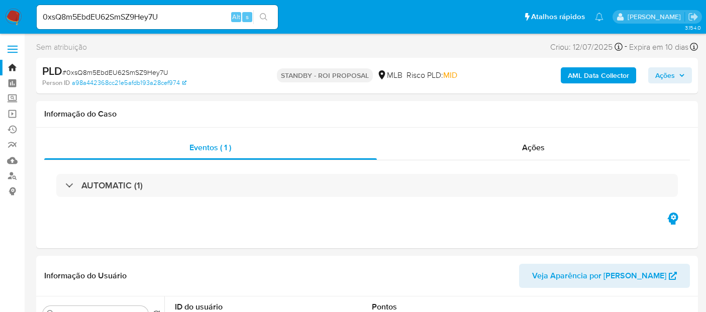
select select "10"
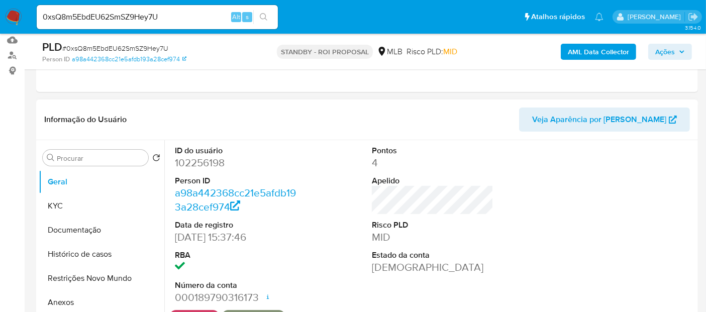
scroll to position [167, 0]
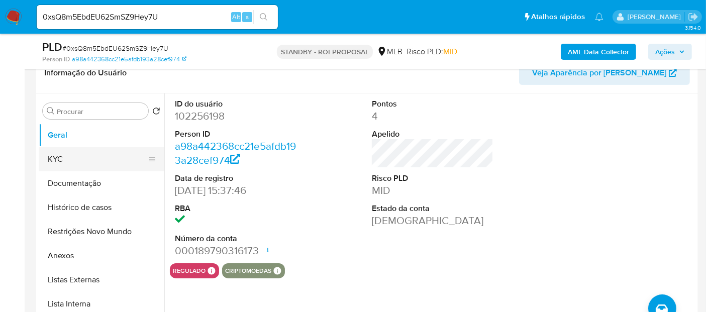
drag, startPoint x: 89, startPoint y: 157, endPoint x: 94, endPoint y: 158, distance: 5.6
click at [88, 157] on button "KYC" at bounding box center [98, 159] width 118 height 24
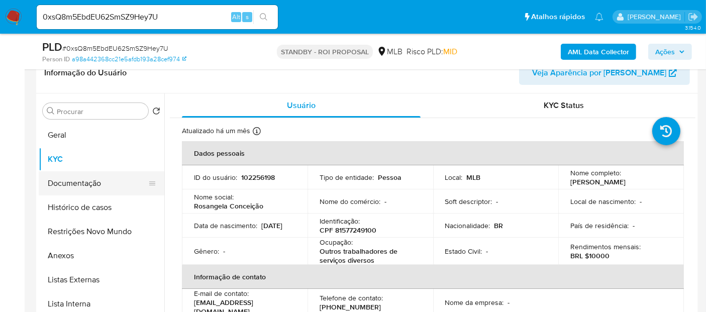
click at [94, 183] on button "Documentação" at bounding box center [98, 183] width 118 height 24
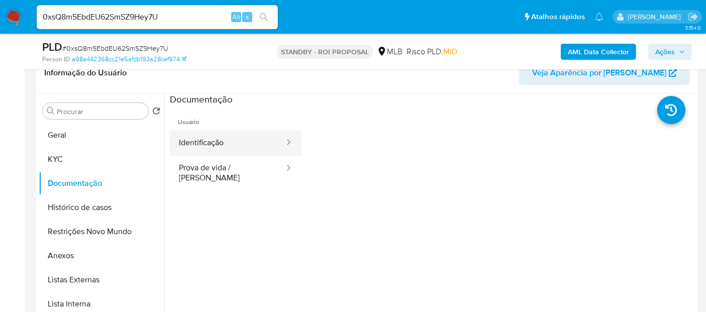
click at [228, 144] on button "Identificação" at bounding box center [228, 143] width 116 height 26
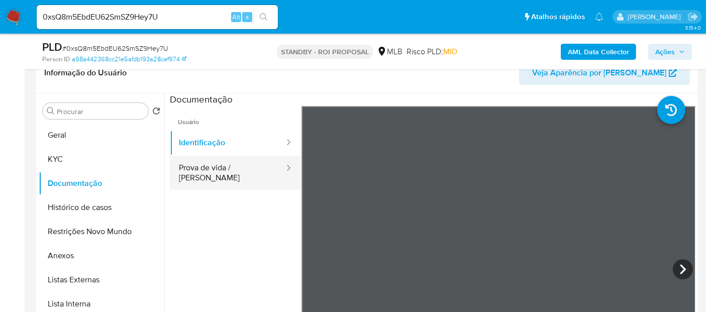
click at [225, 170] on button "Prova de vida / Selfie" at bounding box center [228, 173] width 116 height 34
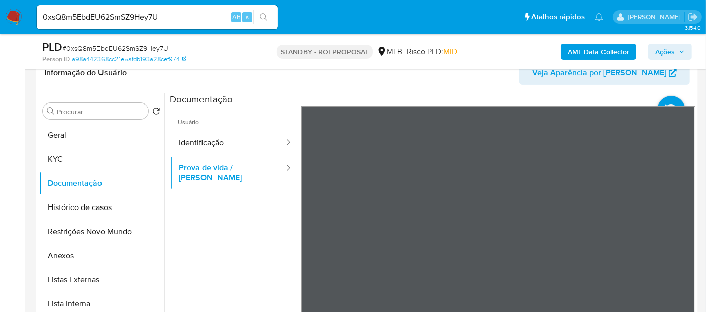
scroll to position [31, 0]
drag, startPoint x: 168, startPoint y: 13, endPoint x: 0, endPoint y: 13, distance: 167.9
click at [0, 13] on nav "Pausado Ver notificaciones 0xsQ8m5EbdEU62SmSZ9Hey7U Alt s Atalhos rápidos Presi…" at bounding box center [353, 17] width 706 height 34
paste input "DsyyYjQ3Iewqd3Z34qKTjreC"
type input "DsyyYjQ3Iewqd3Z34qKTjreC"
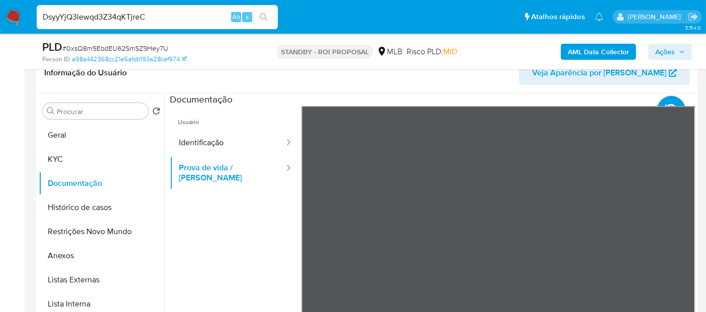
drag, startPoint x: 265, startPoint y: 16, endPoint x: 279, endPoint y: 23, distance: 15.1
click at [265, 16] on icon "search-icon" at bounding box center [264, 17] width 8 height 8
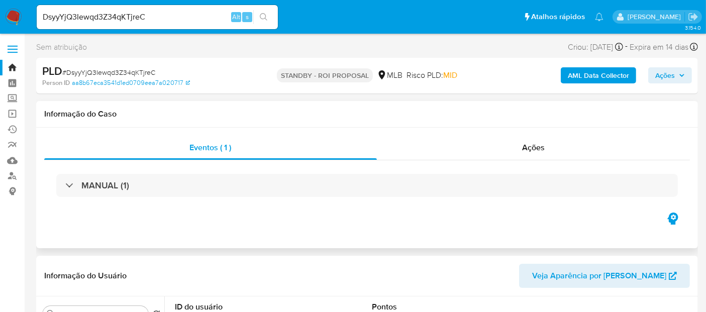
select select "10"
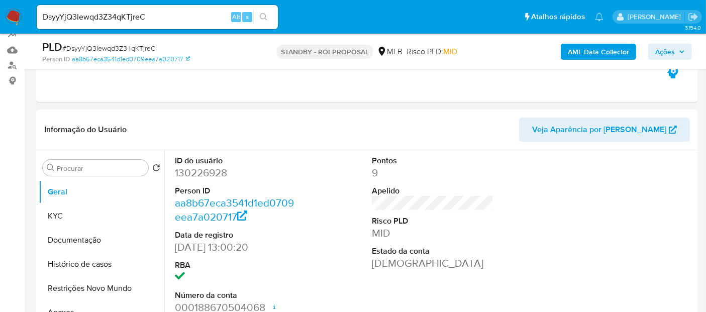
scroll to position [112, 0]
click at [59, 215] on button "KYC" at bounding box center [98, 215] width 118 height 24
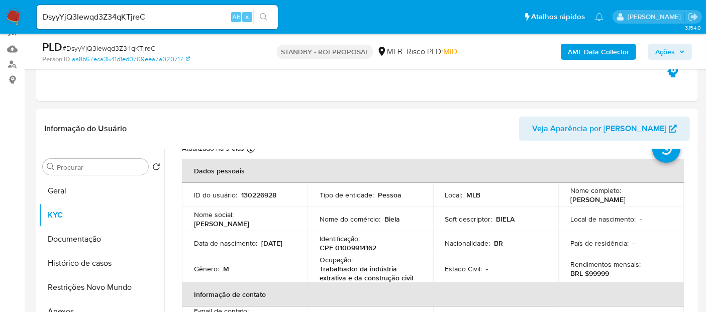
scroll to position [56, 0]
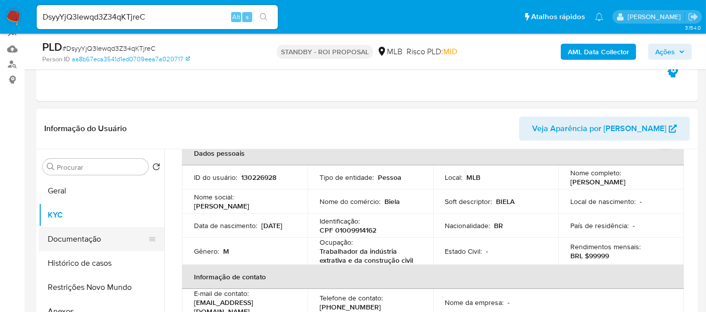
drag, startPoint x: 73, startPoint y: 239, endPoint x: 116, endPoint y: 241, distance: 43.3
click at [74, 239] on button "Documentação" at bounding box center [98, 239] width 118 height 24
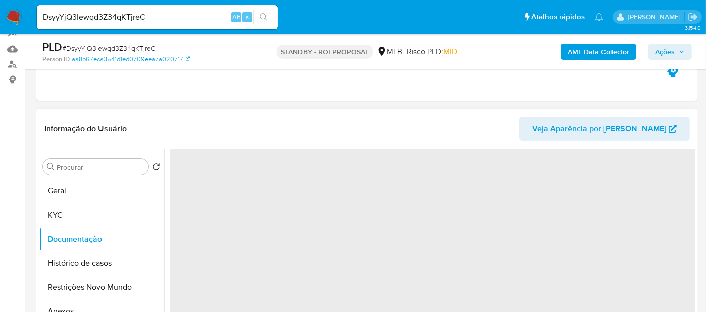
scroll to position [0, 0]
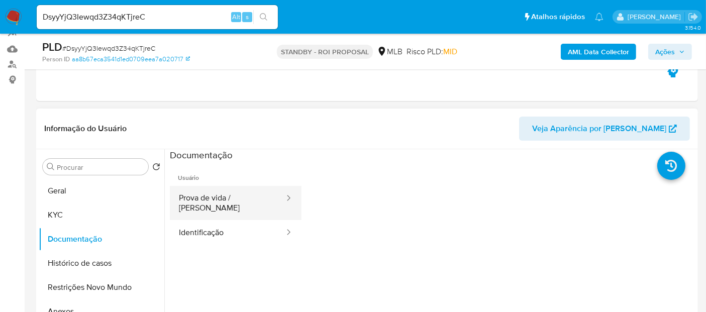
click at [235, 205] on button "Prova de vida / Selfie" at bounding box center [228, 203] width 116 height 34
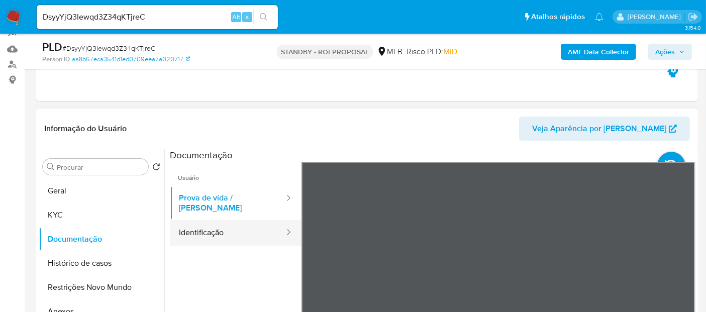
click at [211, 222] on button "Identificação" at bounding box center [228, 233] width 116 height 26
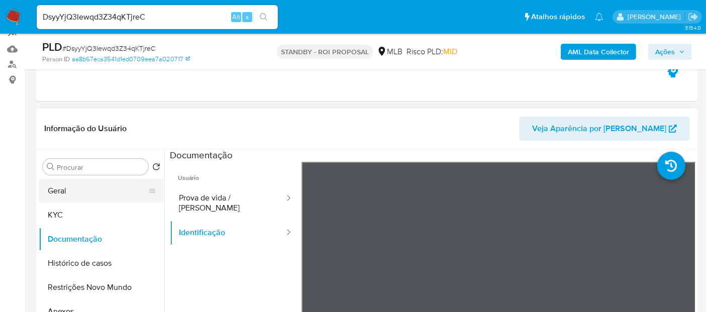
click at [57, 185] on button "Geral" at bounding box center [98, 191] width 118 height 24
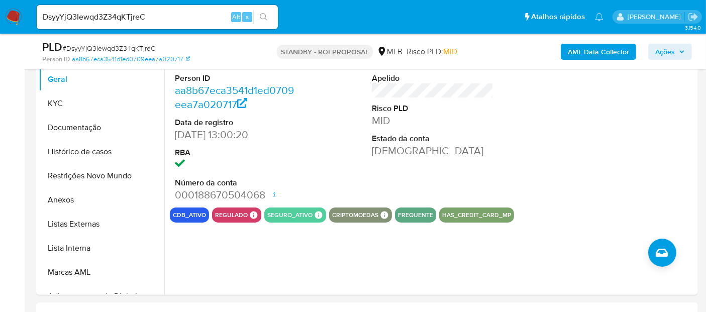
scroll to position [167, 0]
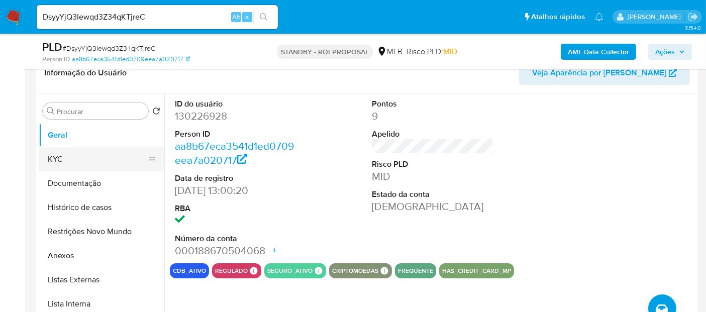
click at [79, 165] on button "KYC" at bounding box center [98, 159] width 118 height 24
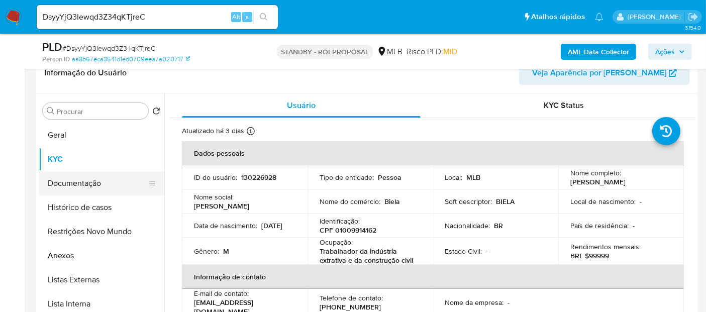
click at [70, 178] on button "Documentação" at bounding box center [98, 183] width 118 height 24
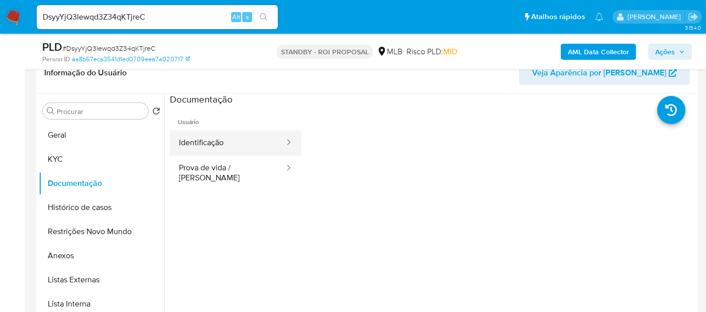
click at [191, 139] on button "Identificação" at bounding box center [228, 143] width 116 height 26
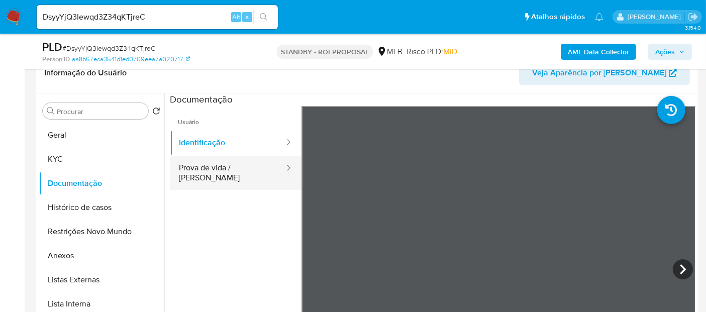
drag, startPoint x: 212, startPoint y: 169, endPoint x: 294, endPoint y: 173, distance: 82.0
click at [213, 168] on button "Prova de vida / Selfie" at bounding box center [228, 173] width 116 height 34
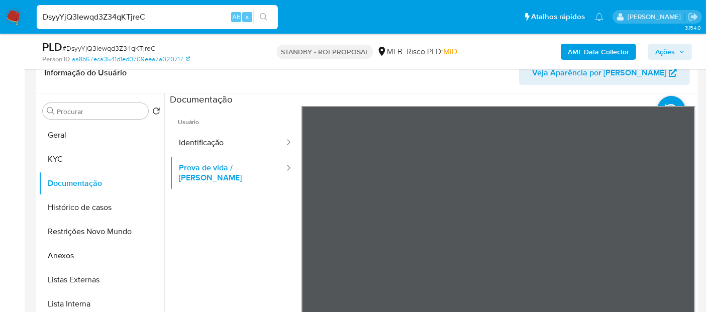
drag, startPoint x: 166, startPoint y: 21, endPoint x: 0, endPoint y: 19, distance: 166.4
click at [0, 19] on nav "Pausado Ver notificaciones DsyyYjQ3Iewqd3Z34qKTjreC Alt s Atalhos rápidos Presi…" at bounding box center [353, 17] width 706 height 34
paste input "wIFlbsvTjQBPzxtL6VDaTfzc"
type input "wIFlbsvTjQBPzxtL6VDaTfzc"
click at [262, 15] on icon "search-icon" at bounding box center [264, 17] width 8 height 8
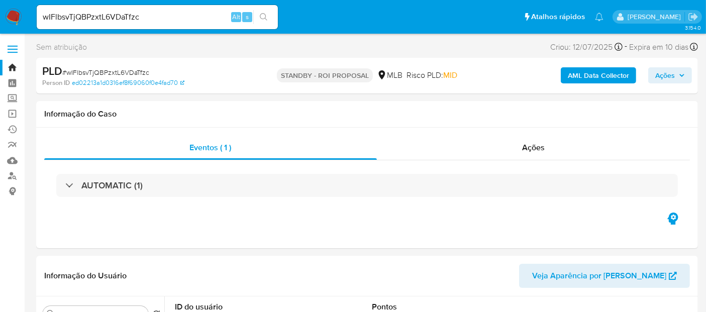
select select "10"
drag, startPoint x: 154, startPoint y: 15, endPoint x: 0, endPoint y: 21, distance: 153.9
click at [0, 21] on nav "Pausado Ver notificaciones wIFlbsvTjQBPzxtL6VDaTfzc Alt s Atalhos rápidos Presi…" at bounding box center [353, 17] width 706 height 34
click at [266, 15] on icon "search-icon" at bounding box center [264, 17] width 8 height 8
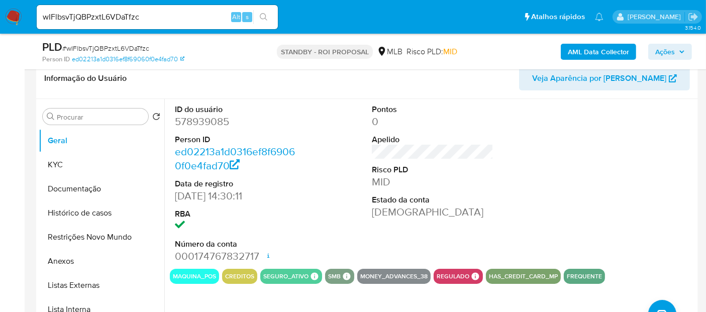
scroll to position [167, 0]
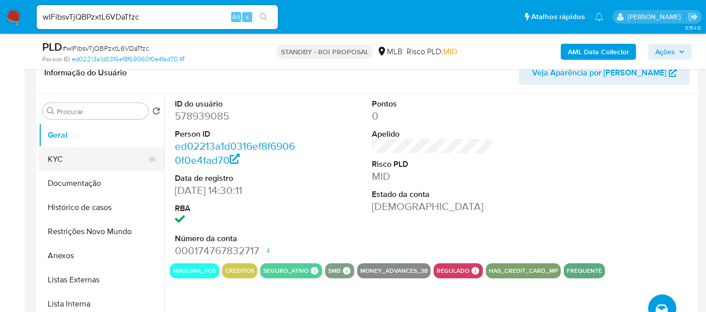
drag, startPoint x: 55, startPoint y: 153, endPoint x: 114, endPoint y: 156, distance: 59.4
click at [54, 153] on button "KYC" at bounding box center [98, 159] width 118 height 24
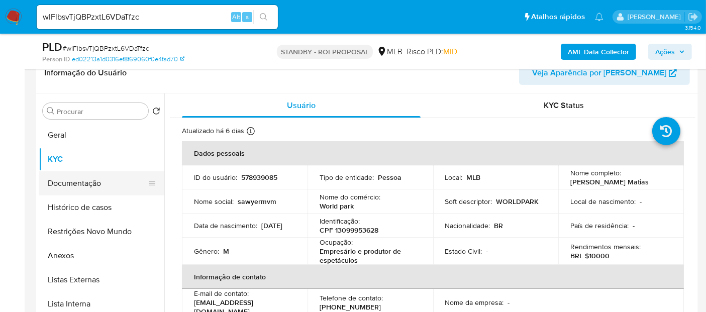
click at [70, 181] on button "Documentação" at bounding box center [98, 183] width 118 height 24
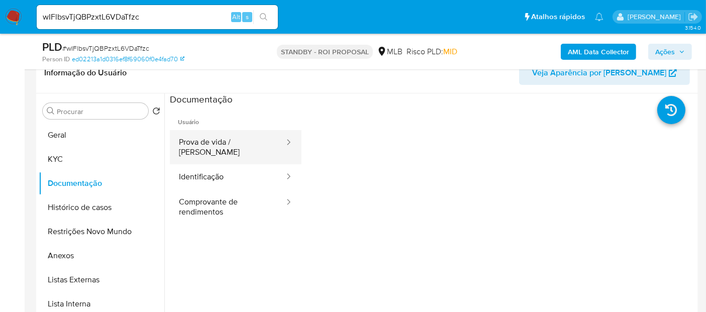
click at [221, 146] on button "Prova de vida / Selfie" at bounding box center [228, 147] width 116 height 34
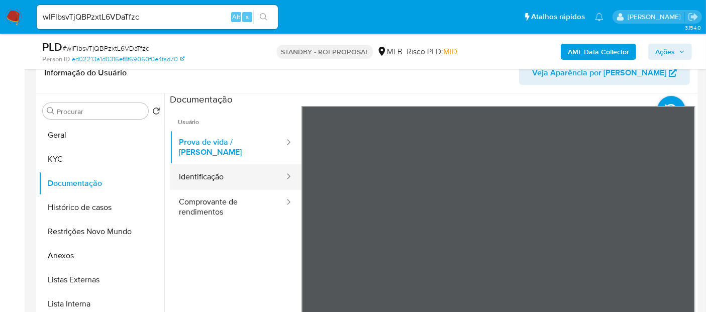
click at [208, 170] on button "Identificação" at bounding box center [228, 177] width 116 height 26
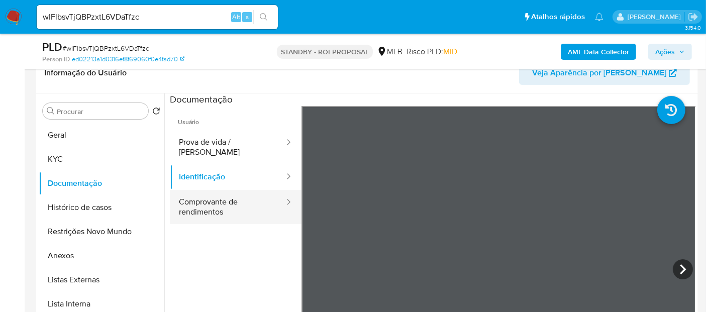
click at [213, 197] on button "Comprovante de rendimentos" at bounding box center [228, 207] width 116 height 34
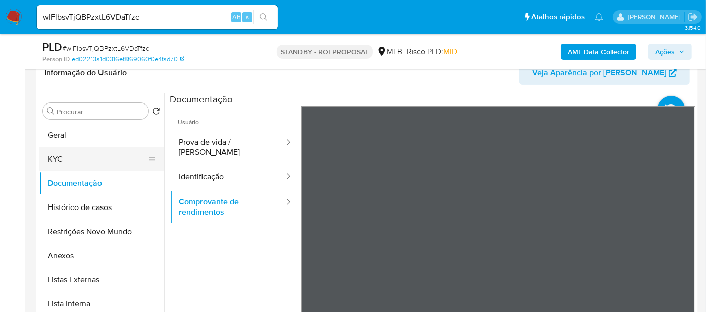
click at [73, 158] on button "KYC" at bounding box center [98, 159] width 118 height 24
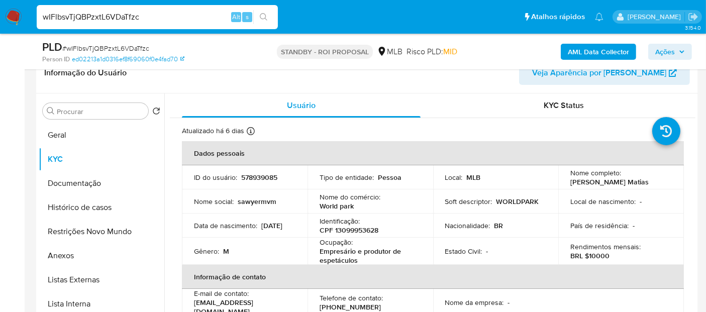
drag, startPoint x: 157, startPoint y: 14, endPoint x: 0, endPoint y: 16, distance: 156.8
click at [0, 16] on nav "Pausado Ver notificaciones wIFlbsvTjQBPzxtL6VDaTfzc Alt s Atalhos rápidos Presi…" at bounding box center [353, 17] width 706 height 34
paste input "a0p8CvLX0DQVfVtAxm91ld5i"
type input "a0p8CvLX0DQVfVtAxm91ld5i"
click at [263, 15] on icon "search-icon" at bounding box center [264, 17] width 8 height 8
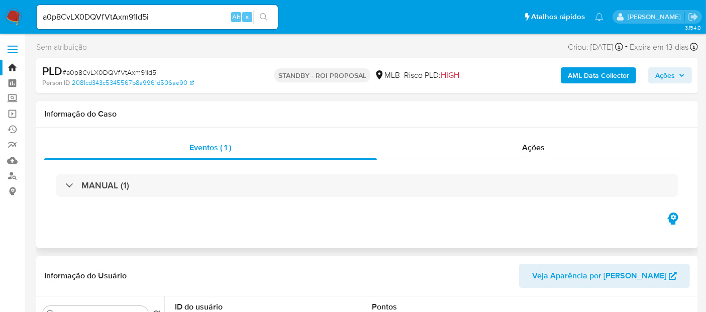
select select "10"
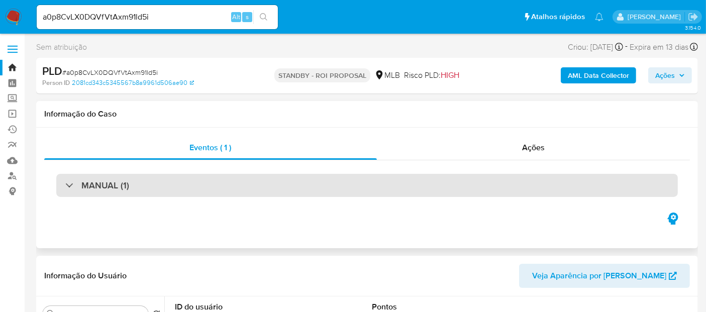
click at [289, 191] on div "MANUAL (1)" at bounding box center [367, 185] width 622 height 23
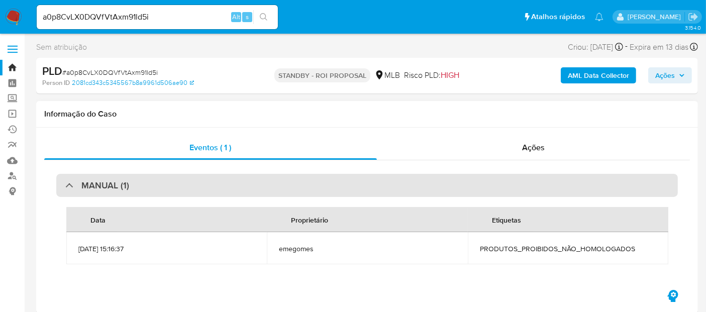
click at [302, 186] on div "MANUAL (1)" at bounding box center [367, 185] width 622 height 23
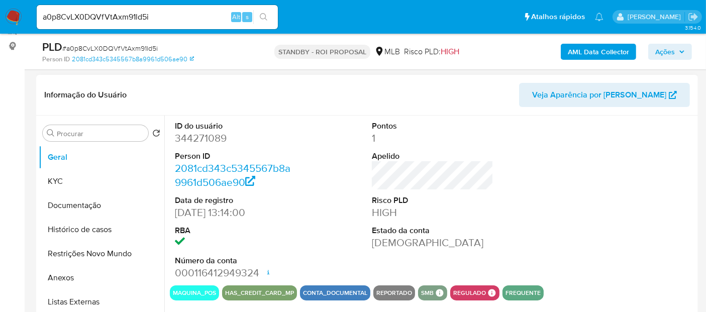
scroll to position [167, 0]
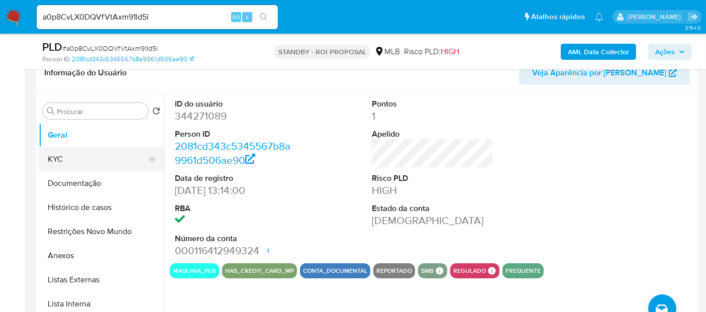
click at [62, 158] on button "KYC" at bounding box center [98, 159] width 118 height 24
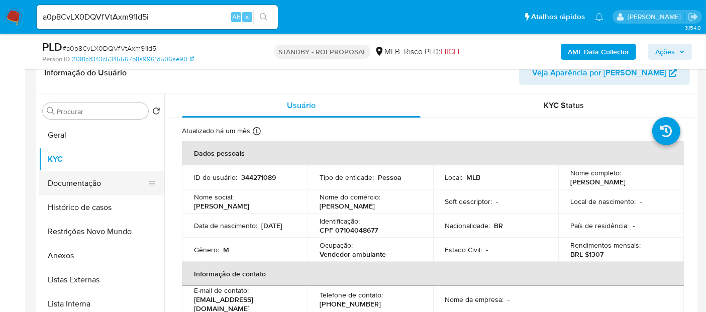
click at [77, 181] on button "Documentação" at bounding box center [98, 183] width 118 height 24
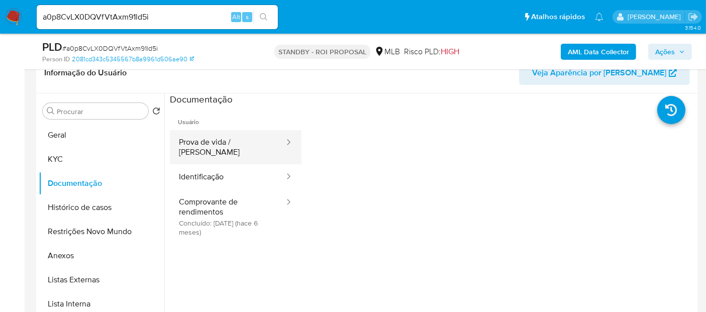
drag, startPoint x: 227, startPoint y: 144, endPoint x: 233, endPoint y: 144, distance: 6.5
click at [227, 144] on button "Prova de vida / Selfie" at bounding box center [228, 147] width 116 height 34
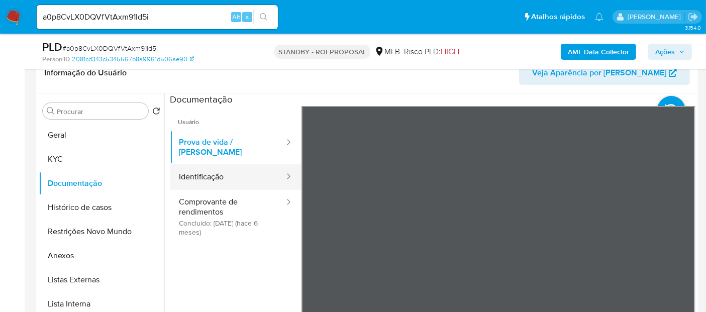
click at [229, 172] on button "Identificação" at bounding box center [228, 177] width 116 height 26
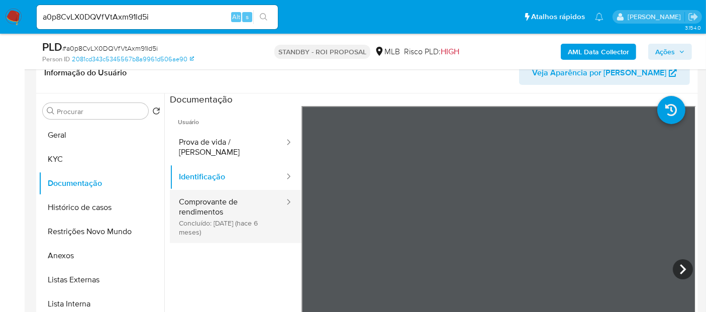
click at [228, 196] on button "Comprovante de rendimentos Concluído: 07/02/2025 (hace 6 meses)" at bounding box center [228, 216] width 116 height 53
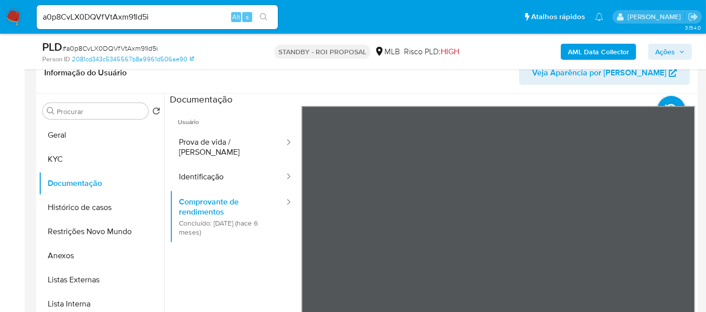
drag, startPoint x: 161, startPoint y: 18, endPoint x: 0, endPoint y: 19, distance: 160.8
click at [0, 19] on nav "Pausado Ver notificaciones a0p8CvLX0DQVfVtAxm91ld5i Alt s Atalhos rápidos Presi…" at bounding box center [353, 17] width 706 height 34
paste input "Vx1q0gv4gxQg42UcADbA7xXe"
type input "Vx1q0gv4gxQg42UcADbA7xXe"
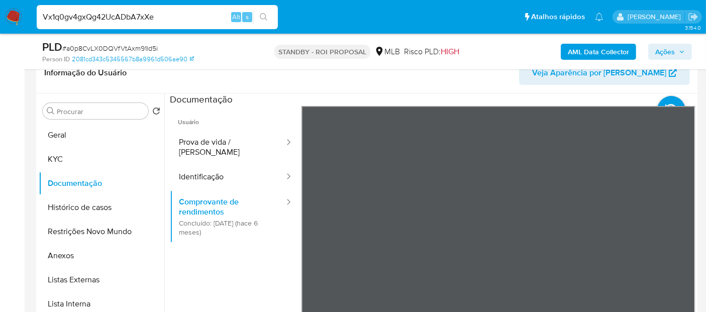
click at [262, 14] on icon "search-icon" at bounding box center [264, 17] width 8 height 8
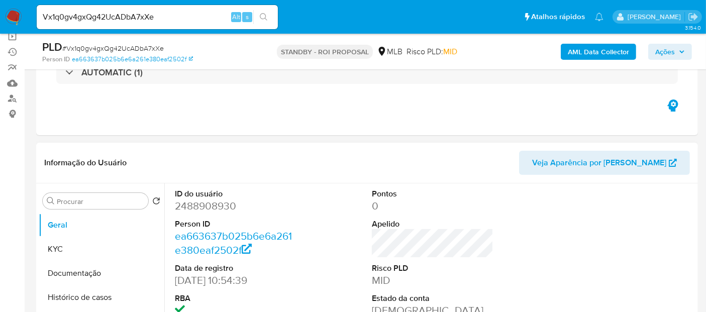
scroll to position [112, 0]
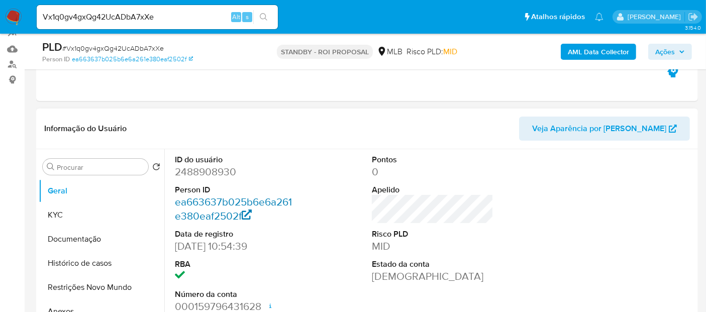
select select "10"
click at [61, 217] on button "KYC" at bounding box center [98, 215] width 118 height 24
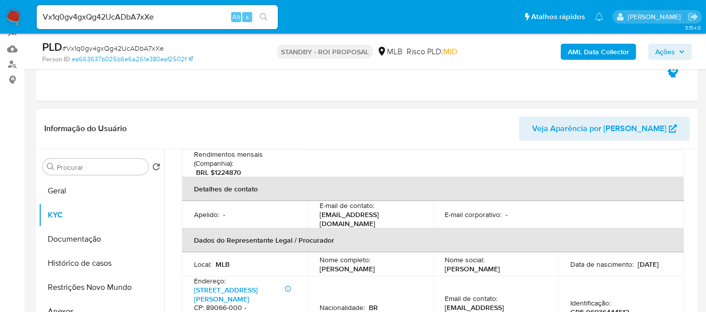
scroll to position [279, 0]
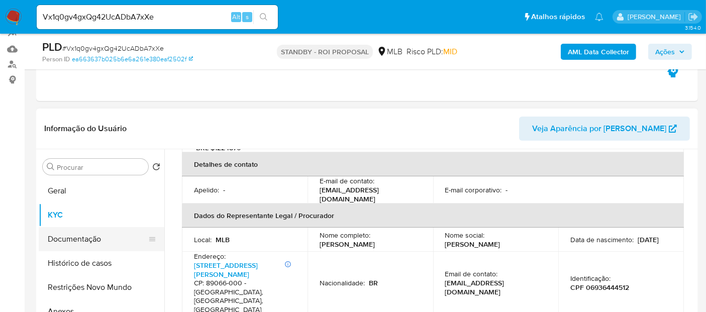
click at [82, 243] on button "Documentação" at bounding box center [98, 239] width 118 height 24
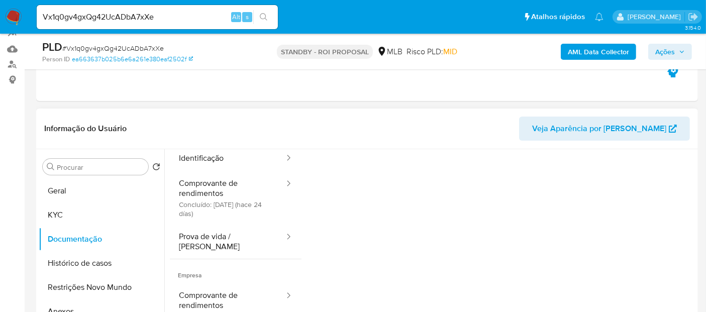
scroll to position [56, 0]
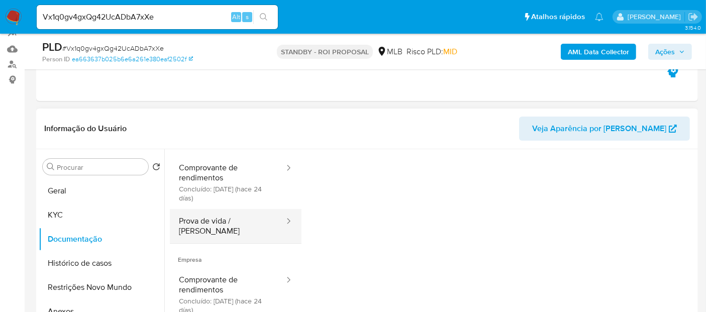
click at [230, 222] on button "Prova de vida / Selfie" at bounding box center [228, 226] width 116 height 34
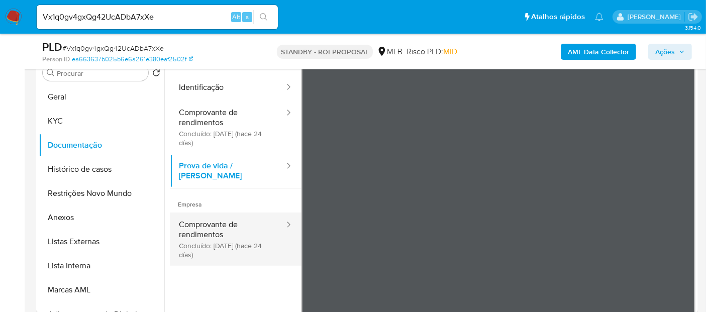
scroll to position [0, 0]
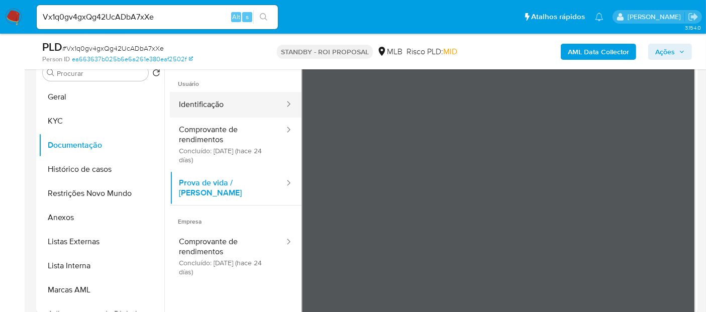
click at [208, 100] on button "Identificação" at bounding box center [228, 105] width 116 height 26
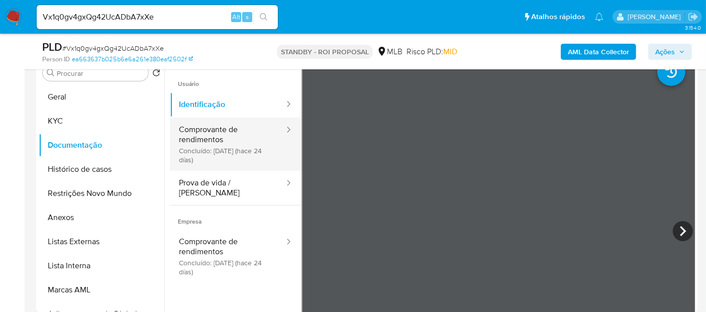
click at [210, 134] on button "Comprovante de rendimentos Concluído: 22/07/2025 (hace 24 días)" at bounding box center [228, 144] width 116 height 53
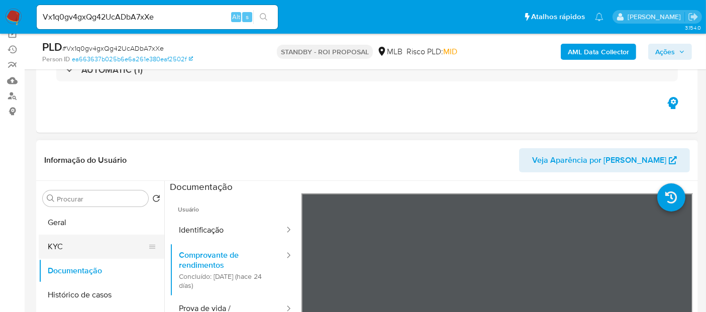
scroll to position [94, 0]
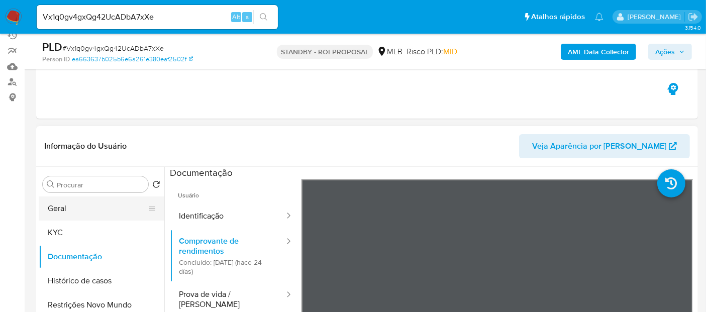
drag, startPoint x: 68, startPoint y: 205, endPoint x: 115, endPoint y: 210, distance: 47.1
click at [69, 205] on button "Geral" at bounding box center [98, 209] width 118 height 24
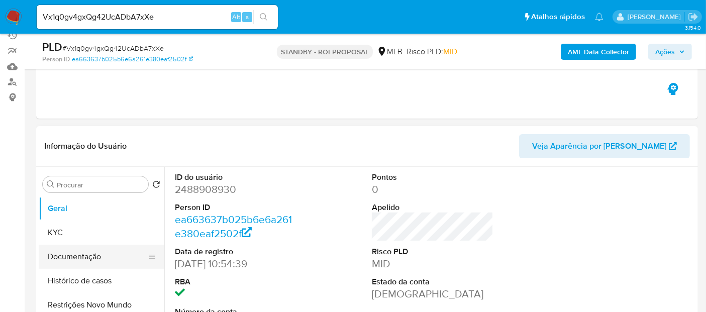
drag, startPoint x: 54, startPoint y: 252, endPoint x: 112, endPoint y: 256, distance: 57.9
click at [54, 252] on button "Documentação" at bounding box center [98, 257] width 118 height 24
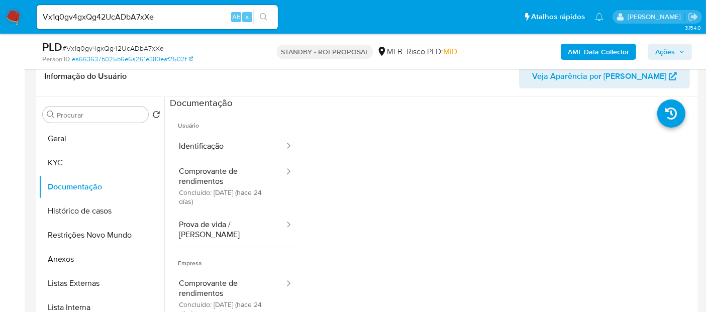
scroll to position [166, 0]
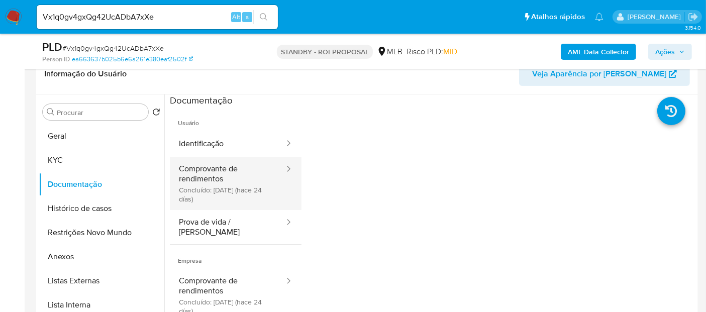
click at [212, 171] on button "Comprovante de rendimentos Concluído: 22/07/2025 (hace 24 días)" at bounding box center [228, 183] width 116 height 53
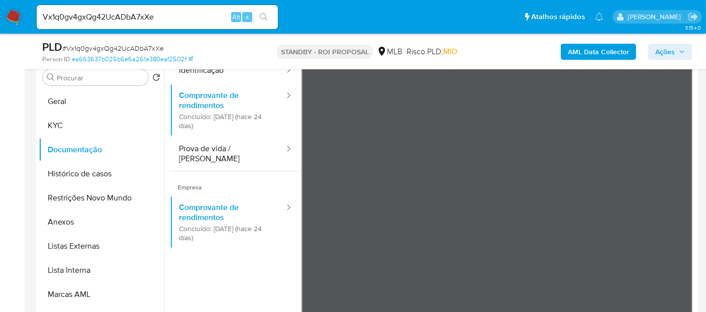
scroll to position [56, 0]
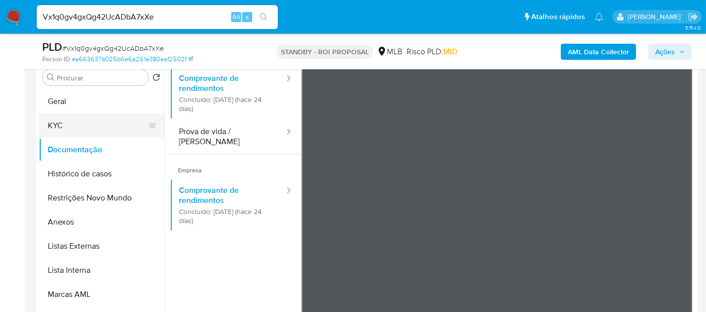
click at [75, 123] on button "KYC" at bounding box center [98, 126] width 118 height 24
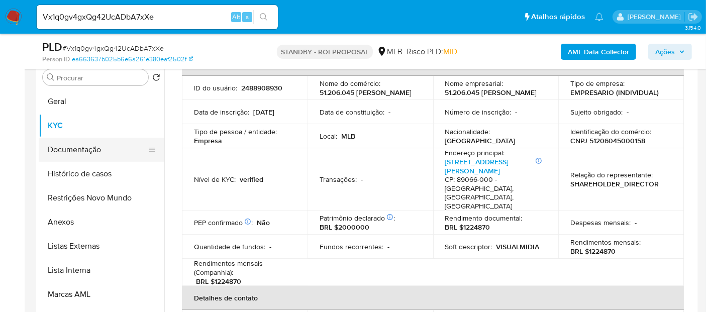
click at [76, 149] on button "Documentação" at bounding box center [98, 150] width 118 height 24
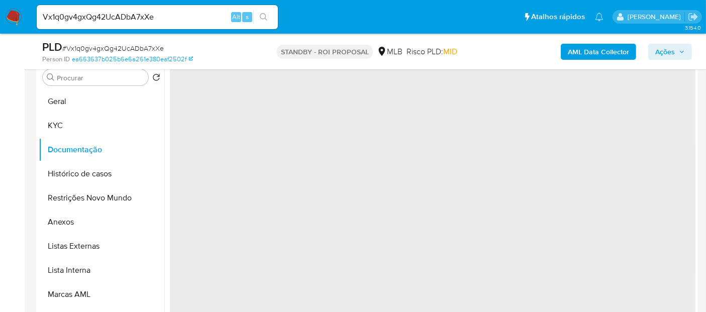
scroll to position [0, 0]
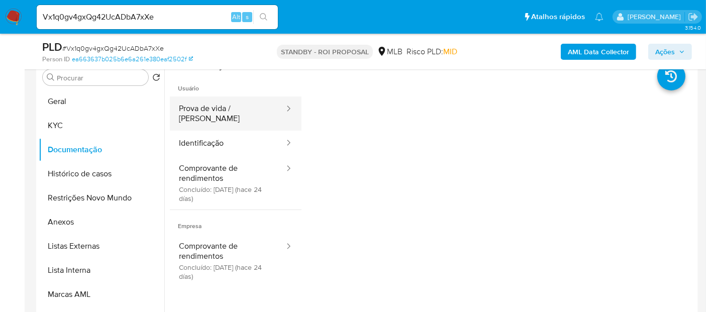
click at [215, 108] on button "Prova de vida / Selfie" at bounding box center [228, 113] width 116 height 34
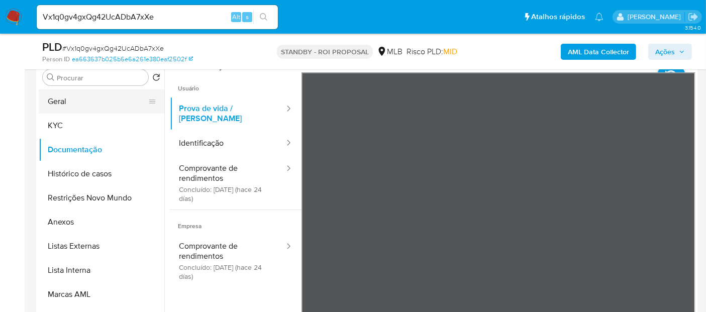
click at [63, 100] on button "Geral" at bounding box center [98, 101] width 118 height 24
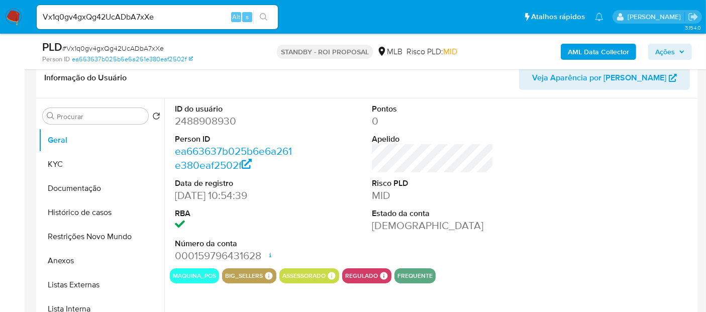
scroll to position [145, 0]
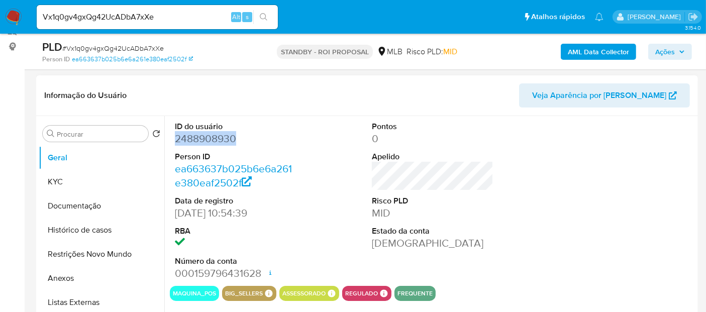
drag, startPoint x: 176, startPoint y: 138, endPoint x: 238, endPoint y: 137, distance: 62.3
click at [238, 137] on dd "2488908930" at bounding box center [236, 139] width 122 height 14
copy dd "2488908930"
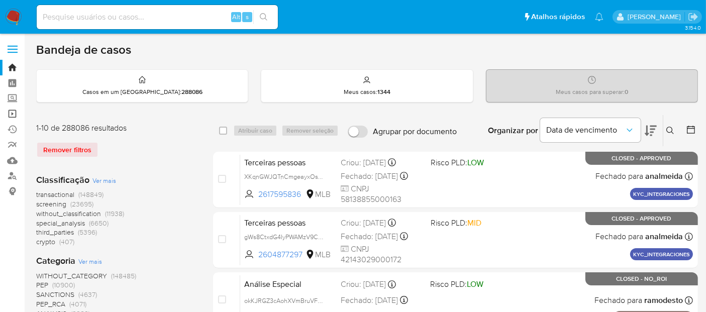
click at [14, 111] on link "Operações em massa" at bounding box center [60, 114] width 120 height 16
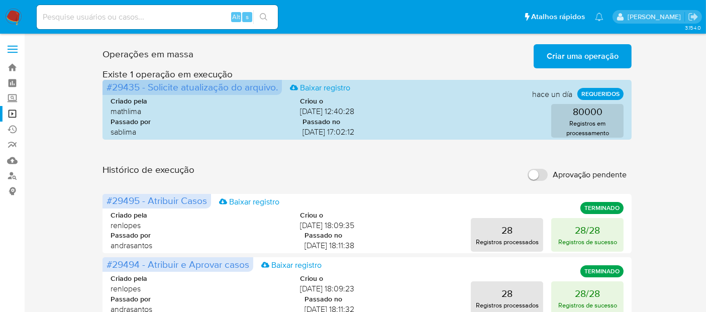
click at [583, 57] on span "Criar uma operação" at bounding box center [583, 56] width 72 height 22
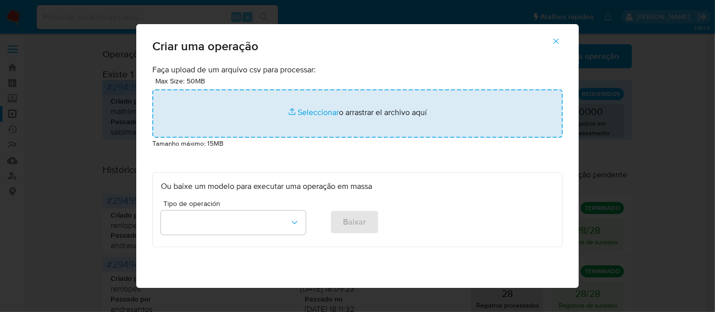
click at [302, 113] on input "file" at bounding box center [357, 113] width 410 height 48
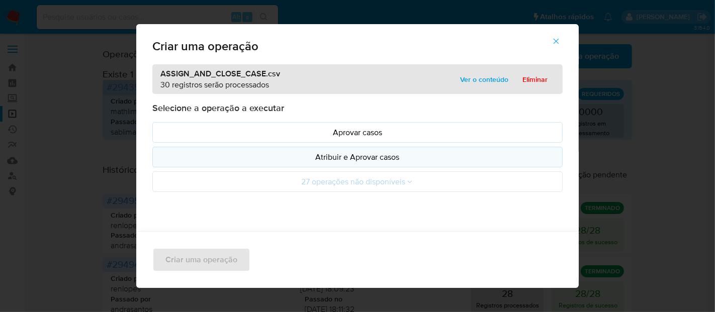
click at [365, 153] on p "Atribuir e Aprovar casos" at bounding box center [357, 157] width 393 height 12
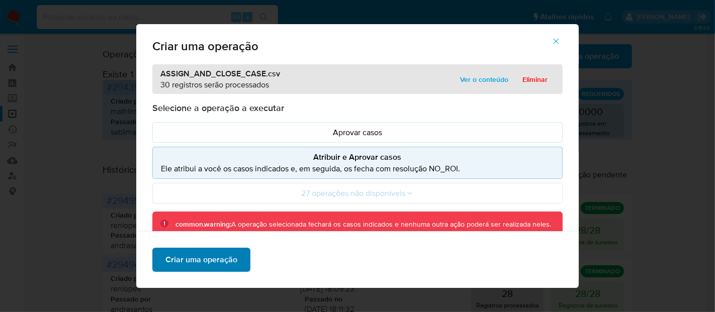
click at [212, 263] on span "Criar uma operação" at bounding box center [201, 260] width 72 height 22
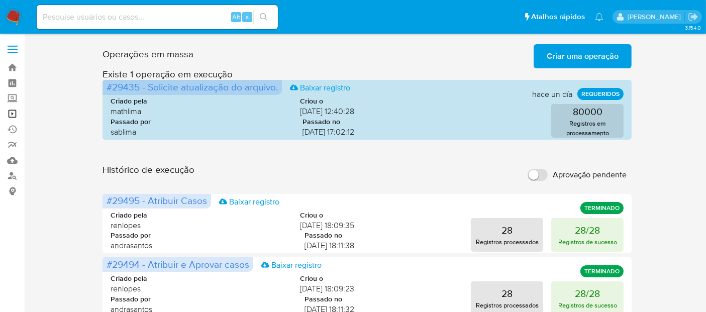
click at [7, 112] on link "Operações em massa" at bounding box center [60, 114] width 120 height 16
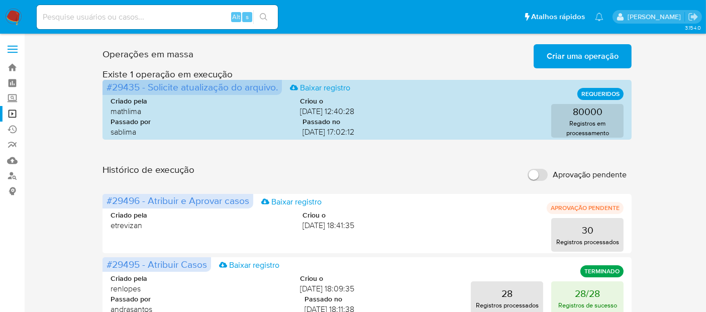
click at [588, 56] on span "Criar uma operação" at bounding box center [583, 56] width 72 height 22
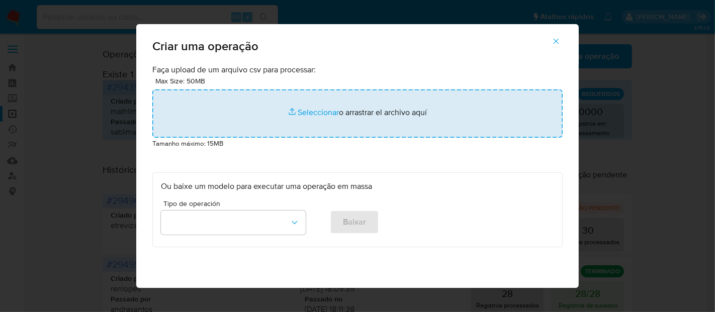
click at [319, 112] on input "file" at bounding box center [357, 113] width 410 height 48
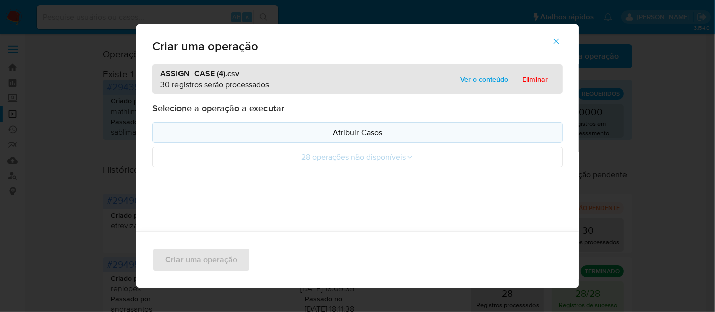
click at [359, 130] on p "Atribuir Casos" at bounding box center [357, 133] width 393 height 12
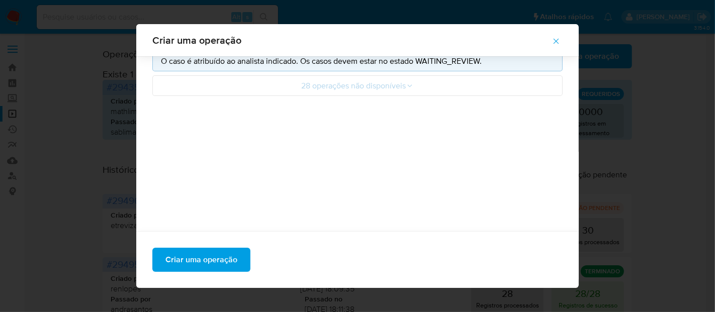
scroll to position [130, 0]
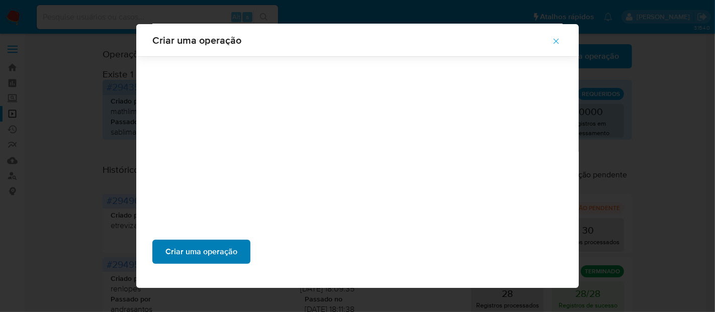
click at [214, 249] on span "Criar uma operação" at bounding box center [201, 252] width 72 height 22
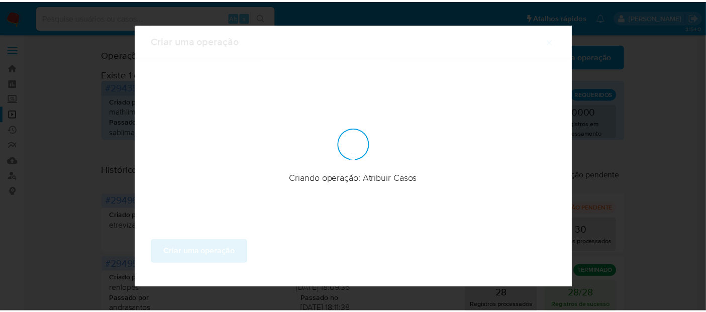
scroll to position [66, 0]
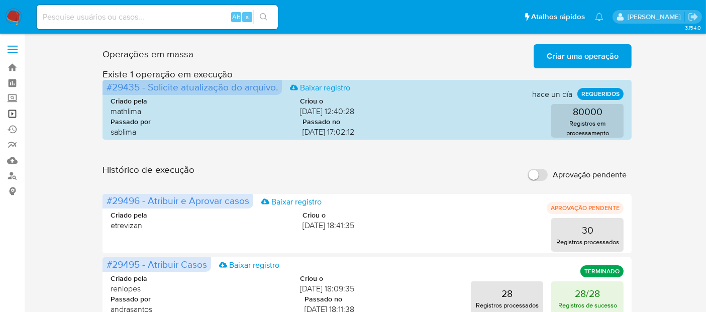
click at [13, 113] on link "Operações em massa" at bounding box center [60, 114] width 120 height 16
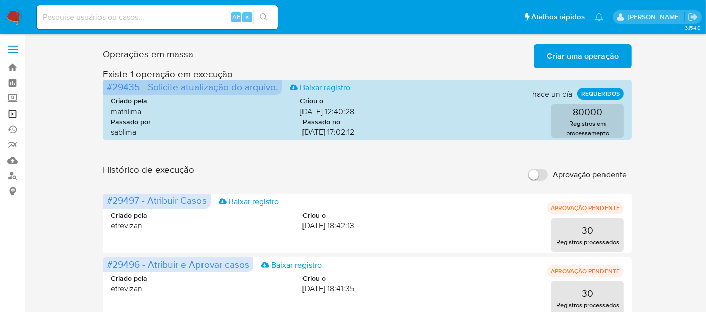
click at [11, 112] on link "Operações em massa" at bounding box center [60, 114] width 120 height 16
click at [10, 111] on link "Operações em massa" at bounding box center [60, 114] width 120 height 16
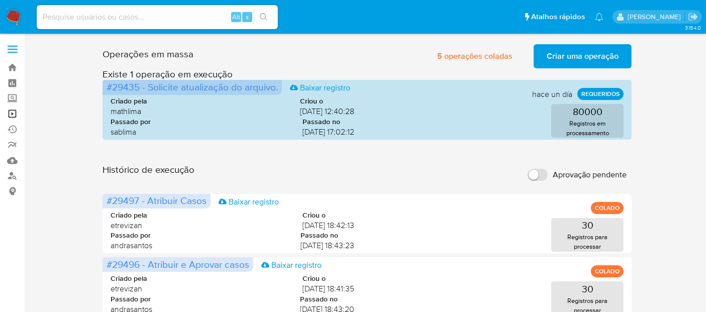
click at [11, 114] on link "Operações em massa" at bounding box center [60, 114] width 120 height 16
click at [12, 113] on link "Operações em massa" at bounding box center [60, 114] width 120 height 16
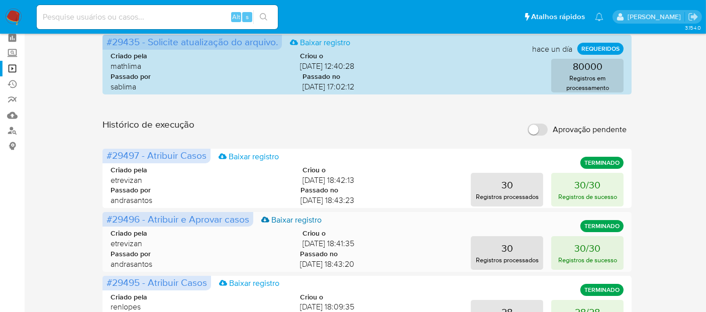
scroll to position [56, 0]
